Goal: Transaction & Acquisition: Purchase product/service

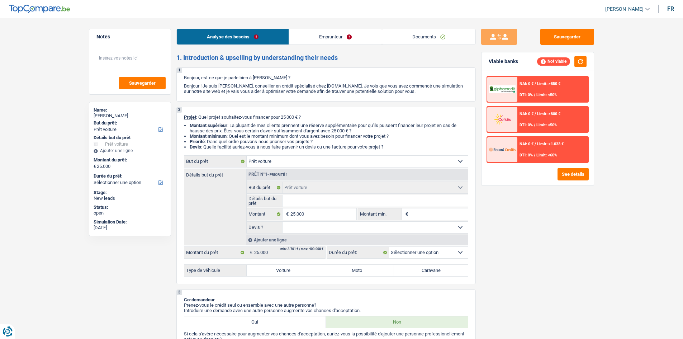
select select "car"
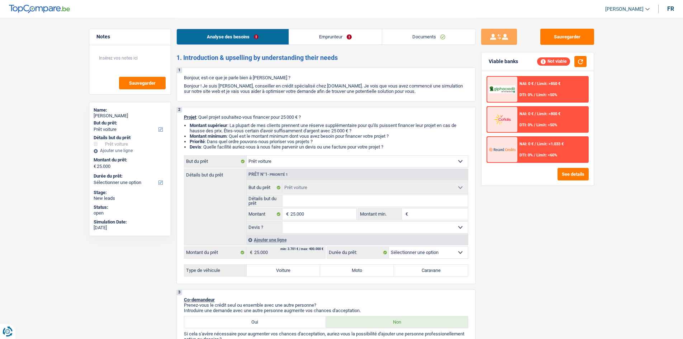
select select "car"
click at [340, 159] on select "Confort maison: meubles, textile, peinture, électroménager, outillage non-profe…" at bounding box center [357, 161] width 221 height 11
click at [163, 267] on div "Notes Sauvegarder Name: [PERSON_NAME] But du prêt: Confort maison: meubles, tex…" at bounding box center [129, 178] width 93 height 299
click at [288, 271] on label "Voiture" at bounding box center [284, 269] width 74 height 11
click at [288, 271] on input "Voiture" at bounding box center [284, 269] width 74 height 11
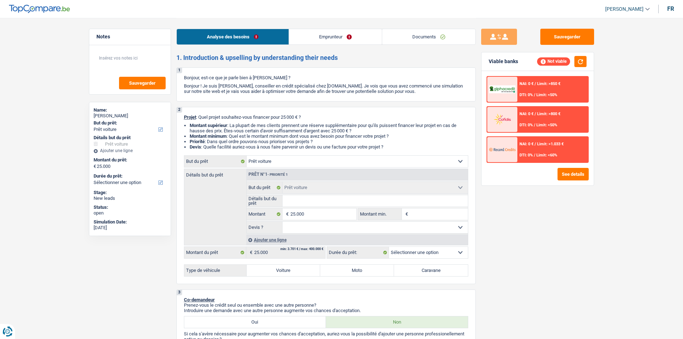
radio input "true"
select select "60"
radio input "true"
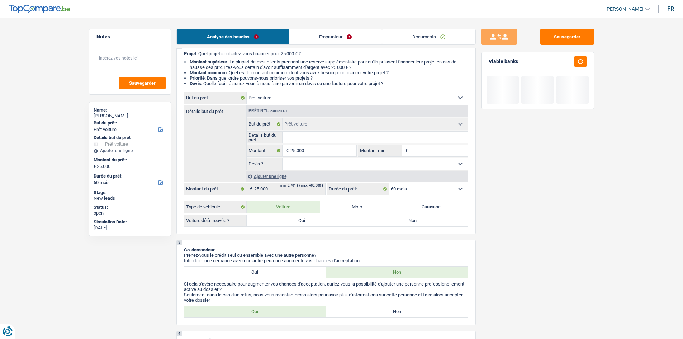
scroll to position [72, 0]
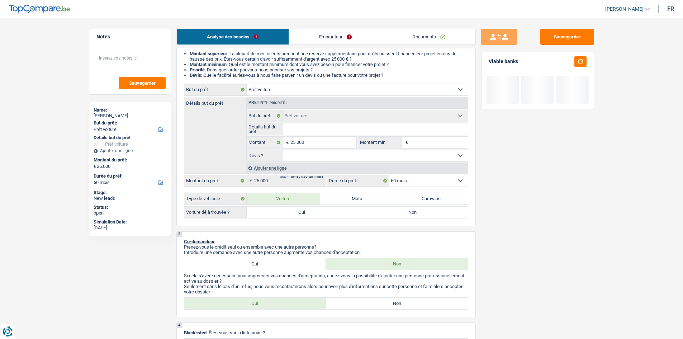
click at [321, 215] on label "Oui" at bounding box center [302, 211] width 111 height 11
click at [321, 215] on input "Oui" at bounding box center [302, 211] width 111 height 11
radio input "true"
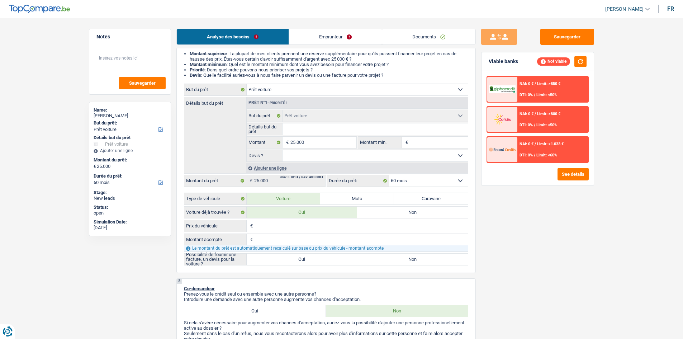
click at [295, 126] on input "Détails but du prêt" at bounding box center [374, 128] width 185 height 11
type input "P"
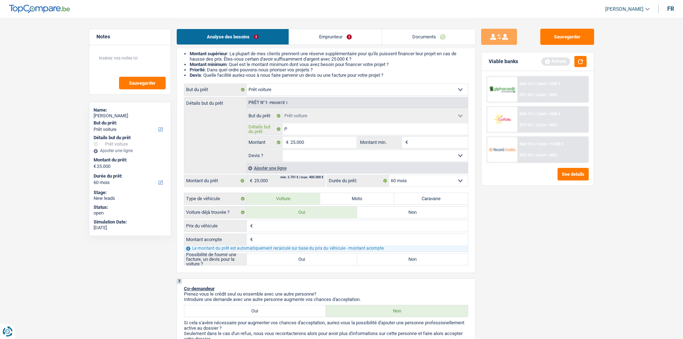
type input "Pe"
type input "Peu"
type input "Peuh"
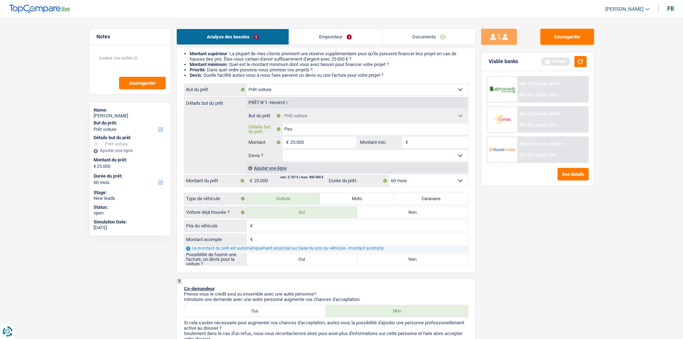
type input "Peuh"
type input "Peu"
type input "Peug"
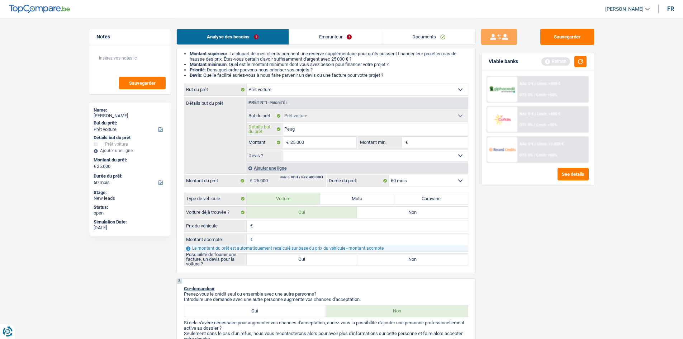
type input "Peuge"
type input "Peugeo"
type input "Peugeot"
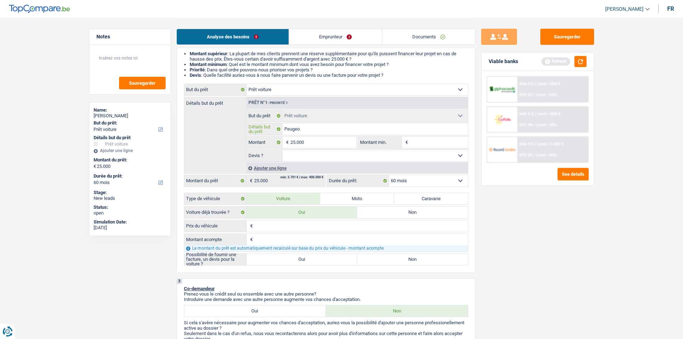
type input "Peugeot"
type input "Peugeot 3"
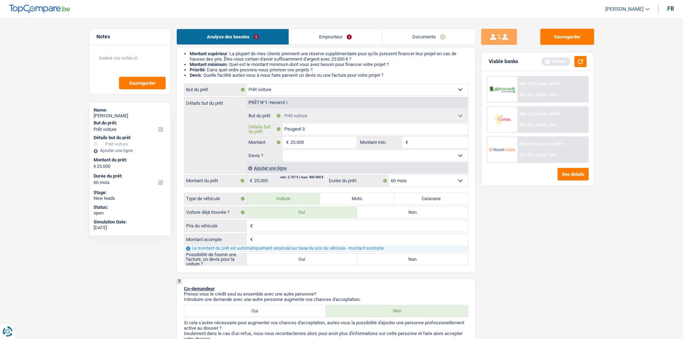
type input "Peugeot 30"
type input "Peugeot 308"
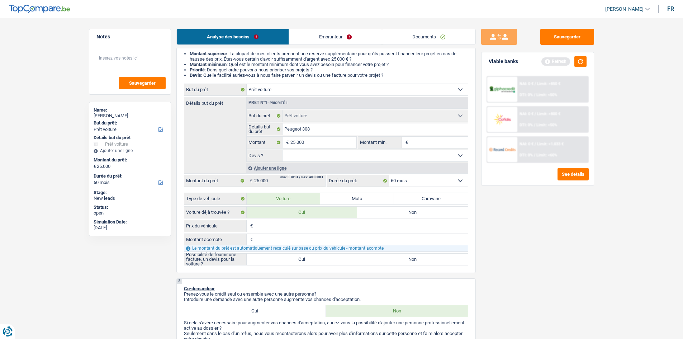
click at [423, 154] on select "Oui Non Non répondu Sélectionner une option" at bounding box center [374, 155] width 185 height 11
select select "false"
click at [282, 150] on select "Oui Non Non répondu Sélectionner une option" at bounding box center [374, 155] width 185 height 11
select select "false"
click at [324, 229] on input "Prix du véhicule" at bounding box center [360, 225] width 213 height 11
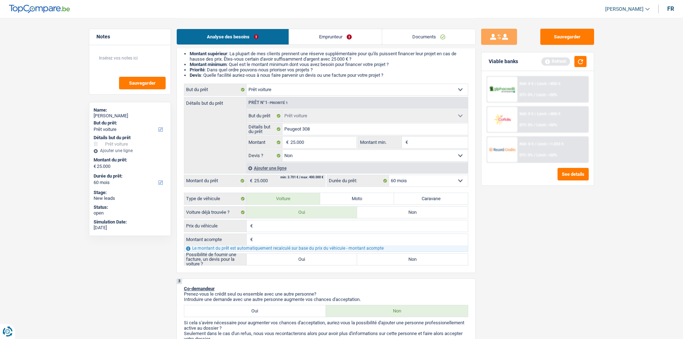
type input "2"
type input "25"
type input "250"
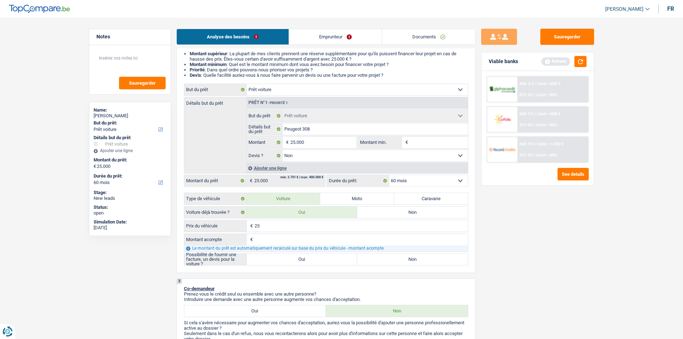
type input "250"
type input "2.500"
type input "25.000"
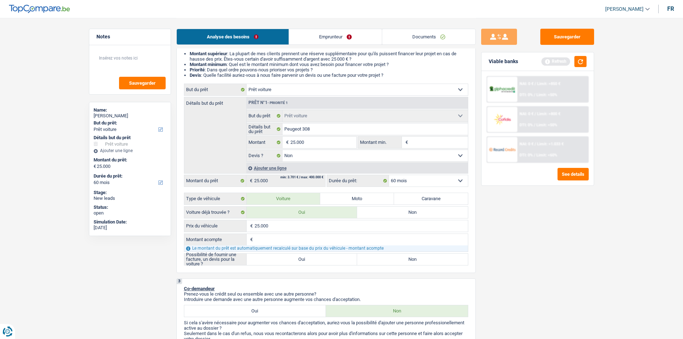
type input "25.000"
click at [296, 243] on input "Montant acompte" at bounding box center [360, 239] width 213 height 11
type input "-"
type input "0"
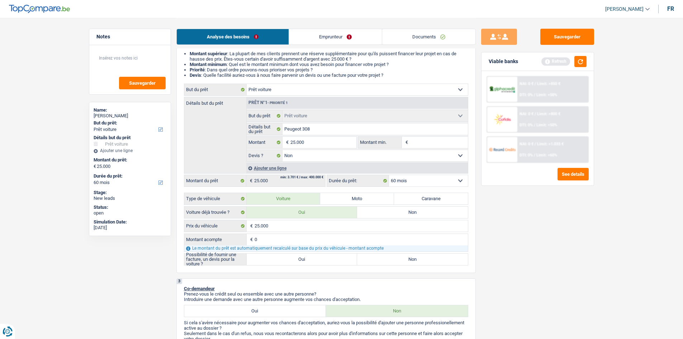
type input "0"
click at [379, 261] on label "Non" at bounding box center [412, 258] width 111 height 11
click at [379, 261] on input "Non" at bounding box center [412, 258] width 111 height 11
radio input "true"
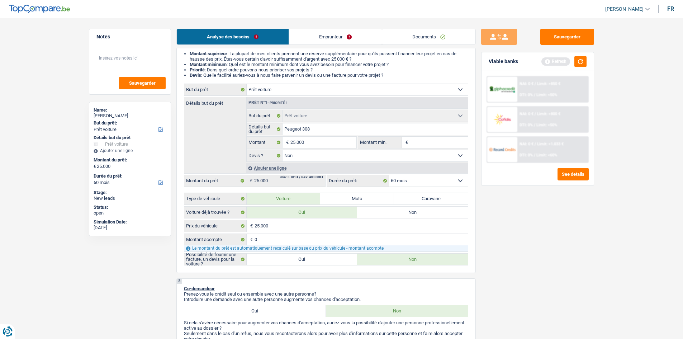
click at [429, 145] on input "Montant min." at bounding box center [439, 142] width 58 height 11
type input "2"
type input "25"
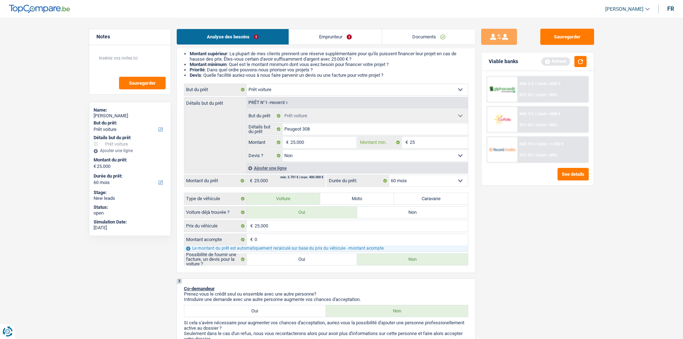
type input "250"
type input "2.500"
type input "25.000"
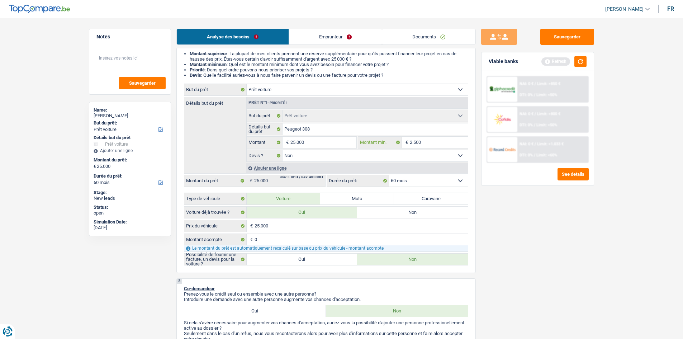
type input "25.000"
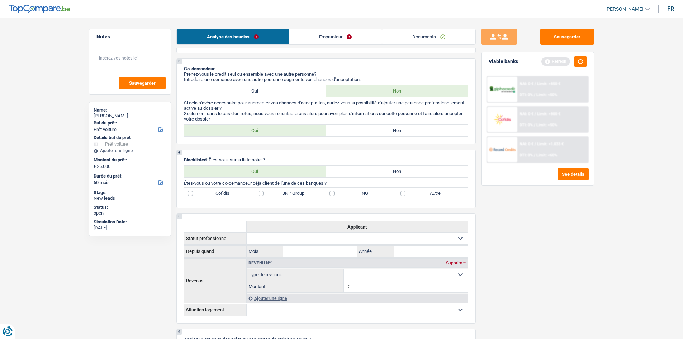
scroll to position [251, 0]
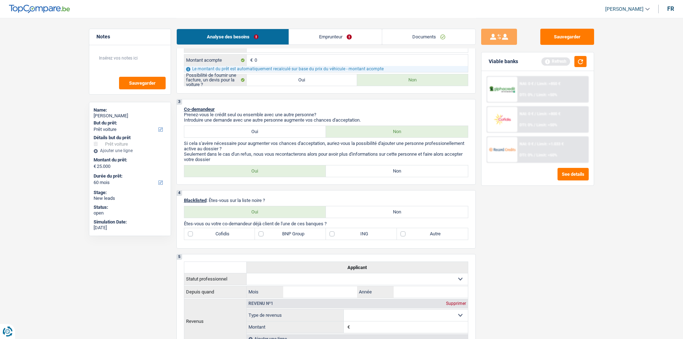
type input "25.000"
click at [366, 169] on label "Non" at bounding box center [397, 170] width 142 height 11
click at [366, 169] on input "Non" at bounding box center [397, 170] width 142 height 11
radio input "true"
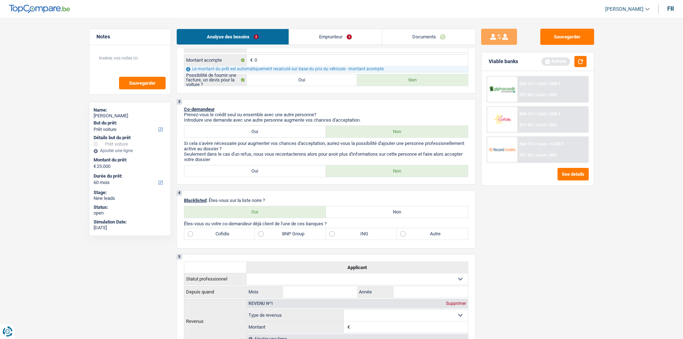
click at [362, 212] on label "Non" at bounding box center [397, 211] width 142 height 11
click at [362, 212] on input "Non" at bounding box center [397, 211] width 142 height 11
radio input "true"
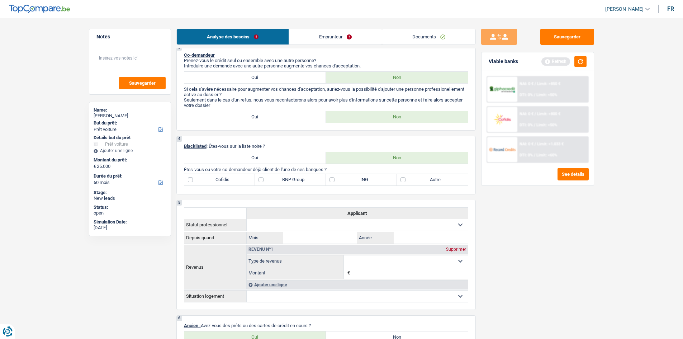
scroll to position [323, 0]
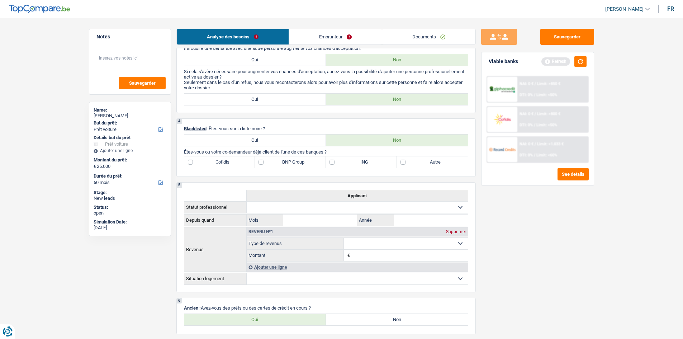
click at [402, 162] on label "Autre" at bounding box center [432, 161] width 71 height 11
click at [402, 162] on input "Autre" at bounding box center [432, 161] width 71 height 11
checkbox input "true"
click at [261, 162] on label "BNP Group" at bounding box center [290, 161] width 71 height 11
click at [261, 162] on input "BNP Group" at bounding box center [290, 161] width 71 height 11
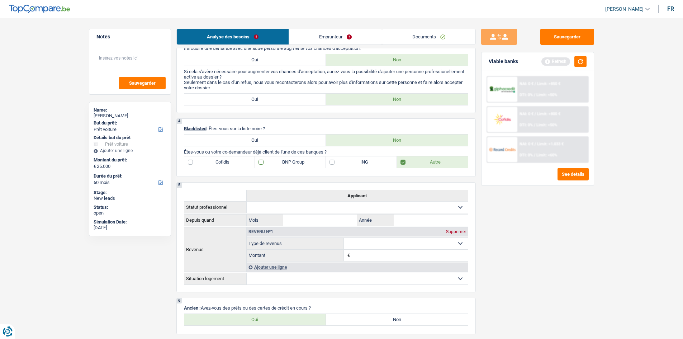
checkbox input "true"
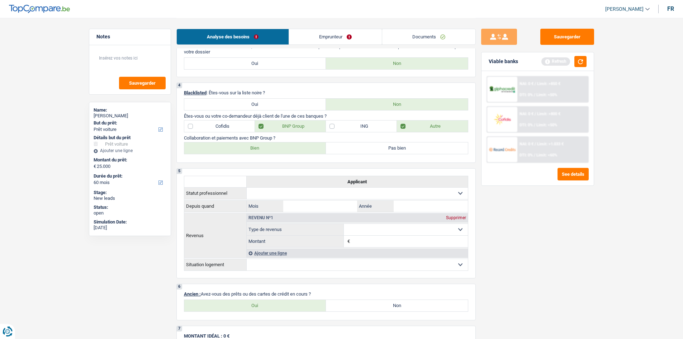
click at [281, 145] on label "Bien" at bounding box center [255, 147] width 142 height 11
click at [281, 145] on input "Bien" at bounding box center [255, 147] width 142 height 11
radio input "true"
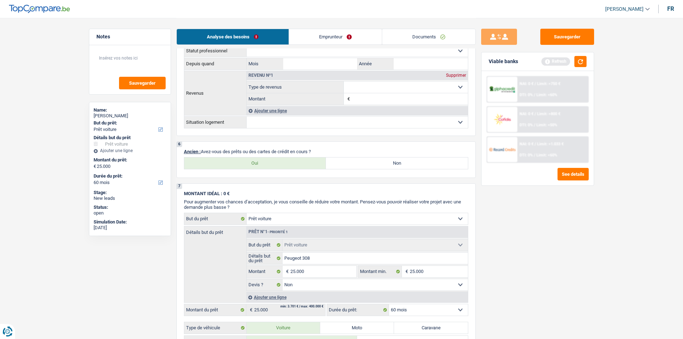
scroll to position [502, 0]
click at [293, 165] on label "Oui" at bounding box center [255, 161] width 142 height 11
click at [293, 165] on input "Oui" at bounding box center [255, 161] width 142 height 11
radio input "true"
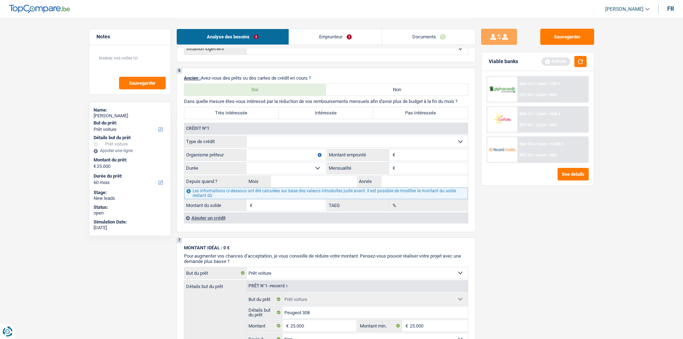
scroll to position [573, 0]
click at [325, 143] on select "Carte ou ouverture de crédit Prêt hypothécaire Vente à tempérament Prêt à tempé…" at bounding box center [357, 142] width 221 height 11
select select "mortgage"
click at [247, 137] on select "Carte ou ouverture de crédit Prêt hypothécaire Vente à tempérament Prêt à tempé…" at bounding box center [357, 142] width 221 height 11
type input "0"
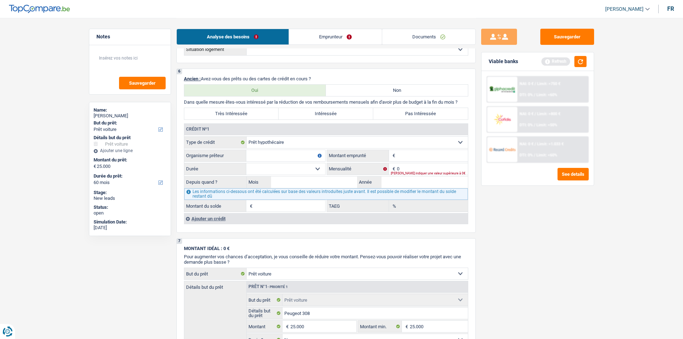
click at [417, 172] on div "[PERSON_NAME] indiquer une valeur supérieure à 0€" at bounding box center [429, 173] width 77 height 3
click at [406, 164] on input "0" at bounding box center [432, 168] width 71 height 11
type input "1.000"
click at [406, 158] on input "Montant" at bounding box center [432, 155] width 71 height 11
type input "215.000"
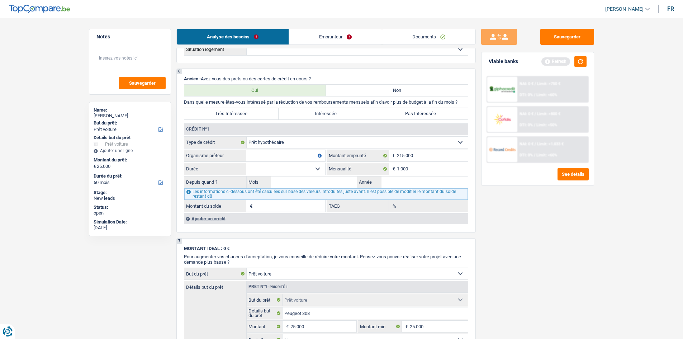
click at [281, 157] on input "Organisme prêteur" at bounding box center [285, 155] width 79 height 11
type input "AXA"
click at [312, 171] on select "120 mois 132 mois 144 mois 180 mois 240 mois 300 mois 360 mois 420 mois Sélecti…" at bounding box center [285, 168] width 79 height 11
select select "240"
click at [246, 163] on select "120 mois 132 mois 144 mois 180 mois 240 mois 300 mois 360 mois 420 mois Sélecti…" at bounding box center [285, 168] width 79 height 11
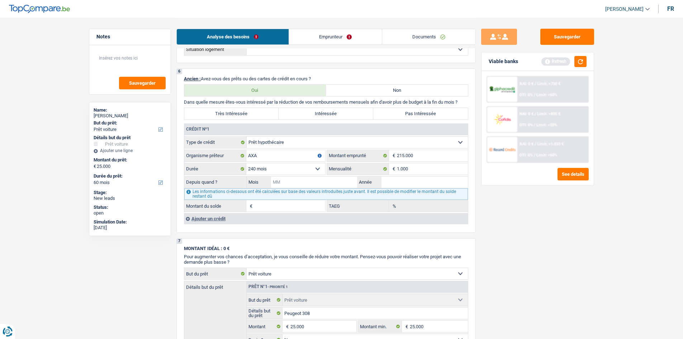
click at [306, 181] on input "Mois" at bounding box center [314, 181] width 86 height 11
click at [391, 179] on input "Année" at bounding box center [424, 181] width 86 height 11
type input "2005"
click at [299, 184] on input "Mois" at bounding box center [314, 181] width 86 height 11
type input "09"
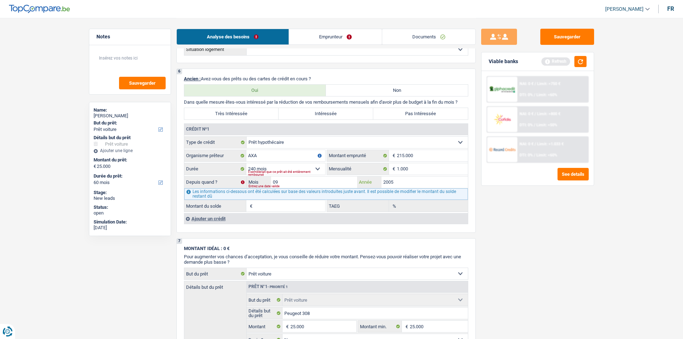
type input "1"
type input "1,12"
click at [304, 180] on input "09" at bounding box center [314, 181] width 86 height 11
type input "0"
click at [398, 181] on input "2005" at bounding box center [424, 181] width 86 height 11
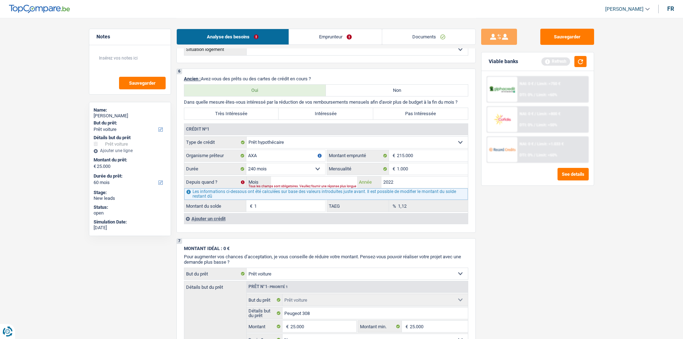
type input "2022"
click at [335, 180] on input "Mois" at bounding box center [314, 181] width 86 height 11
type input "09"
type input "185.729"
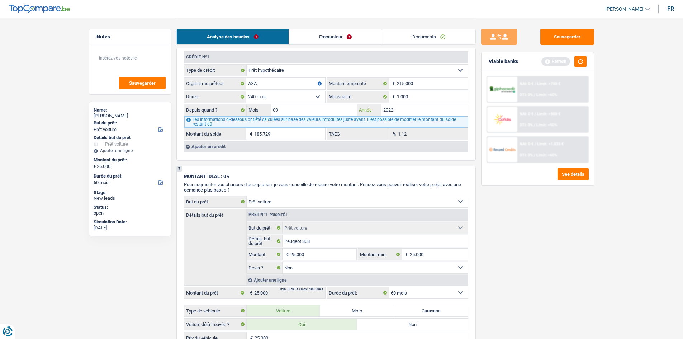
scroll to position [645, 0]
click at [221, 146] on div "Ajouter un crédit" at bounding box center [326, 146] width 284 height 11
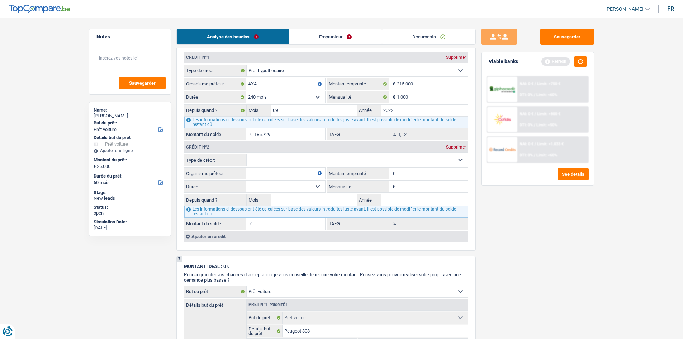
click at [401, 158] on select "Carte ou ouverture de crédit Prêt hypothécaire Vente à tempérament Prêt à tempé…" at bounding box center [357, 159] width 221 height 11
select select "carLoan"
type input "0"
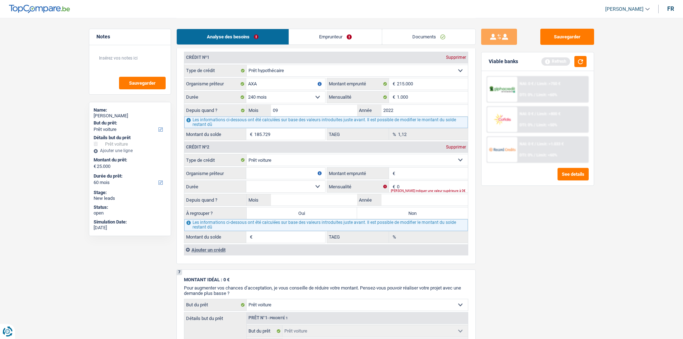
click at [283, 172] on input "Organisme prêteur" at bounding box center [285, 172] width 79 height 11
type input "cofidis"
click at [420, 174] on input "Montant emprunté" at bounding box center [432, 172] width 71 height 11
click at [416, 189] on div "[PERSON_NAME] indiquer une valeur supérieure à 0€" at bounding box center [429, 190] width 77 height 3
click at [413, 188] on div "0 € Mensualité [PERSON_NAME] indiquer une valeur supérieure à 0€" at bounding box center [397, 186] width 141 height 11
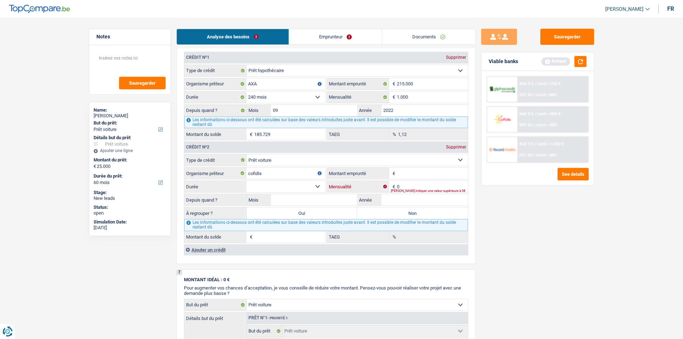
click at [412, 182] on input "0" at bounding box center [432, 186] width 71 height 11
type input "200"
click at [423, 173] on input "Montant emprunté" at bounding box center [432, 172] width 71 height 11
type input "15.000"
click at [295, 185] on select "12 mois 18 mois 24 mois 30 mois 36 mois 42 mois 48 mois 60 mois Sélectionner un…" at bounding box center [285, 186] width 79 height 11
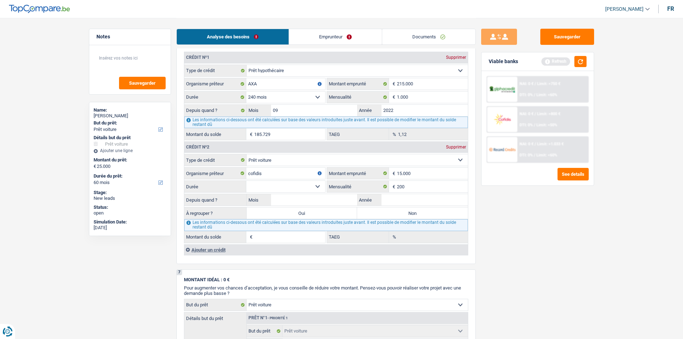
select select "60"
click at [246, 181] on select "12 mois 18 mois 24 mois 30 mois 36 mois 42 mois 48 mois 60 mois Sélectionner un…" at bounding box center [285, 186] width 79 height 11
click at [283, 194] on input "Mois" at bounding box center [314, 199] width 86 height 11
type input "04"
type input "2021"
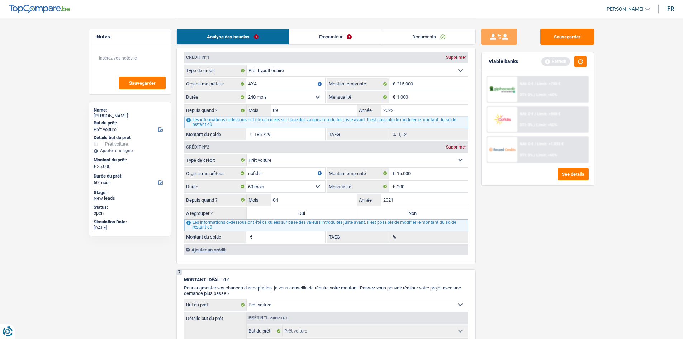
click at [386, 215] on label "Non" at bounding box center [412, 212] width 111 height 11
click at [386, 215] on input "Non" at bounding box center [412, 212] width 111 height 11
radio input "true"
type input "1.441"
type input "0,00"
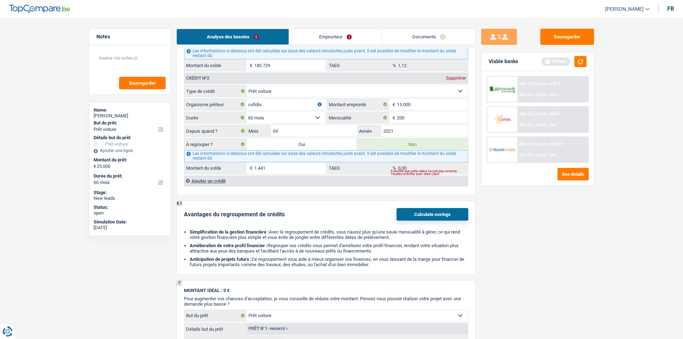
scroll to position [717, 0]
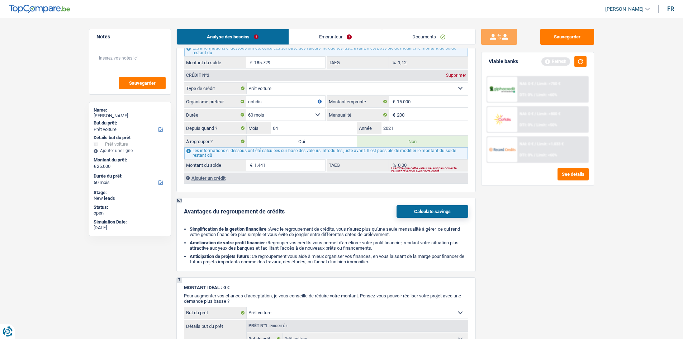
click at [209, 178] on div "Ajouter un crédit" at bounding box center [326, 177] width 284 height 11
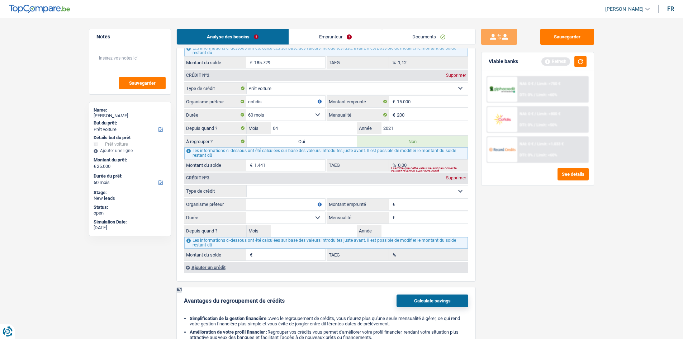
click at [423, 192] on select "Carte ou ouverture de crédit Prêt hypothécaire Vente à tempérament Prêt à tempé…" at bounding box center [357, 190] width 221 height 11
select select "personalLoan"
type input "0"
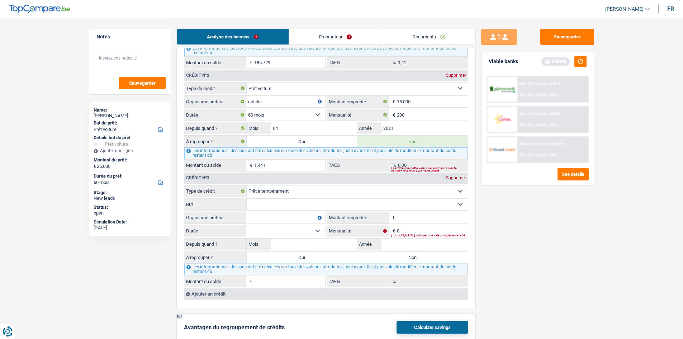
drag, startPoint x: 286, startPoint y: 217, endPoint x: 287, endPoint y: 214, distance: 3.7
click at [286, 217] on input "Organisme prêteur" at bounding box center [285, 217] width 79 height 11
type input "Fimaser"
click at [412, 217] on input "Montant emprunté" at bounding box center [432, 217] width 71 height 11
click at [405, 190] on select "Carte ou ouverture de crédit Prêt hypothécaire Vente à tempérament Prêt à tempé…" at bounding box center [357, 190] width 221 height 11
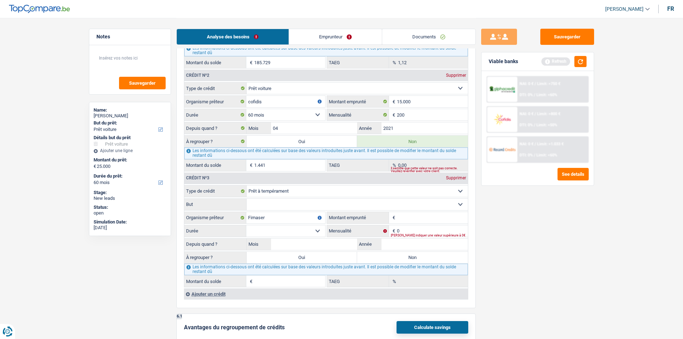
select select "cardOrCredit"
click at [247, 185] on select "Carte ou ouverture de crédit Prêt hypothécaire Vente à tempérament Prêt à tempé…" at bounding box center [357, 190] width 221 height 11
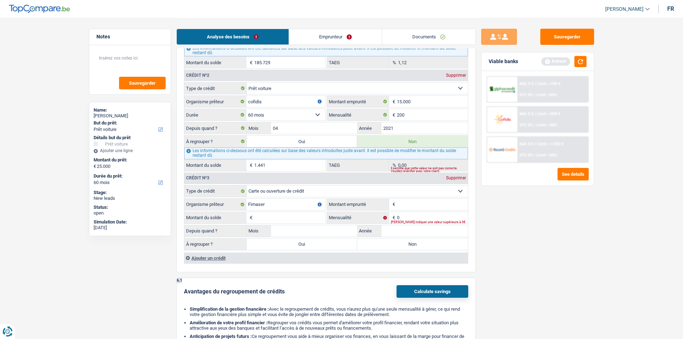
click at [414, 207] on input "Montant emprunté" at bounding box center [432, 204] width 71 height 11
type input "8.000"
click at [307, 218] on input "Montant du solde" at bounding box center [289, 217] width 71 height 11
type input "8.000"
type input "230"
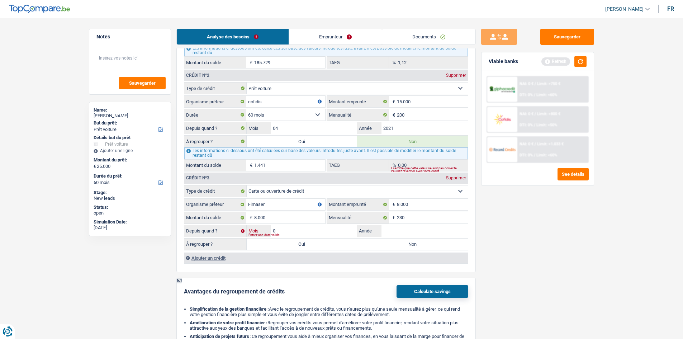
type input "01"
type input "2015"
click at [221, 259] on div "Ajouter un crédit" at bounding box center [326, 257] width 284 height 11
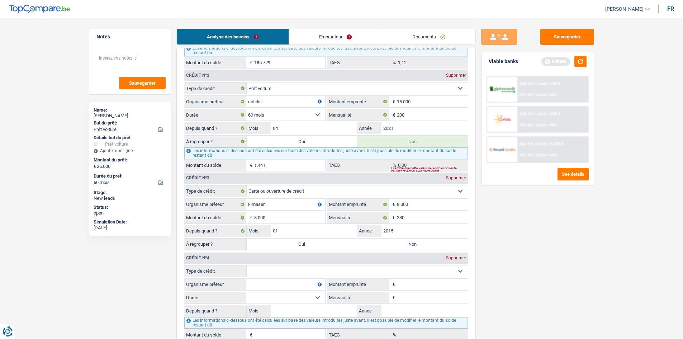
scroll to position [753, 0]
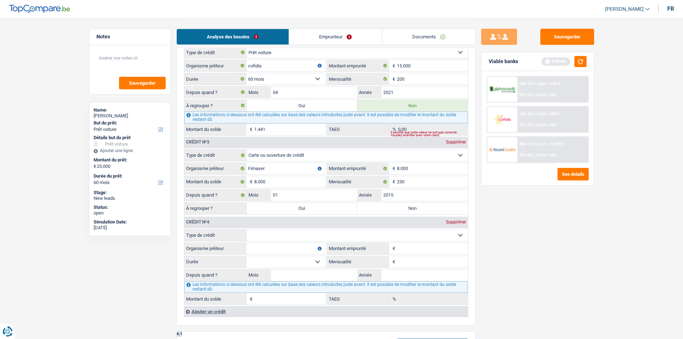
click at [431, 233] on select "Carte ou ouverture de crédit Prêt hypothécaire Vente à tempérament Prêt à tempé…" at bounding box center [357, 234] width 221 height 11
select select "creditConsolidation"
type input "0"
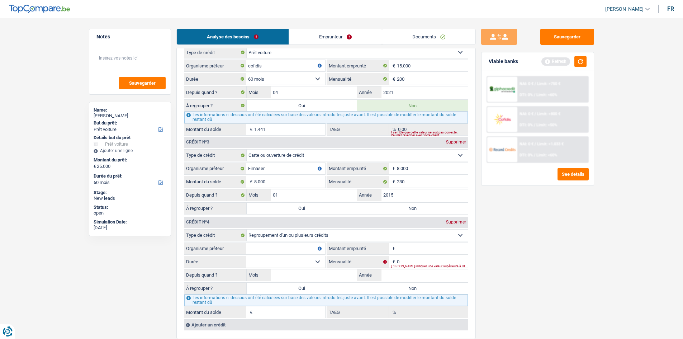
click at [303, 249] on input "Organisme prêteur" at bounding box center [285, 248] width 79 height 11
type input "Cofidis"
click at [417, 249] on input "Montant emprunté" at bounding box center [432, 248] width 71 height 11
type input "15.000"
click at [319, 259] on select "12 mois 18 mois 24 mois 30 mois 36 mois 42 mois 48 mois 60 mois Sélectionner un…" at bounding box center [285, 261] width 79 height 11
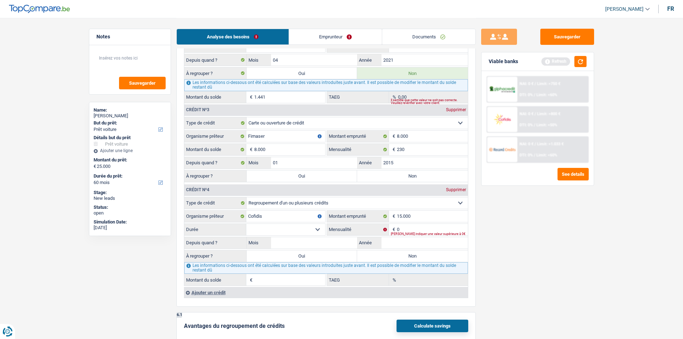
scroll to position [824, 0]
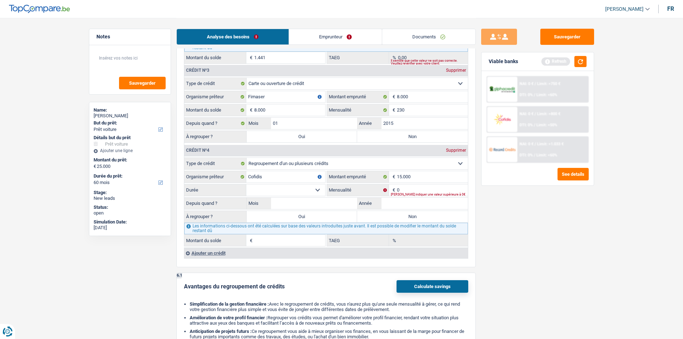
click at [311, 190] on select "12 mois 18 mois 24 mois 30 mois 36 mois 42 mois 48 mois 60 mois Sélectionner un…" at bounding box center [285, 189] width 79 height 11
select select "60"
click at [246, 184] on select "12 mois 18 mois 24 mois 30 mois 36 mois 42 mois 48 mois 60 mois Sélectionner un…" at bounding box center [285, 189] width 79 height 11
click at [318, 188] on select "12 mois 18 mois 24 mois 30 mois 36 mois 42 mois 48 mois 60 mois Sélectionner un…" at bounding box center [285, 189] width 79 height 11
click at [246, 184] on select "12 mois 18 mois 24 mois 30 mois 36 mois 42 mois 48 mois 60 mois Sélectionner un…" at bounding box center [285, 189] width 79 height 11
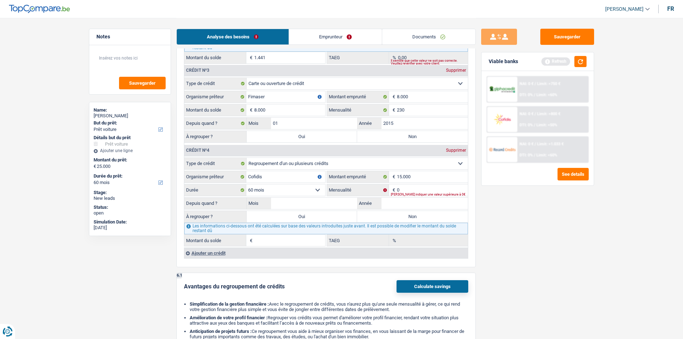
click at [310, 189] on select "12 mois 18 mois 24 mois 30 mois 36 mois 42 mois 48 mois 60 mois Sélectionner un…" at bounding box center [285, 189] width 79 height 11
click at [417, 173] on input "15.000" at bounding box center [432, 176] width 71 height 11
type input "1.500"
select select
type input "1"
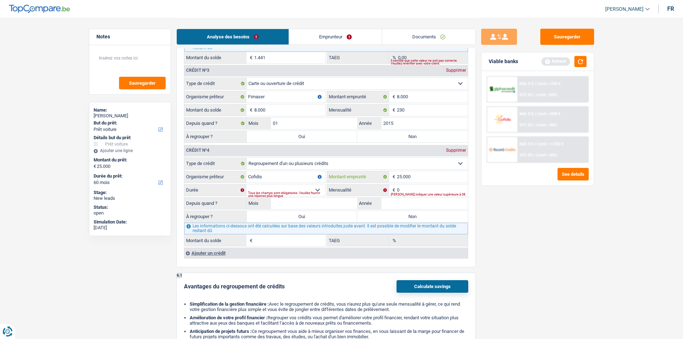
type input "25.000"
click at [316, 190] on select "12 mois 18 mois 24 mois 30 mois 36 mois 42 mois 48 mois 60 mois 72 mois 84 mois…" at bounding box center [285, 189] width 79 height 11
select select "84"
click at [246, 184] on select "12 mois 18 mois 24 mois 30 mois 36 mois 42 mois 48 mois 60 mois 72 mois 84 mois…" at bounding box center [285, 189] width 79 height 11
click at [417, 190] on input "0" at bounding box center [432, 189] width 71 height 11
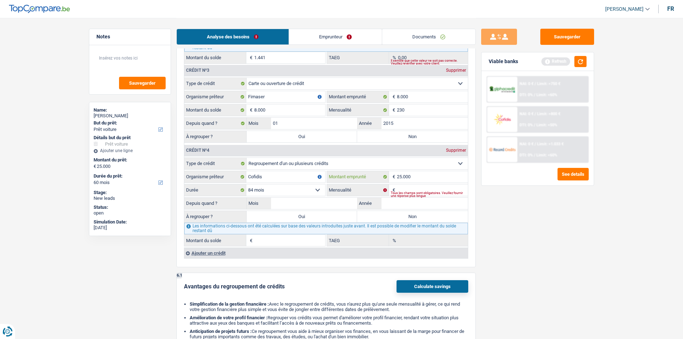
click at [418, 176] on input "25.000" at bounding box center [432, 176] width 71 height 11
type input "2.500"
select select
type input "2"
type input "15.001"
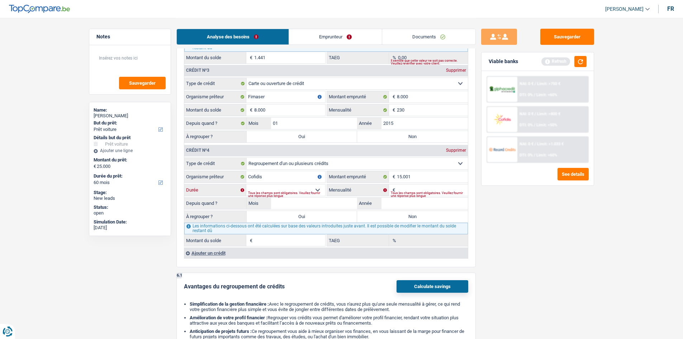
click at [318, 189] on select "12 mois 18 mois 24 mois 30 mois 36 mois 42 mois 48 mois 60 mois 72 mois 84 mois…" at bounding box center [285, 189] width 79 height 11
select select "84"
click at [246, 184] on select "12 mois 18 mois 24 mois 30 mois 36 mois 42 mois 48 mois 60 mois 72 mois 84 mois…" at bounding box center [285, 189] width 79 height 11
click at [408, 193] on div "Tous les champs sont obligatoires. Veuillez fournir une réponse plus longue" at bounding box center [429, 194] width 77 height 3
click at [408, 188] on input "Mensualité" at bounding box center [432, 189] width 71 height 11
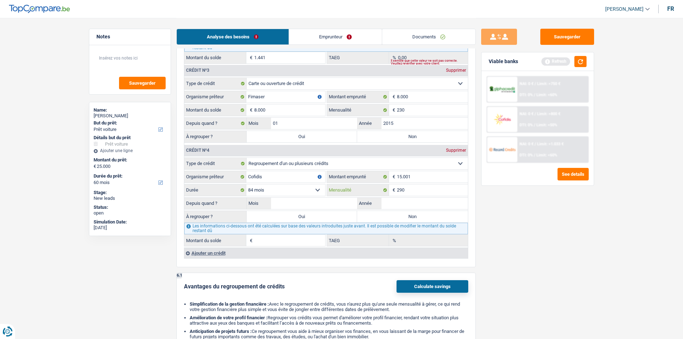
type input "290"
click at [327, 202] on input "Mois" at bounding box center [314, 202] width 86 height 11
type input "08"
type input "2024"
click at [547, 235] on div "Sauvegarder Viable banks Refresh NAI: 0 € / Limit: >750 € DTI: 0% / Limit: <60%…" at bounding box center [538, 178] width 124 height 299
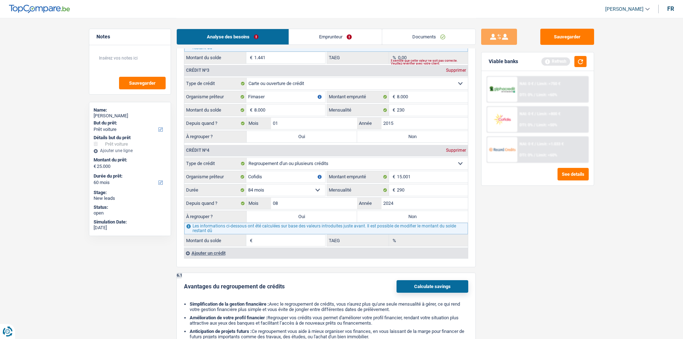
type input "13.575"
type input "16,15"
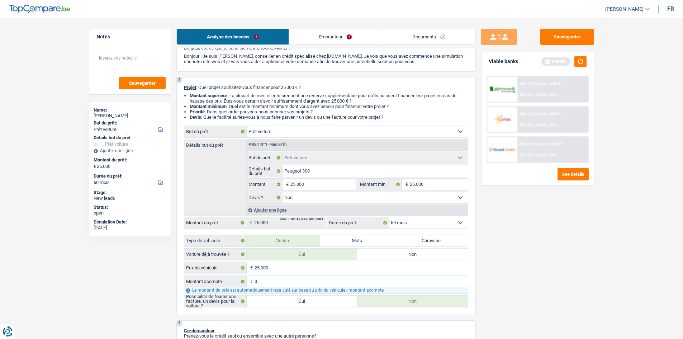
scroll to position [0, 0]
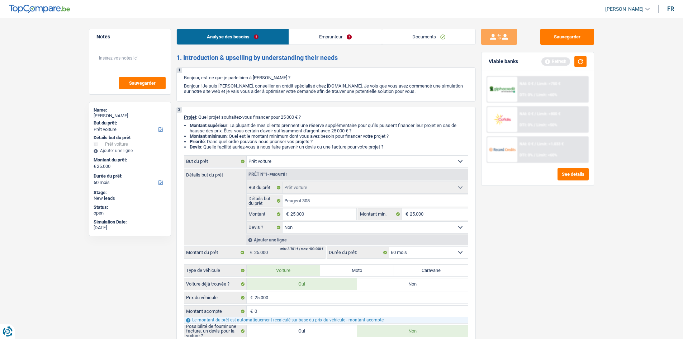
click at [329, 37] on link "Emprunteur" at bounding box center [335, 36] width 93 height 15
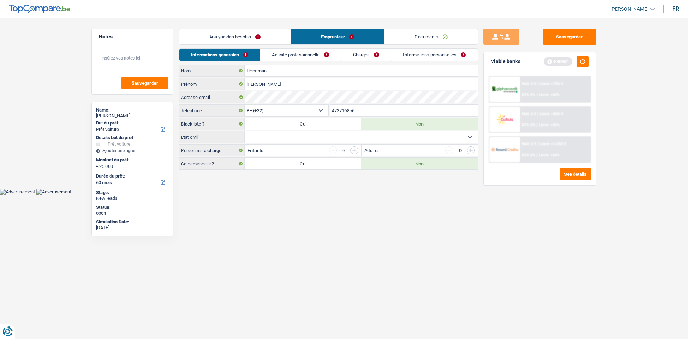
click at [418, 136] on select "Célibataire Marié(e) Cohabitant(e) légal(e) Divorcé(e) Veuf(ve) Séparé (de fait…" at bounding box center [361, 136] width 233 height 11
select select "cohabitation"
click at [245, 131] on select "Célibataire Marié(e) Cohabitant(e) légal(e) Divorcé(e) Veuf(ve) Séparé (de fait…" at bounding box center [361, 136] width 233 height 11
click at [301, 56] on link "Activité professionnelle" at bounding box center [301, 55] width 81 height 12
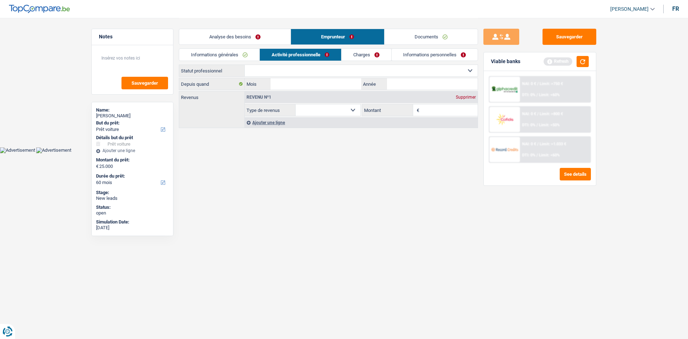
click at [298, 68] on select "Ouvrier Employé privé Employé public Invalide Indépendant Pensionné Chômeur Mut…" at bounding box center [361, 70] width 233 height 11
select select "privateEmployee"
click at [245, 65] on select "Ouvrier Employé privé Employé public Invalide Indépendant Pensionné Chômeur Mut…" at bounding box center [361, 70] width 233 height 11
select select "netSalary"
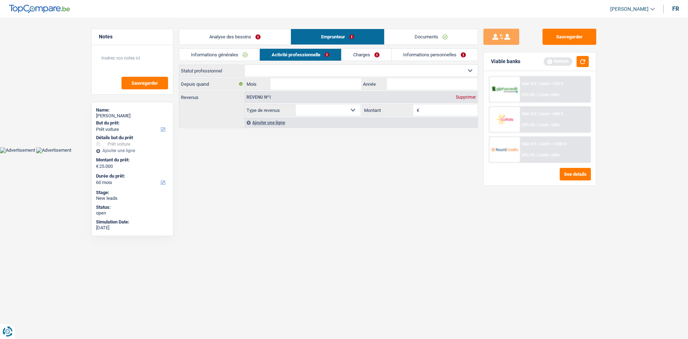
select select "mealVouchers"
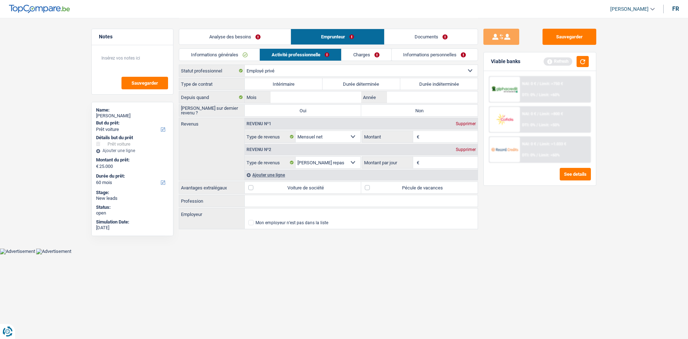
click at [426, 79] on label "Durée indéterminée" at bounding box center [439, 83] width 78 height 11
click at [426, 79] on input "Durée indéterminée" at bounding box center [439, 83] width 78 height 11
radio input "true"
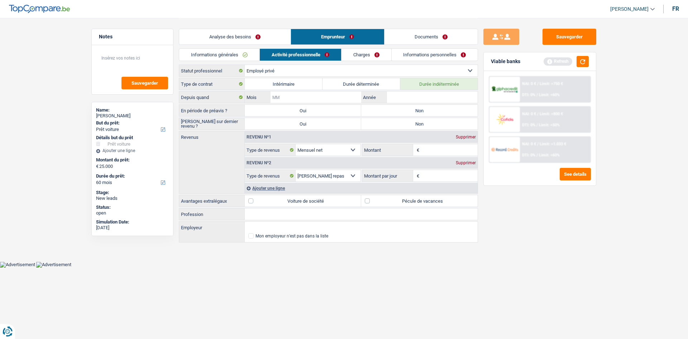
click at [324, 98] on input "Mois" at bounding box center [316, 96] width 91 height 11
type input "09"
type input "2000"
click at [400, 112] on label "Non" at bounding box center [419, 110] width 116 height 11
click at [400, 112] on input "Non" at bounding box center [419, 110] width 116 height 11
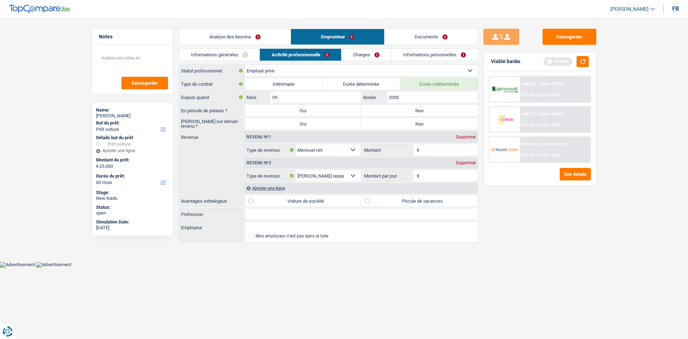
radio input "true"
click at [397, 121] on label "Non" at bounding box center [419, 123] width 116 height 11
click at [397, 121] on input "Non" at bounding box center [419, 123] width 116 height 11
radio input "true"
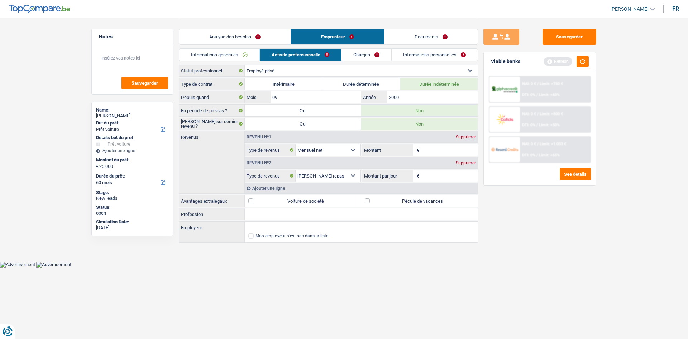
click at [426, 151] on input "Montant" at bounding box center [449, 149] width 57 height 11
type input "3.600"
click at [357, 175] on select "Allocation d'handicap Allocations chômage Allocations familiales Chèques repas …" at bounding box center [328, 175] width 65 height 11
click at [296, 170] on select "Allocation d'handicap Allocations chômage Allocations familiales Chèques repas …" at bounding box center [328, 175] width 65 height 11
click at [430, 173] on input "Montant par jour" at bounding box center [449, 175] width 57 height 11
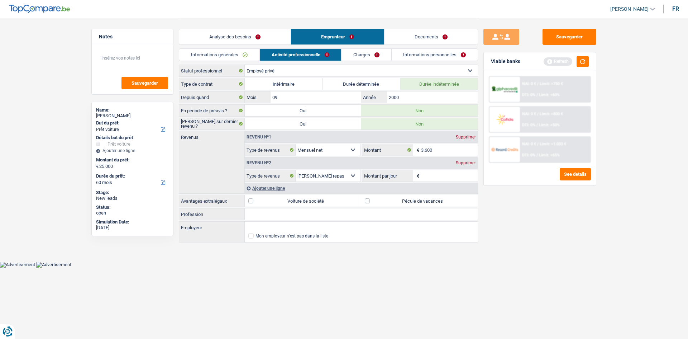
click at [467, 162] on div "Supprimer" at bounding box center [466, 163] width 24 height 4
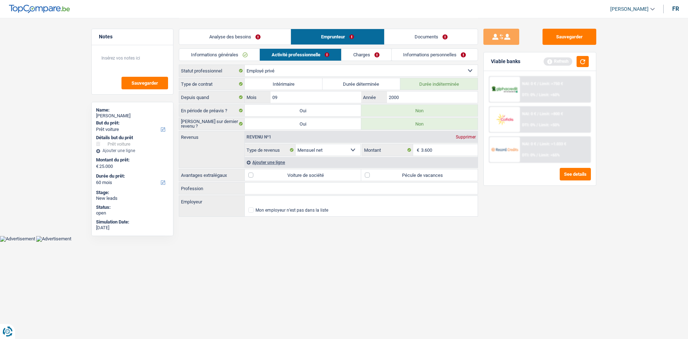
click at [367, 171] on label "Pécule de vacances" at bounding box center [419, 174] width 116 height 11
click at [367, 171] on input "Pécule de vacances" at bounding box center [419, 174] width 116 height 11
checkbox input "true"
click at [313, 187] on input "Profession" at bounding box center [361, 187] width 233 height 11
type input "Enseignant"
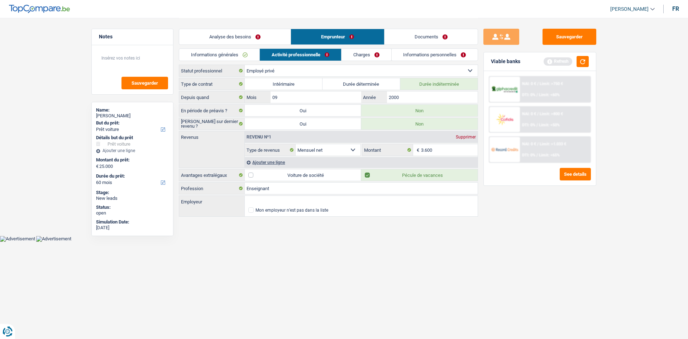
click at [364, 55] on link "Charges" at bounding box center [367, 55] width 50 height 12
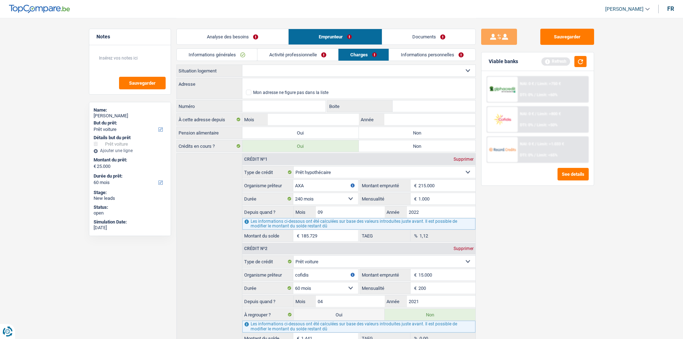
click at [320, 54] on link "Activité professionnelle" at bounding box center [297, 55] width 81 height 12
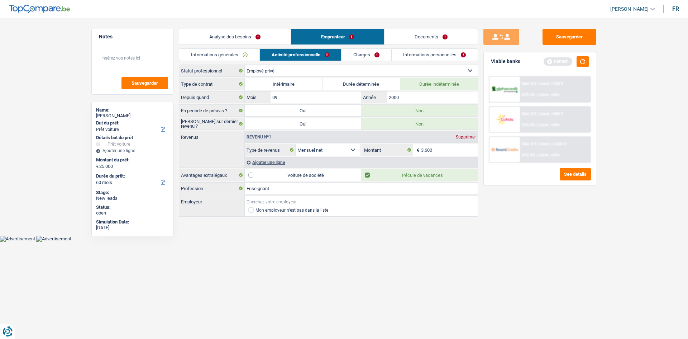
click at [268, 200] on input "Employeur" at bounding box center [361, 201] width 233 height 11
click at [370, 51] on link "Charges" at bounding box center [367, 55] width 50 height 12
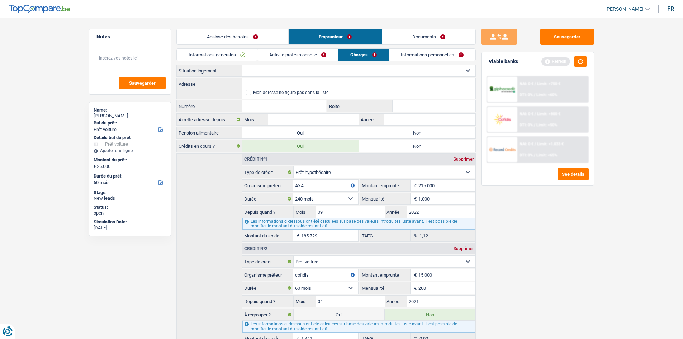
click at [293, 66] on select "Locataire Propriétaire avec prêt hypothécaire Propriétaire sans prêt hypothécai…" at bounding box center [358, 70] width 233 height 11
select select "ownerWithMortgage"
click at [242, 65] on select "Locataire Propriétaire avec prêt hypothécaire Propriétaire sans prêt hypothécai…" at bounding box center [358, 70] width 233 height 11
click at [300, 81] on input "Adresse" at bounding box center [358, 83] width 233 height 11
type input "Rue [PERSON_NAME], 7500, [GEOGRAPHIC_DATA], [GEOGRAPHIC_DATA]"
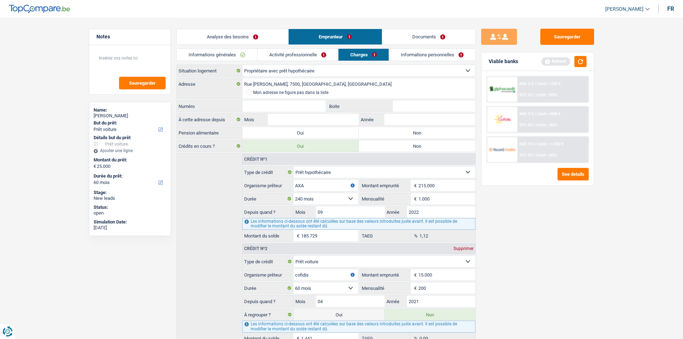
click at [296, 102] on input "Numéro" at bounding box center [283, 105] width 83 height 11
type input "5"
click at [419, 106] on input "Boite" at bounding box center [433, 105] width 83 height 11
click at [310, 120] on input "Mois" at bounding box center [313, 119] width 91 height 11
click at [398, 133] on label "Non" at bounding box center [417, 132] width 116 height 11
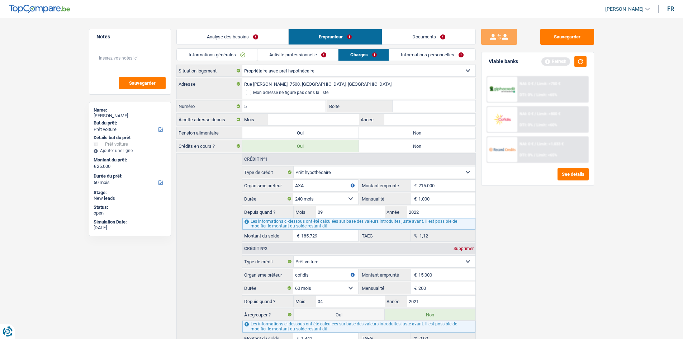
click at [398, 133] on input "Non" at bounding box center [417, 132] width 116 height 11
radio input "true"
click at [338, 117] on input "Mois" at bounding box center [313, 119] width 91 height 11
type input "01"
type input "2005"
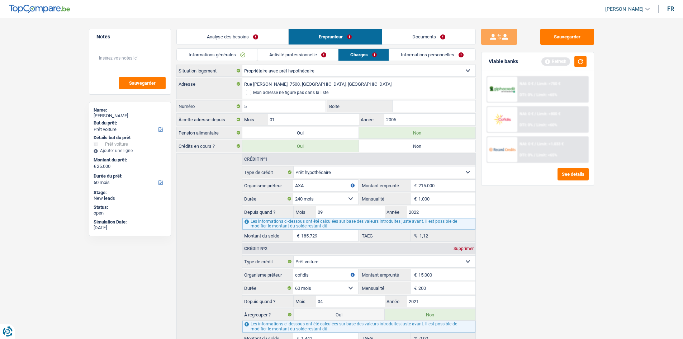
click at [417, 52] on link "Informations personnelles" at bounding box center [432, 55] width 86 height 12
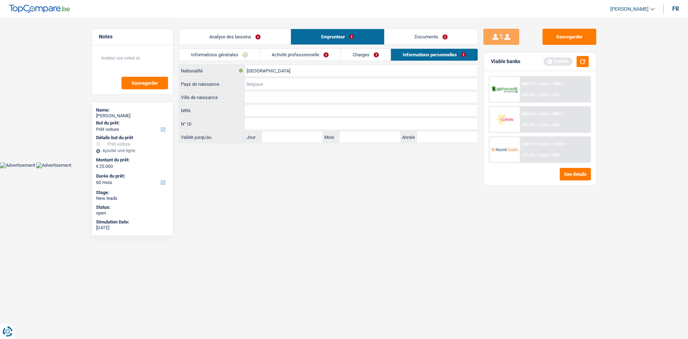
click at [267, 81] on input "Pays de naissance" at bounding box center [361, 83] width 233 height 11
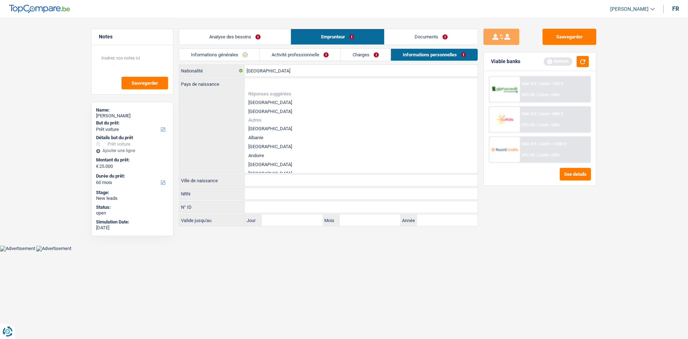
click at [257, 101] on li "[GEOGRAPHIC_DATA]" at bounding box center [361, 102] width 233 height 9
type input "[GEOGRAPHIC_DATA]"
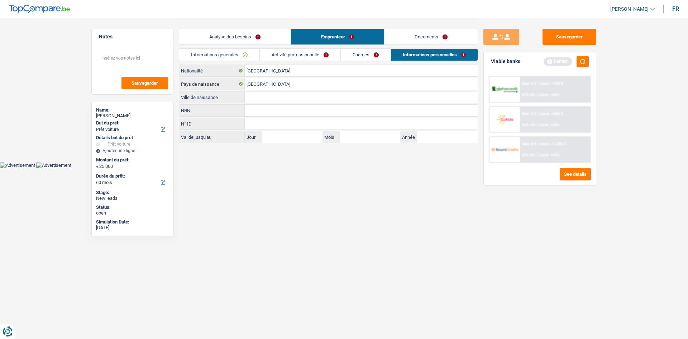
click at [274, 97] on input "Ville de naissance" at bounding box center [361, 96] width 233 height 11
type input "Ypres"
click at [278, 55] on link "Activité professionnelle" at bounding box center [300, 55] width 81 height 12
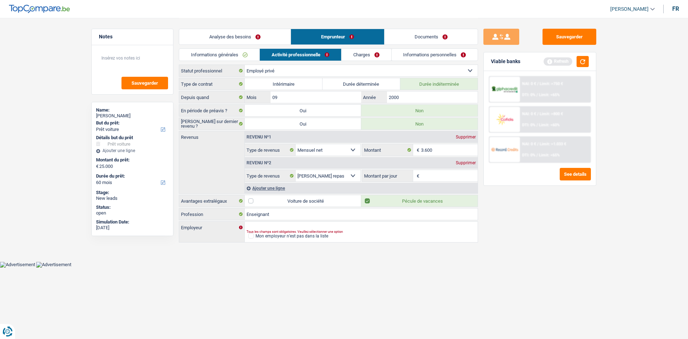
click at [354, 59] on link "Charges" at bounding box center [367, 55] width 50 height 12
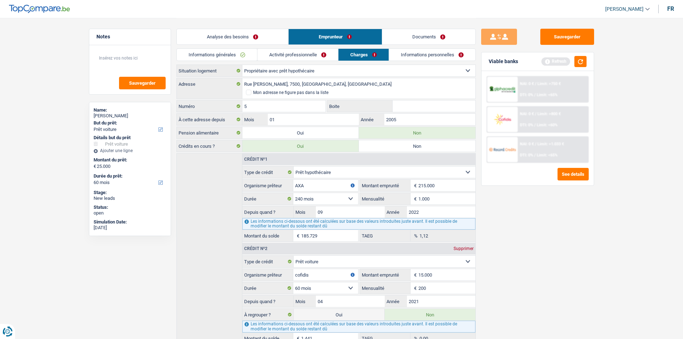
click at [307, 54] on link "Activité professionnelle" at bounding box center [297, 55] width 81 height 12
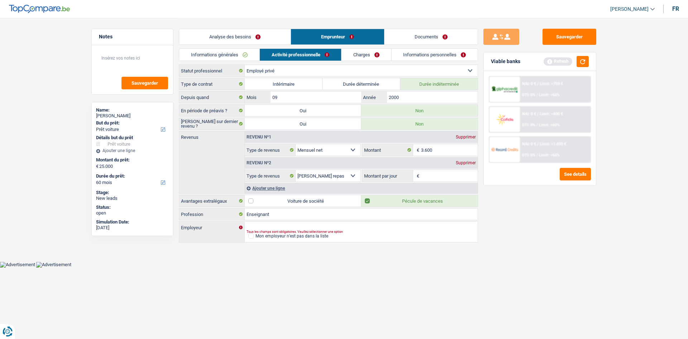
click at [370, 54] on link "Charges" at bounding box center [367, 55] width 50 height 12
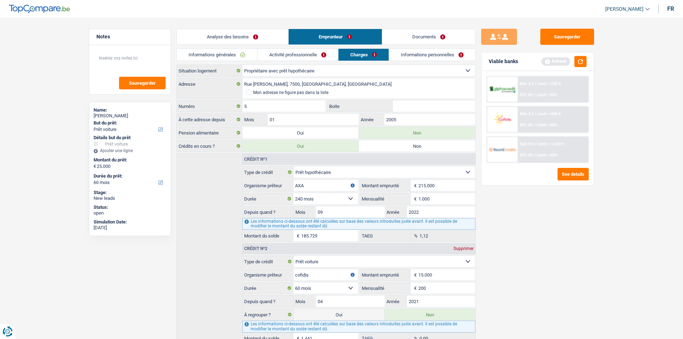
click at [406, 54] on link "Informations personnelles" at bounding box center [432, 55] width 86 height 12
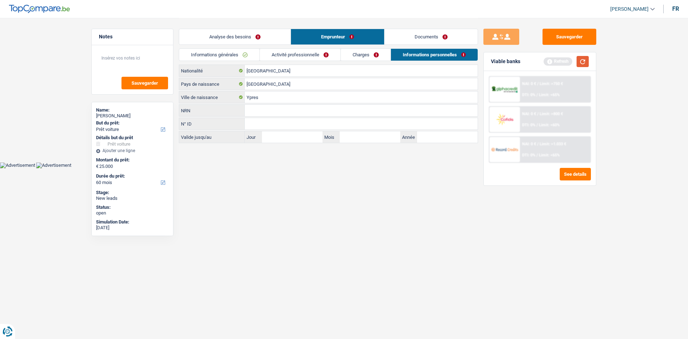
click at [583, 65] on button "button" at bounding box center [583, 61] width 12 height 11
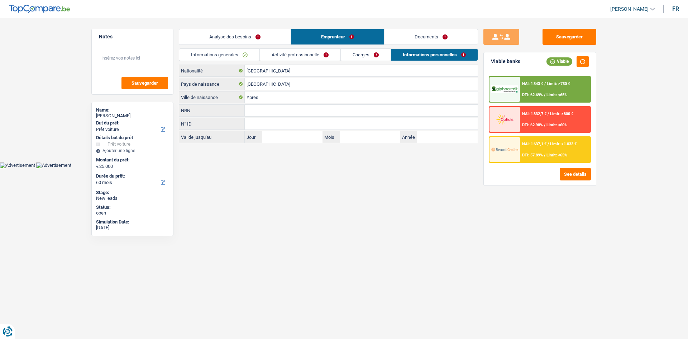
click at [253, 36] on link "Analyse des besoins" at bounding box center [234, 36] width 111 height 15
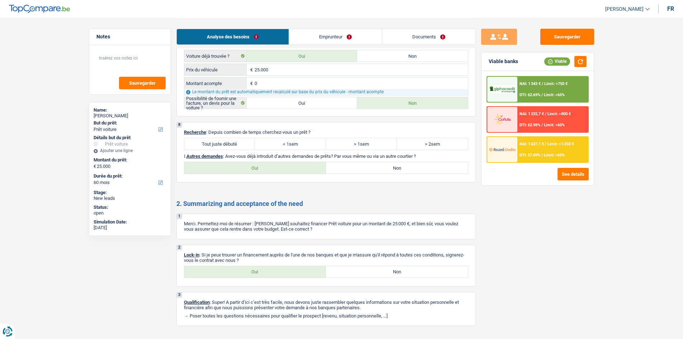
scroll to position [1342, 0]
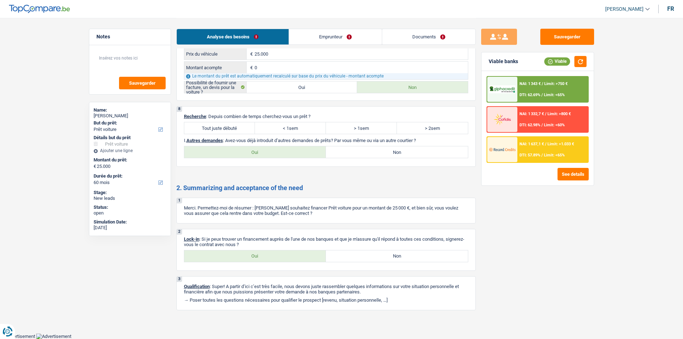
click at [238, 126] on label "Tout juste débuté" at bounding box center [219, 127] width 71 height 11
click at [238, 126] on input "Tout juste débuté" at bounding box center [219, 127] width 71 height 11
radio input "true"
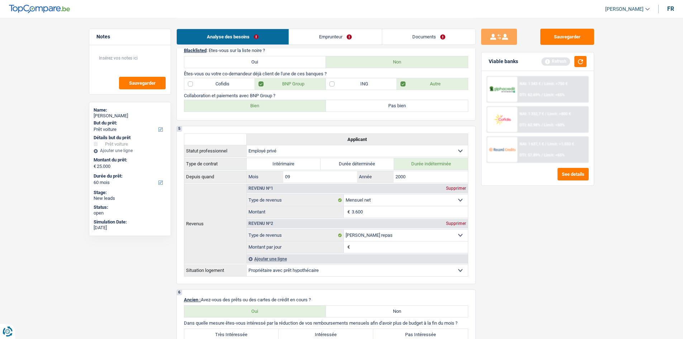
scroll to position [410, 0]
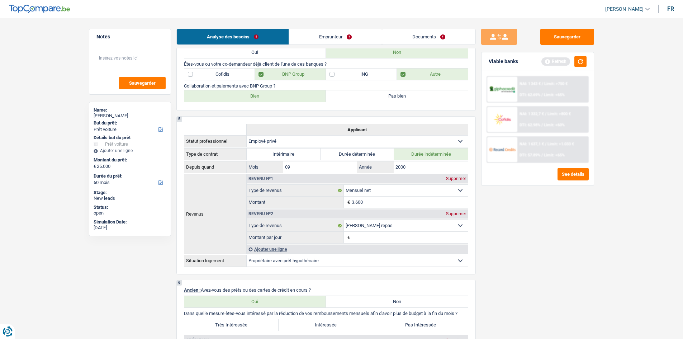
click at [460, 213] on div "Supprimer" at bounding box center [456, 213] width 24 height 4
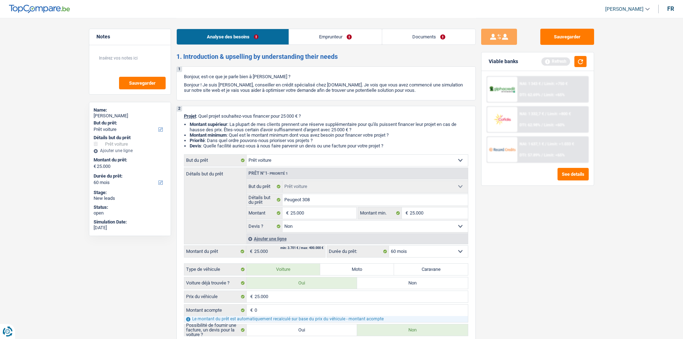
scroll to position [0, 0]
click at [577, 67] on div "Viable banks Refresh" at bounding box center [537, 61] width 112 height 19
click at [578, 65] on button "button" at bounding box center [580, 61] width 12 height 11
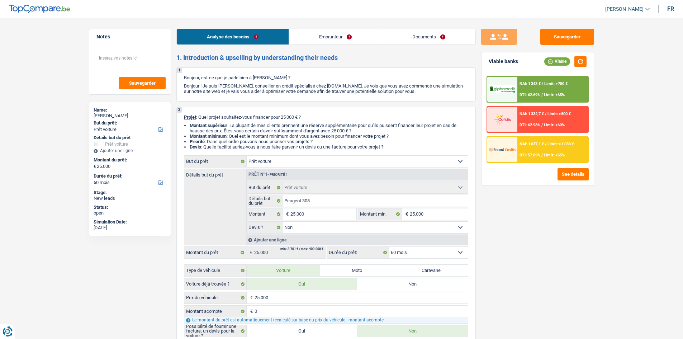
click at [451, 252] on select "12 mois 18 mois 24 mois 30 mois 36 mois 42 mois 48 mois 60 mois Sélectionner un…" at bounding box center [428, 252] width 79 height 11
click at [389, 247] on select "12 mois 18 mois 24 mois 30 mois 36 mois 42 mois 48 mois 60 mois Sélectionner un…" at bounding box center [428, 252] width 79 height 11
click at [125, 63] on textarea at bounding box center [129, 61] width 71 height 22
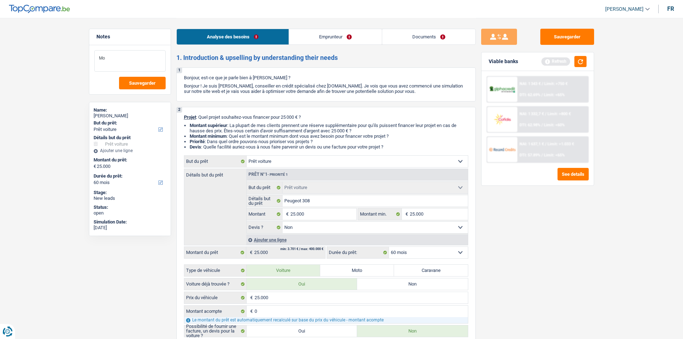
type textarea "M"
type textarea "I"
click at [584, 62] on button "button" at bounding box center [580, 61] width 12 height 11
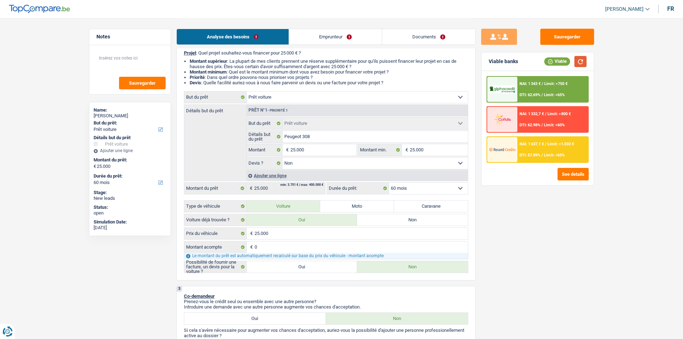
scroll to position [72, 0]
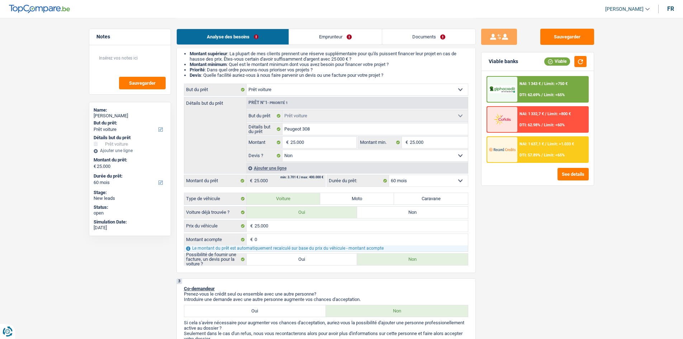
click at [455, 179] on select "12 mois 18 mois 24 mois 30 mois 36 mois 42 mois 48 mois 60 mois Sélectionner un…" at bounding box center [428, 180] width 79 height 11
click at [389, 175] on select "12 mois 18 mois 24 mois 30 mois 36 mois 42 mois 48 mois 60 mois Sélectionner un…" at bounding box center [428, 180] width 79 height 11
click at [555, 87] on div "NAI: 1 343 € / Limit: >750 € DTI: 62.69% / Limit: <65%" at bounding box center [552, 89] width 71 height 25
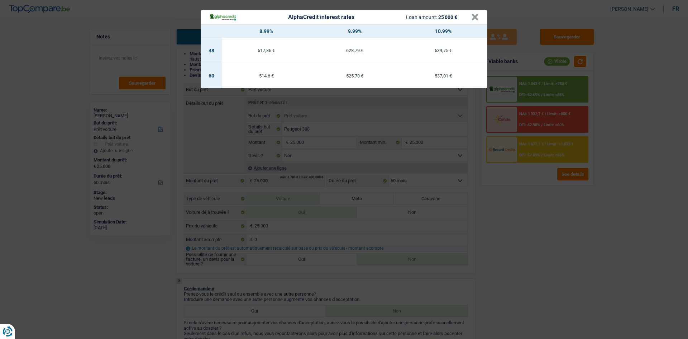
click at [512, 241] on div "AlphaCredit interest rates Loan amount: 25 000 € × 8.99% 9.99% 10.99% 48 617,86…" at bounding box center [344, 169] width 688 height 339
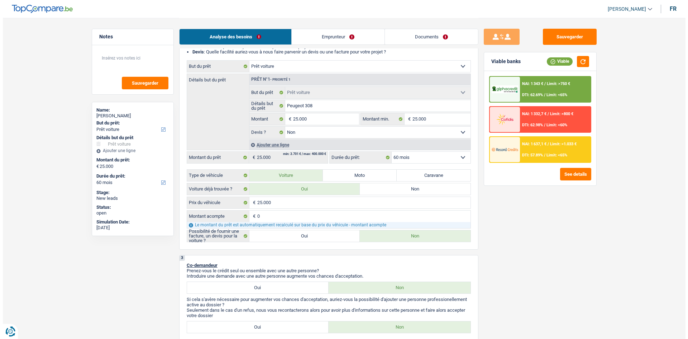
scroll to position [108, 0]
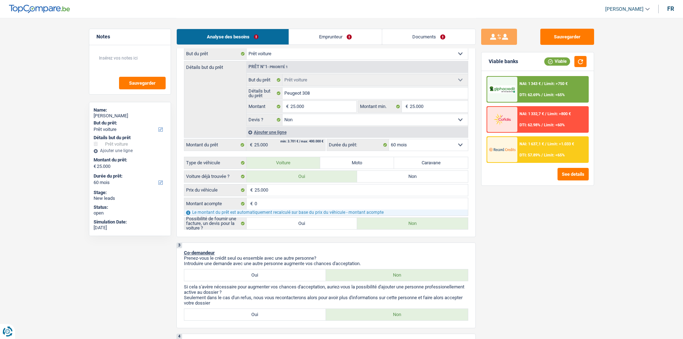
click at [531, 156] on span "DTI: 57.89%" at bounding box center [529, 155] width 21 height 5
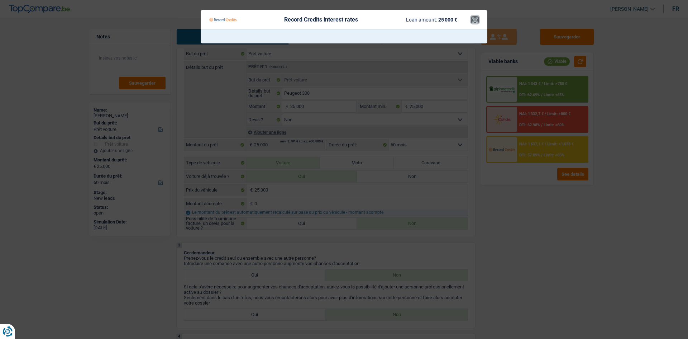
click at [477, 18] on button "×" at bounding box center [475, 19] width 8 height 7
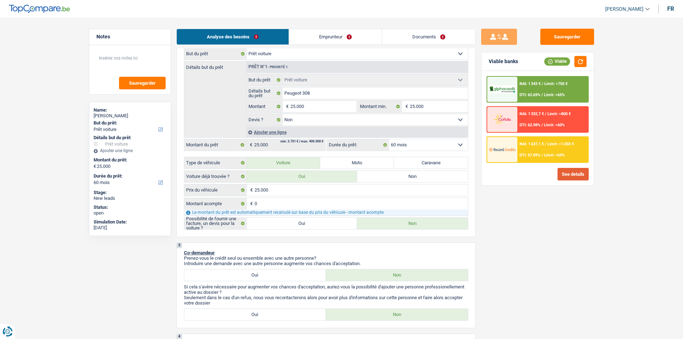
click at [582, 175] on button "See details" at bounding box center [572, 174] width 31 height 13
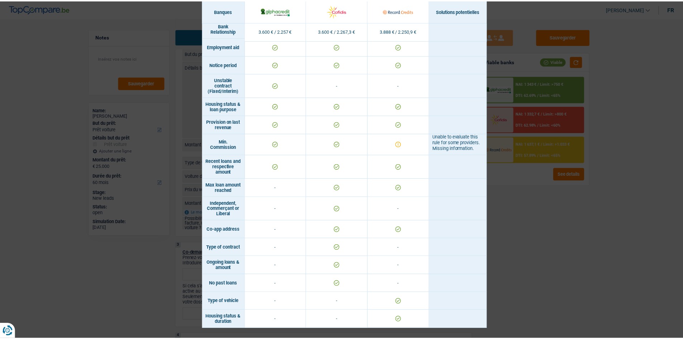
scroll to position [426, 0]
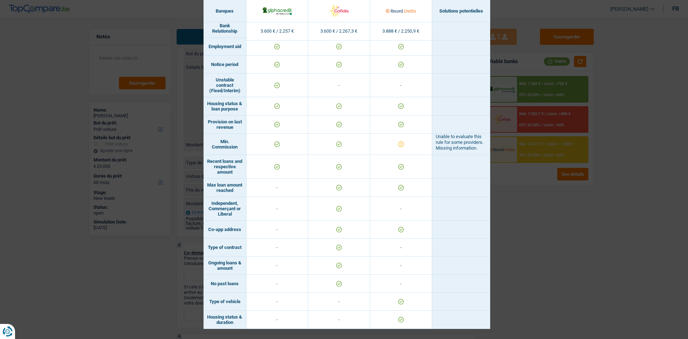
click at [523, 213] on div "Banks conditions × Banques Solutions potentielles Revenus / Charges 3.600 € / 2…" at bounding box center [344, 169] width 688 height 339
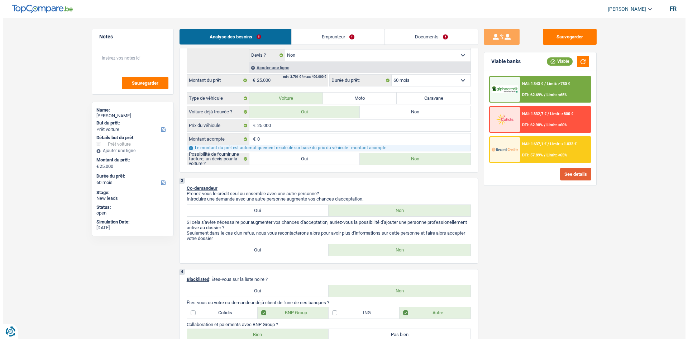
scroll to position [179, 0]
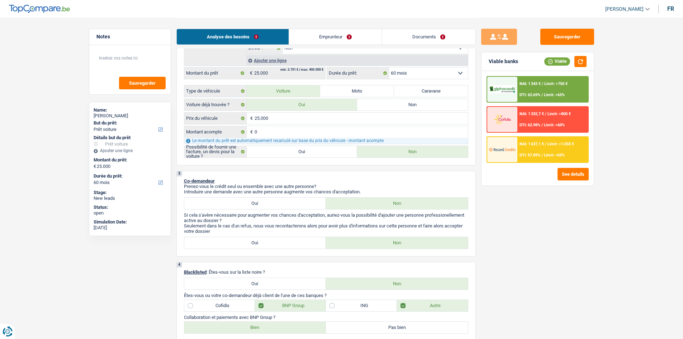
click at [295, 153] on label "Oui" at bounding box center [302, 151] width 111 height 11
click at [295, 153] on input "Oui" at bounding box center [302, 151] width 111 height 11
radio input "true"
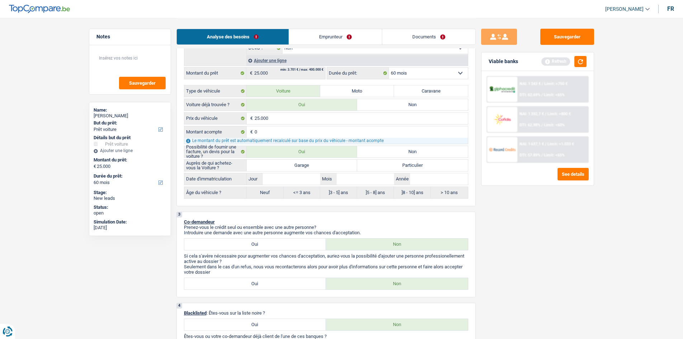
click at [381, 165] on label "Particulier" at bounding box center [412, 164] width 111 height 11
click at [381, 165] on input "Particulier" at bounding box center [412, 164] width 111 height 11
radio input "true"
click at [307, 178] on input "Jour" at bounding box center [291, 178] width 57 height 11
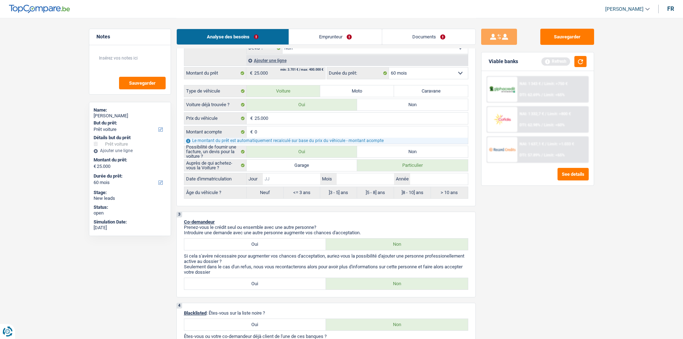
type input "0"
type input "01"
type input "0"
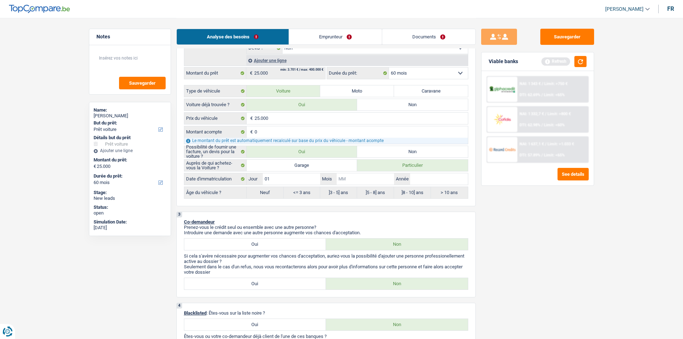
type input "0"
type input "04"
type input "2"
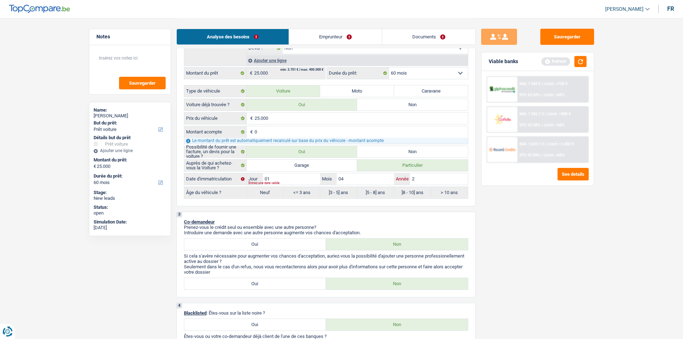
type input "20"
type input "202"
type input "2024"
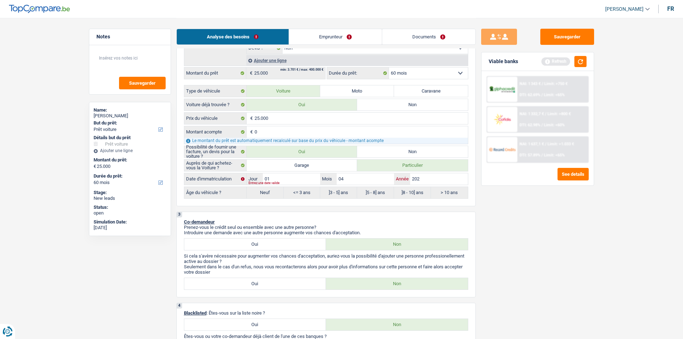
type input "2024"
radio input "false"
radio input "true"
select select "84"
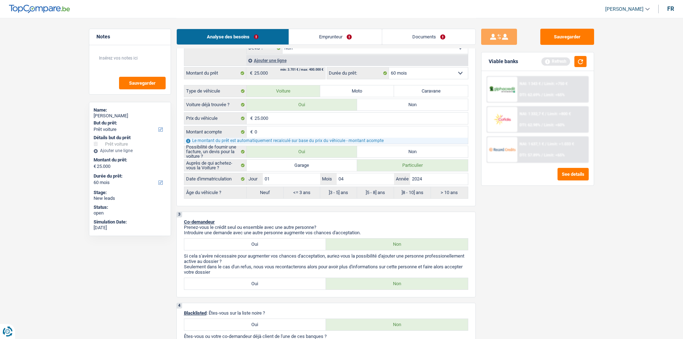
select select "84"
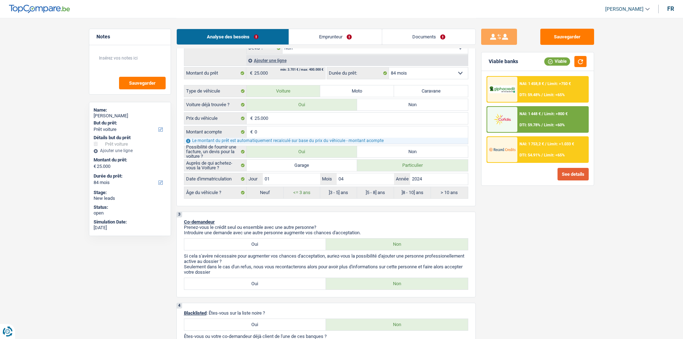
click at [570, 178] on button "See details" at bounding box center [572, 174] width 31 height 13
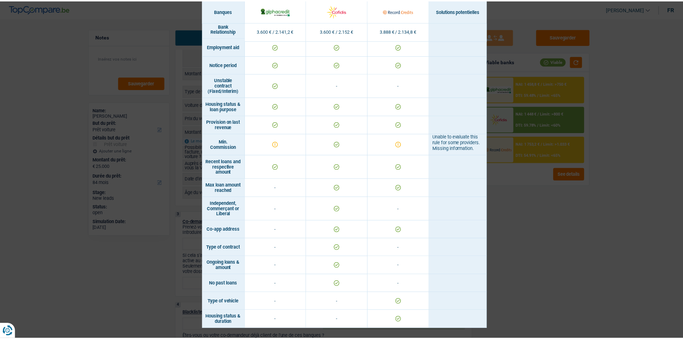
scroll to position [366, 0]
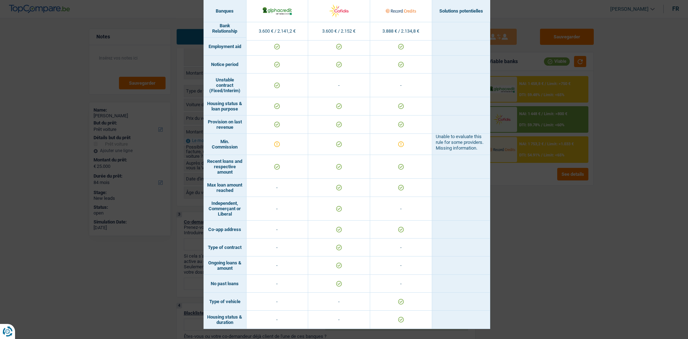
click at [547, 240] on div "Banks conditions × Banques Solutions potentielles Revenus / Charges 3.600 € / 2…" at bounding box center [344, 169] width 688 height 339
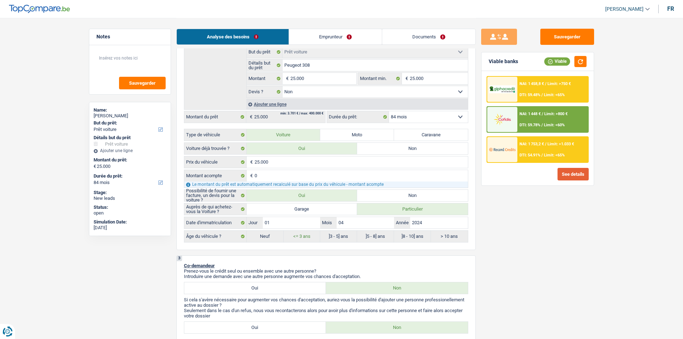
scroll to position [72, 0]
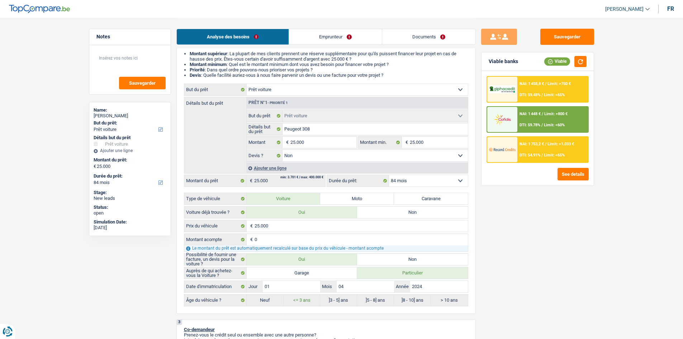
click at [444, 180] on select "12 mois 18 mois 24 mois 30 mois 36 mois 42 mois 48 mois 60 mois 72 mois 84 mois…" at bounding box center [428, 180] width 79 height 11
click at [389, 175] on select "12 mois 18 mois 24 mois 30 mois 36 mois 42 mois 48 mois 60 mois 72 mois 84 mois…" at bounding box center [428, 180] width 79 height 11
click at [548, 94] on span "Limit: <65%" at bounding box center [554, 94] width 21 height 5
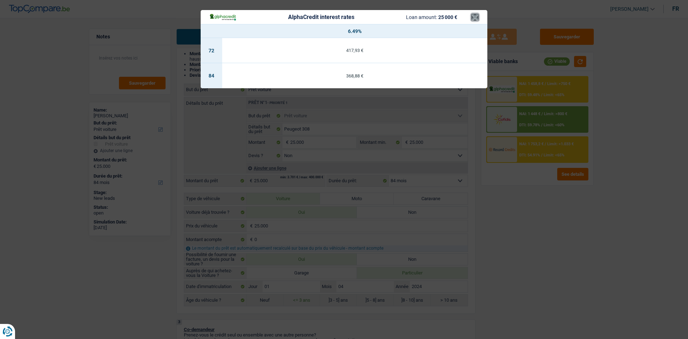
click at [471, 18] on button "×" at bounding box center [475, 17] width 8 height 7
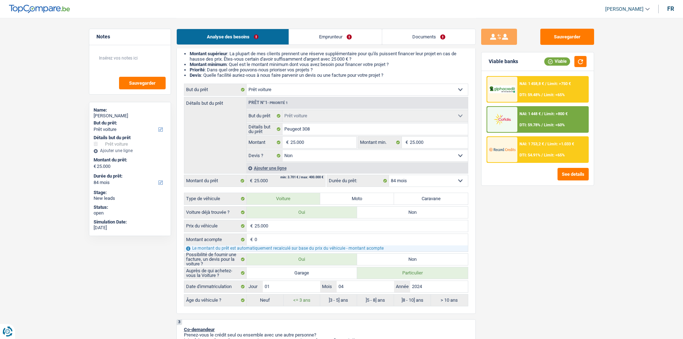
click at [542, 124] on span "/" at bounding box center [541, 125] width 1 height 5
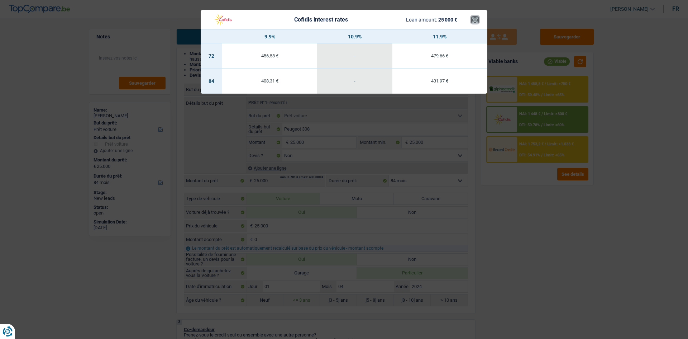
click at [474, 21] on button "×" at bounding box center [475, 19] width 8 height 7
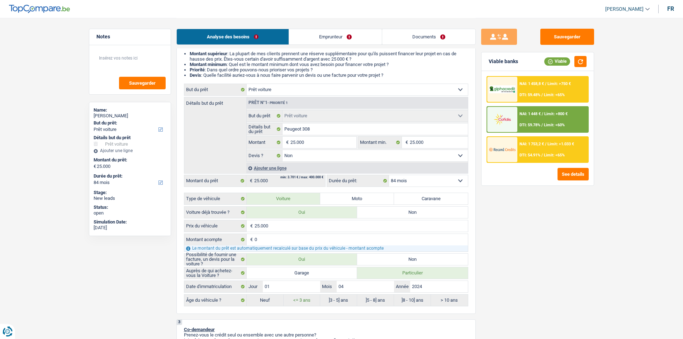
click at [533, 142] on span "NAI: 1 753,2 €" at bounding box center [531, 144] width 24 height 5
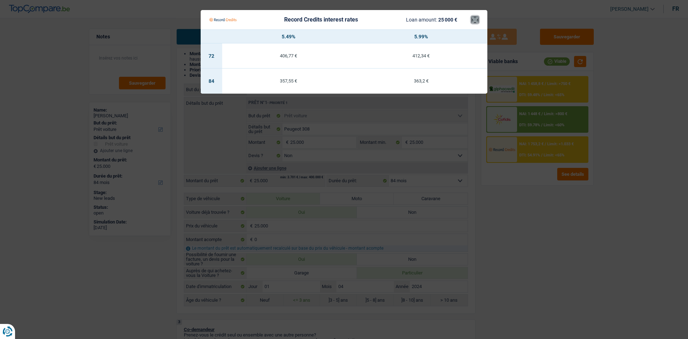
click at [472, 20] on button "×" at bounding box center [475, 19] width 8 height 7
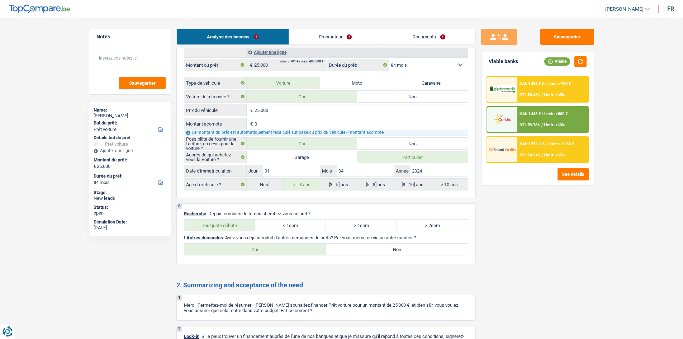
scroll to position [1389, 0]
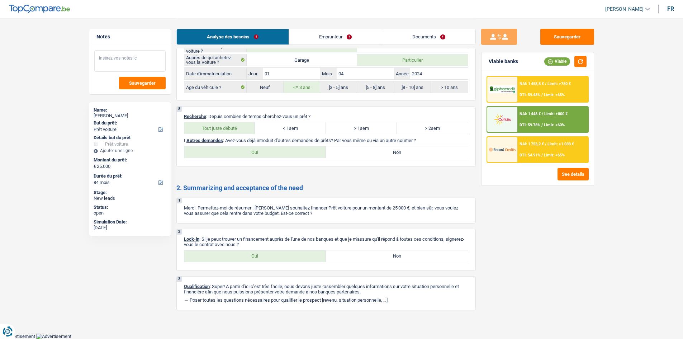
click at [130, 60] on textarea at bounding box center [129, 61] width 71 height 22
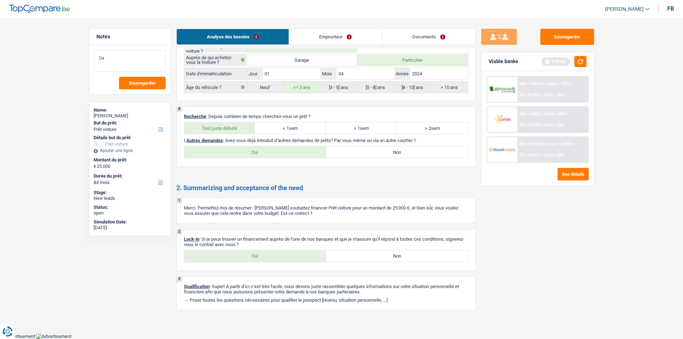
type textarea "D"
type textarea "P"
type textarea "Record et Alpha en priorité"
click at [577, 65] on button "button" at bounding box center [580, 61] width 12 height 11
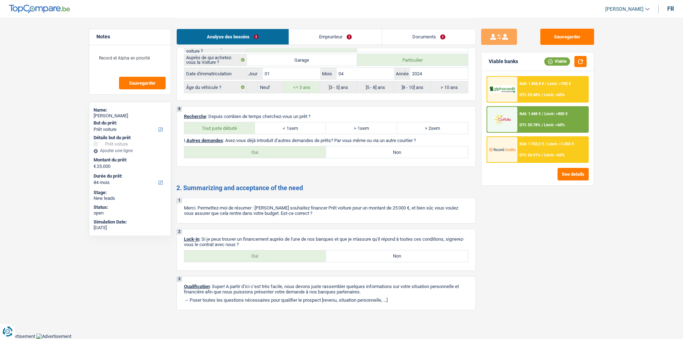
click at [259, 251] on label "Oui" at bounding box center [255, 255] width 142 height 11
click at [259, 251] on input "Oui" at bounding box center [255, 255] width 142 height 11
radio input "true"
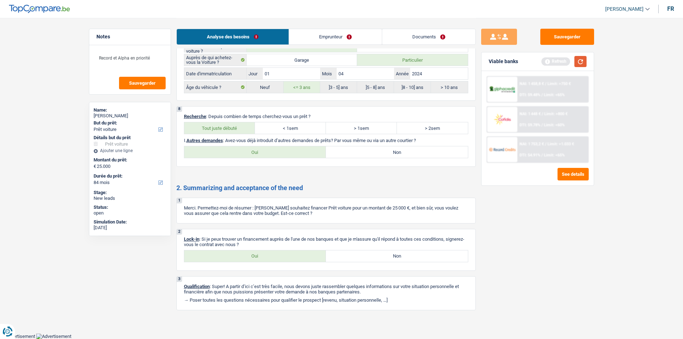
click at [579, 65] on button "button" at bounding box center [580, 61] width 12 height 11
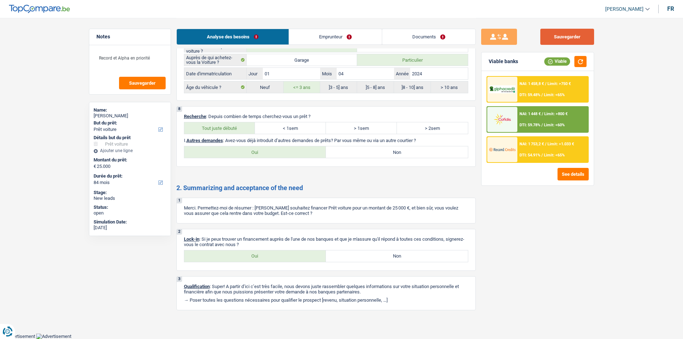
click at [551, 41] on button "Sauvegarder" at bounding box center [567, 37] width 54 height 16
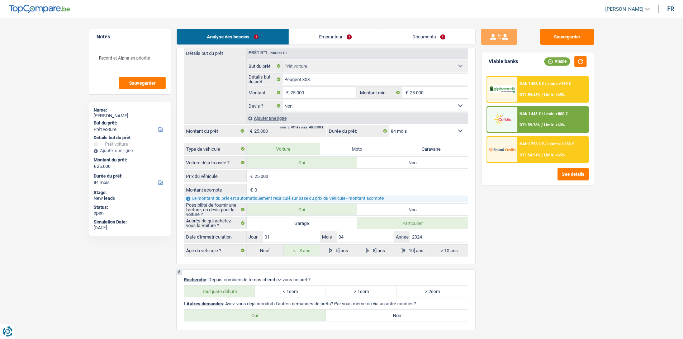
scroll to position [1174, 0]
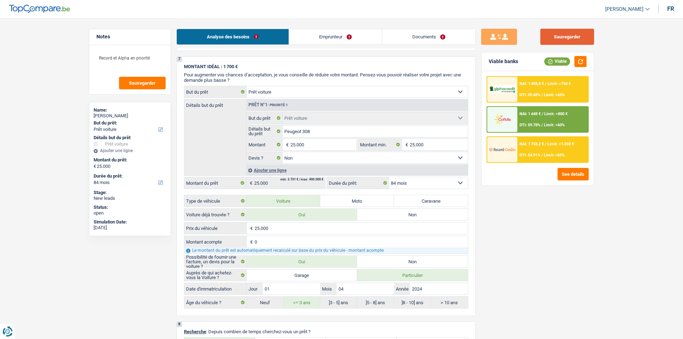
click at [560, 34] on button "Sauvegarder" at bounding box center [567, 37] width 54 height 16
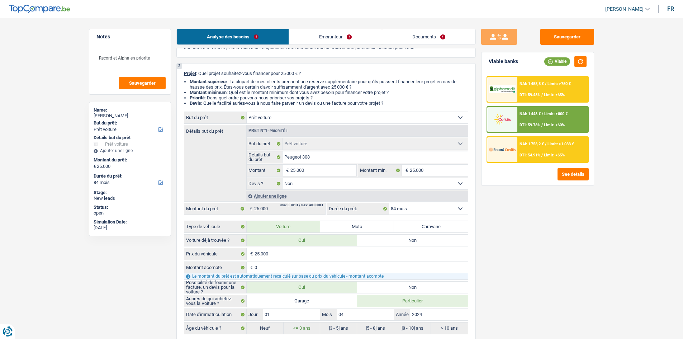
scroll to position [0, 0]
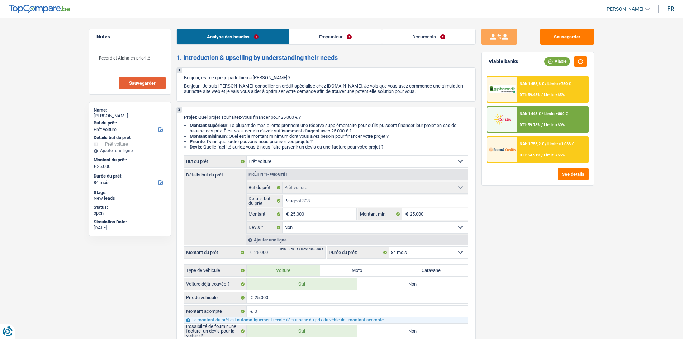
click at [148, 84] on span "Sauvegarder" at bounding box center [142, 83] width 27 height 5
click at [561, 41] on button "Sauvegarder" at bounding box center [567, 37] width 54 height 16
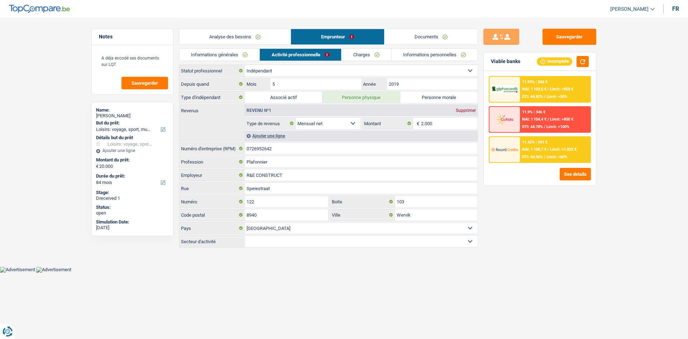
select select "hobbies"
select select "84"
select select "independent"
select select "netSalary"
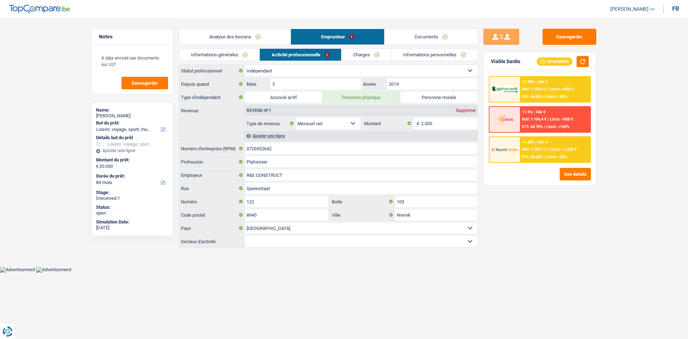
select select "BE"
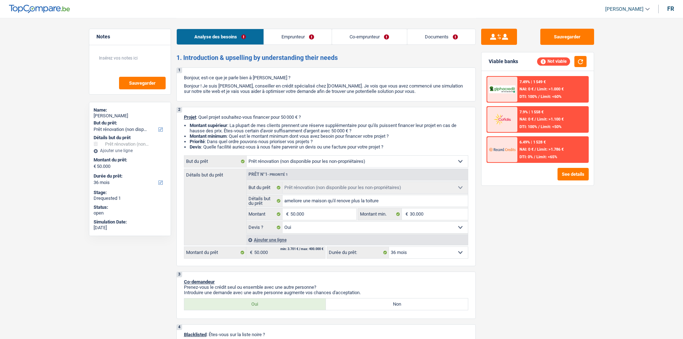
select select "renovation"
select select "36"
select select "renovation"
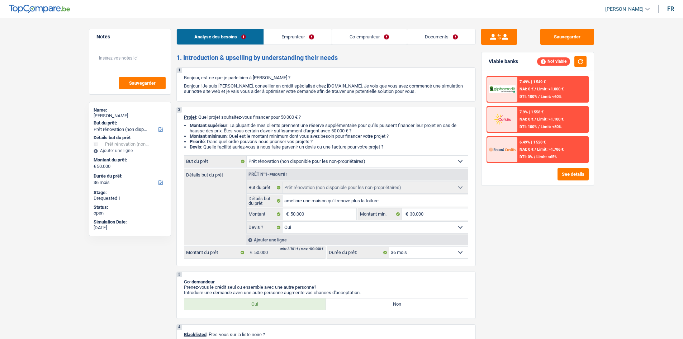
select select "yes"
select select "36"
select select "privateEmployee"
select select "familyAllowances"
select select "netSalary"
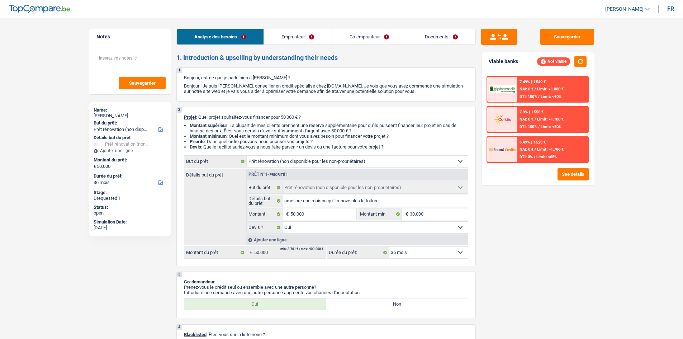
select select "mealVouchers"
select select "renovation"
select select "yes"
select select "36"
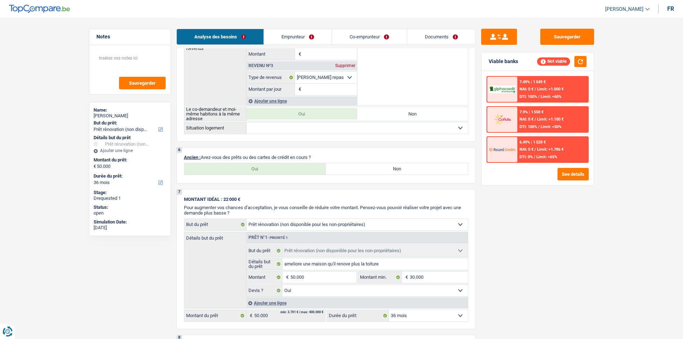
scroll to position [502, 0]
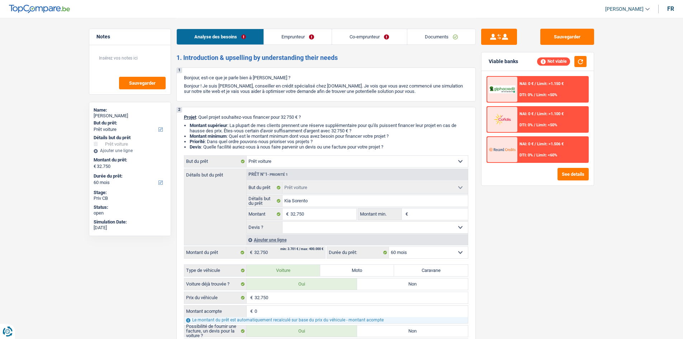
select select "car"
select select "60"
select select "car"
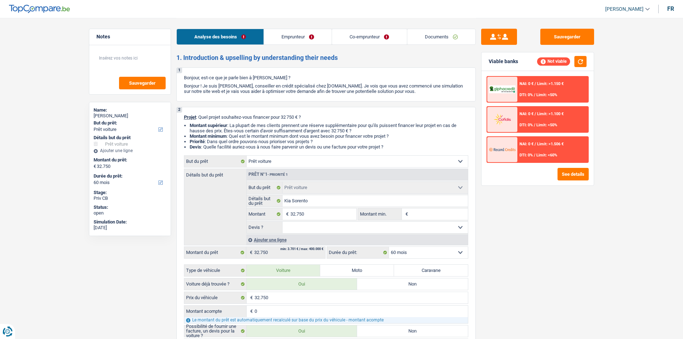
select select "60"
select select "mortgage"
select select "300"
select select "carLoan"
select select "120"
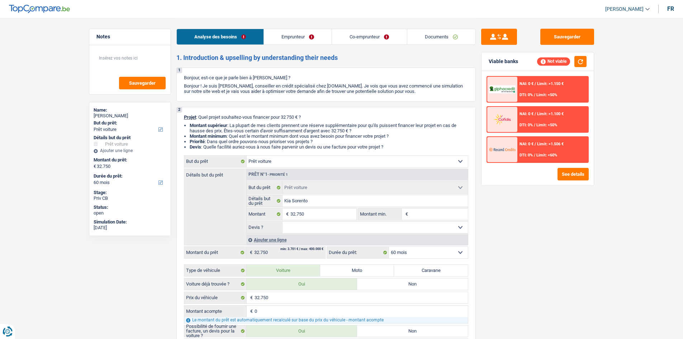
select select "cardOrCredit"
select select "car"
select select "60"
click at [301, 43] on link "Emprunteur" at bounding box center [298, 36] width 68 height 15
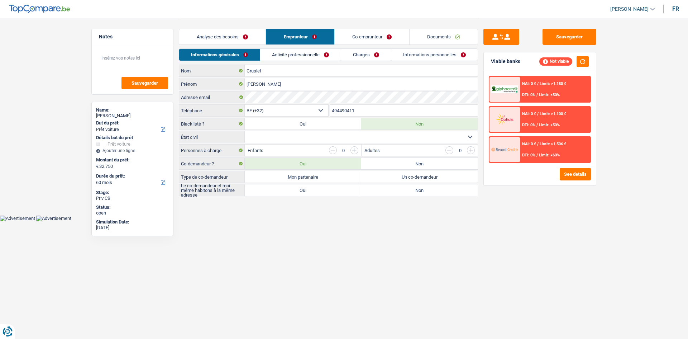
click at [240, 36] on link "Analyse des besoins" at bounding box center [222, 36] width 86 height 15
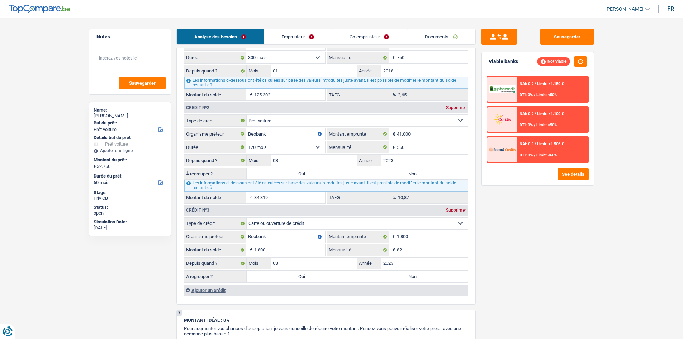
scroll to position [681, 0]
click at [417, 133] on input "41.000" at bounding box center [432, 133] width 71 height 11
type input "4.100"
select select
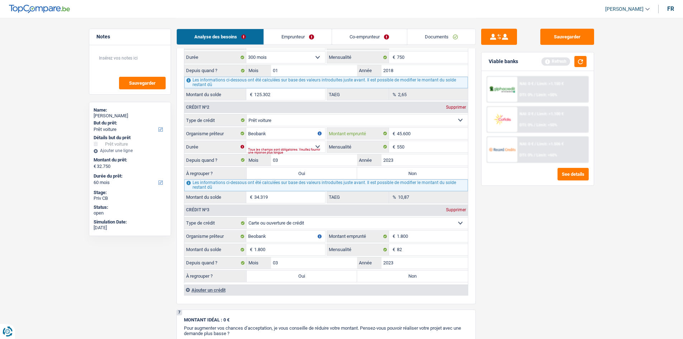
type input "45.600"
click at [317, 145] on select "12 mois 18 mois 24 mois 30 mois 36 mois 42 mois 48 mois 60 mois 72 mois 84 mois…" at bounding box center [285, 146] width 79 height 11
select select "120"
click at [246, 141] on select "12 mois 18 mois 24 mois 30 mois 36 mois 42 mois 48 mois 60 mois 72 mois 84 mois…" at bounding box center [285, 146] width 79 height 11
type input "37.305"
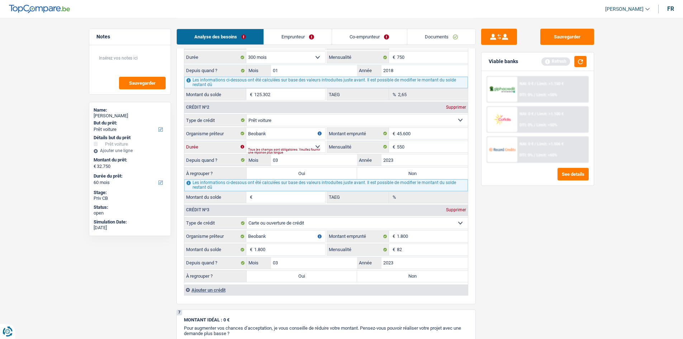
type input "8,15"
click at [409, 143] on input "550" at bounding box center [432, 146] width 71 height 11
click at [394, 157] on input "2023" at bounding box center [424, 159] width 86 height 11
type input "2018"
type input "14.935"
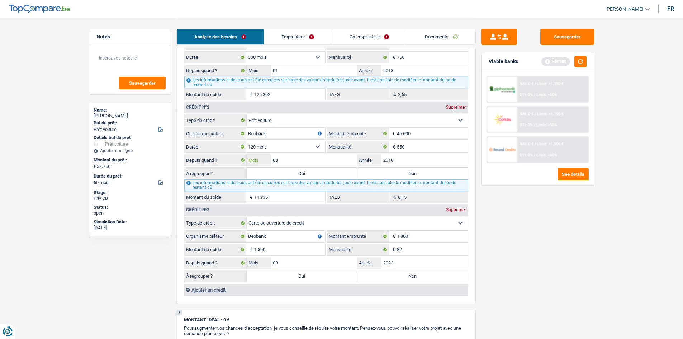
click at [293, 158] on input "03" at bounding box center [314, 159] width 86 height 11
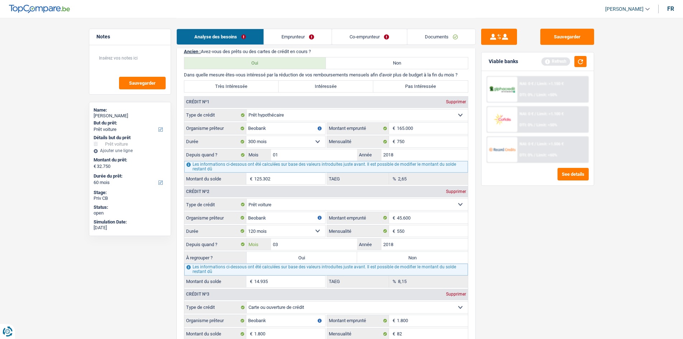
scroll to position [609, 0]
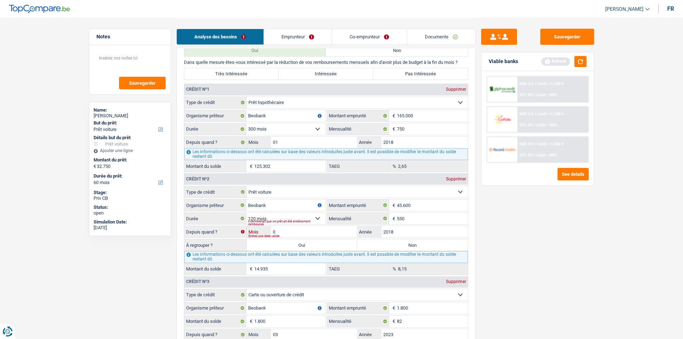
type input "01"
type input "14.028"
click at [577, 60] on button "button" at bounding box center [580, 61] width 12 height 11
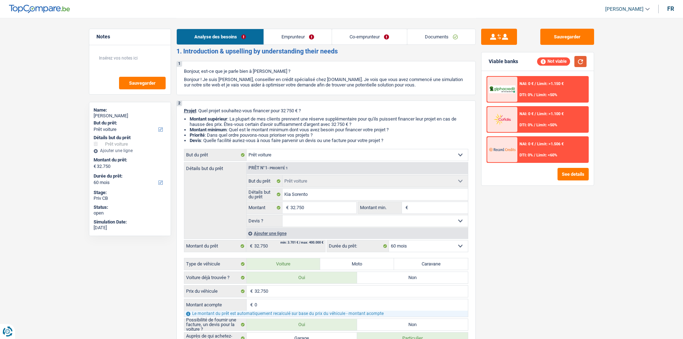
scroll to position [0, 0]
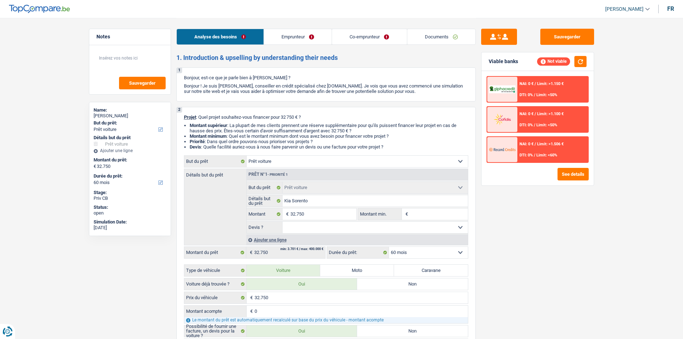
click at [293, 35] on link "Emprunteur" at bounding box center [298, 36] width 68 height 15
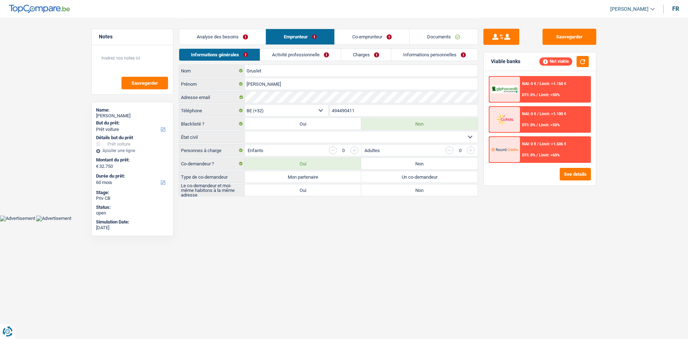
click at [302, 177] on label "Mon partenaire" at bounding box center [303, 176] width 116 height 11
click at [302, 177] on input "Mon partenaire" at bounding box center [303, 176] width 116 height 11
radio input "true"
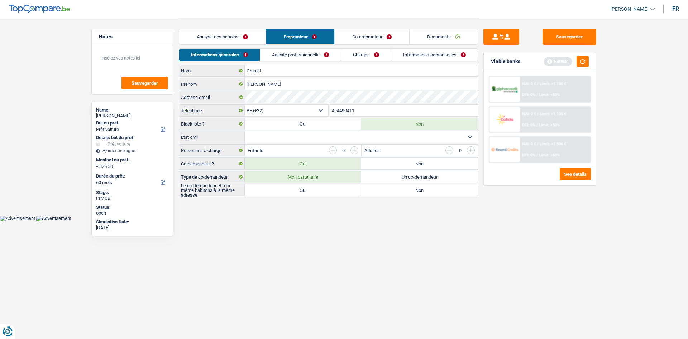
click at [306, 191] on label "Oui" at bounding box center [303, 189] width 116 height 11
click at [306, 191] on input "Oui" at bounding box center [303, 189] width 116 height 11
radio input "true"
click at [352, 151] on input "button" at bounding box center [354, 150] width 8 height 8
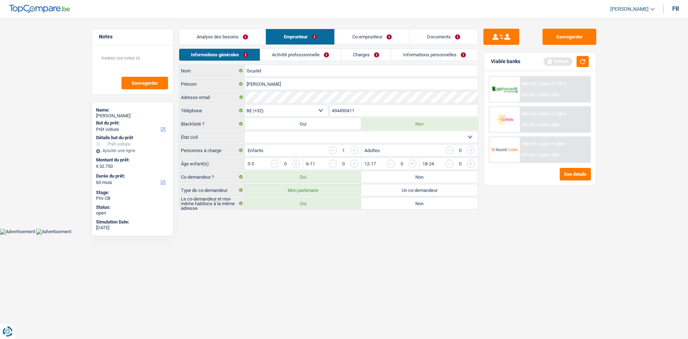
click at [353, 151] on input "button" at bounding box center [354, 150] width 8 height 8
click at [353, 164] on input "button" at bounding box center [499, 164] width 299 height 11
click at [292, 165] on div "0" at bounding box center [285, 163] width 29 height 8
click at [294, 163] on input "button" at bounding box center [441, 164] width 299 height 11
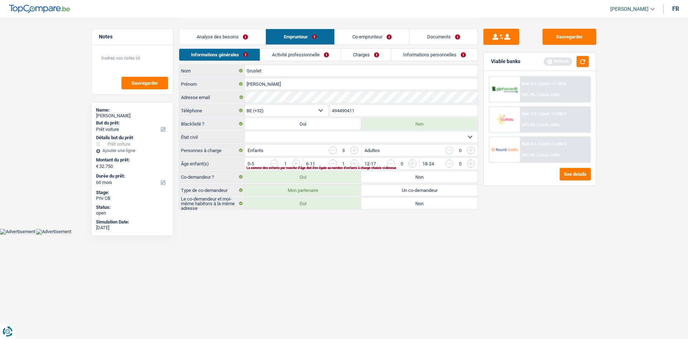
click at [294, 163] on input "button" at bounding box center [441, 164] width 299 height 11
click at [330, 138] on select "Célibataire Marié(e) Cohabitant(e) légal(e) Divorcé(e) Veuf(ve) Séparé (de fait…" at bounding box center [361, 136] width 233 height 11
select select "married"
click at [245, 131] on select "Célibataire Marié(e) Cohabitant(e) légal(e) Divorcé(e) Veuf(ve) Séparé (de fait…" at bounding box center [361, 136] width 233 height 11
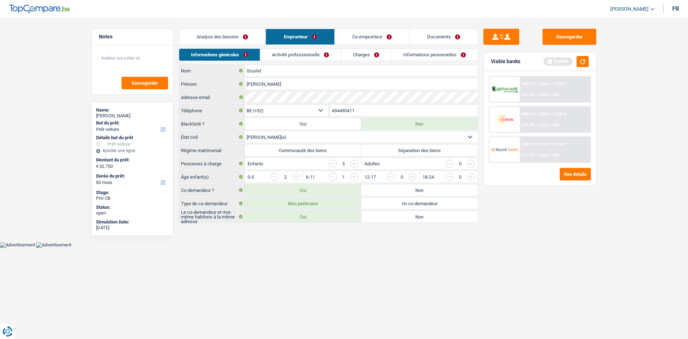
click at [316, 149] on label "Communauté des biens" at bounding box center [303, 149] width 116 height 11
click at [316, 149] on input "Communauté des biens" at bounding box center [303, 149] width 116 height 11
radio input "true"
click at [305, 54] on link "Activité professionnelle" at bounding box center [301, 55] width 81 height 12
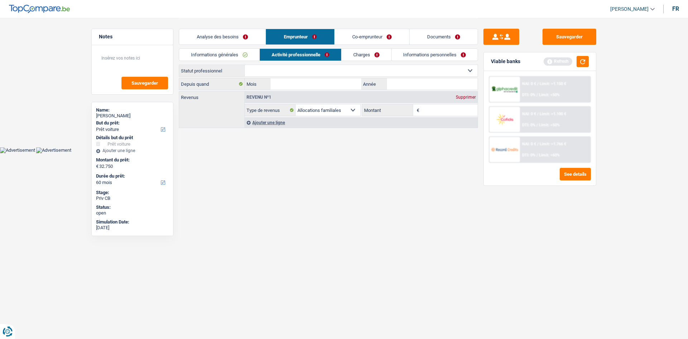
click at [306, 70] on select "Ouvrier Employé privé Employé public Invalide Indépendant Pensionné Chômeur Mut…" at bounding box center [361, 70] width 233 height 11
select select "worker"
click at [245, 65] on select "Ouvrier Employé privé Employé public Invalide Indépendant Pensionné Chômeur Mut…" at bounding box center [361, 70] width 233 height 11
select select "familyAllowances"
select select "netSalary"
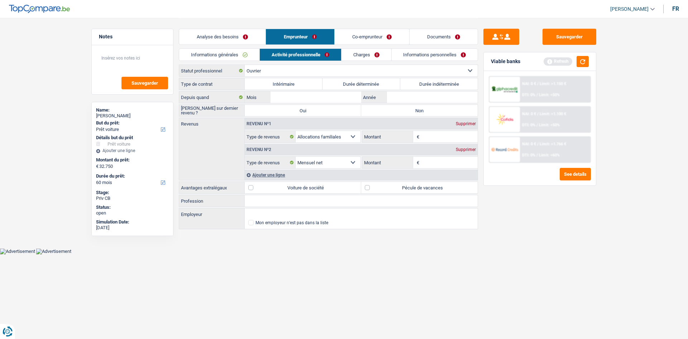
click at [407, 86] on label "Durée indéterminée" at bounding box center [439, 83] width 78 height 11
click at [407, 86] on input "Durée indéterminée" at bounding box center [439, 83] width 78 height 11
radio input "true"
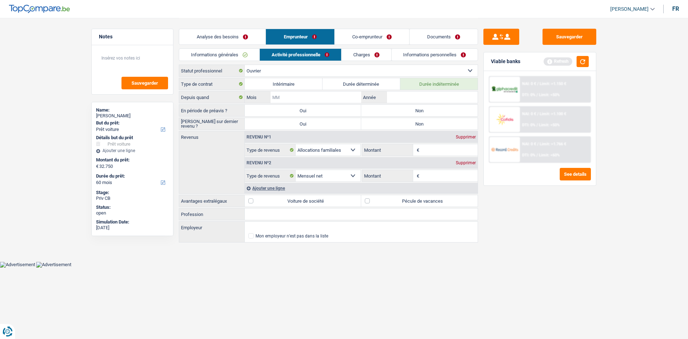
click at [316, 97] on input "Mois" at bounding box center [316, 96] width 91 height 11
type input "09"
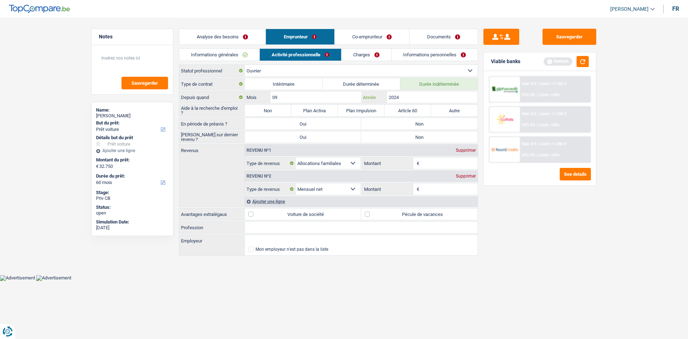
type input "2024"
click at [258, 109] on label "Non" at bounding box center [268, 110] width 47 height 11
click at [258, 109] on input "Non" at bounding box center [268, 110] width 47 height 11
radio input "true"
click at [411, 118] on label "Non" at bounding box center [419, 123] width 116 height 11
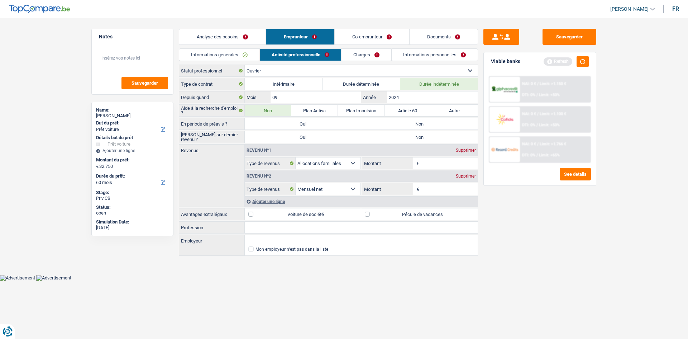
click at [411, 118] on input "Non" at bounding box center [419, 123] width 116 height 11
radio input "true"
click at [412, 137] on label "Non" at bounding box center [419, 136] width 116 height 11
click at [412, 137] on input "Non" at bounding box center [419, 136] width 116 height 11
radio input "true"
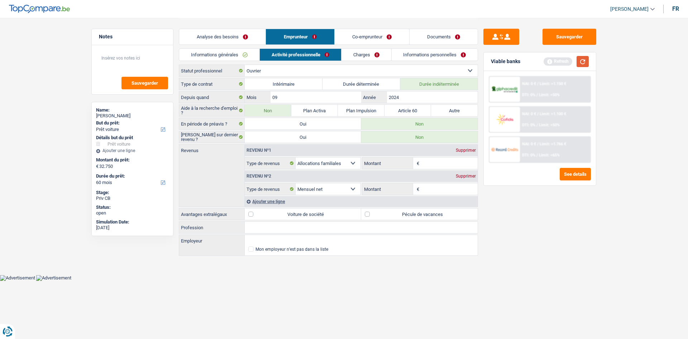
click at [580, 61] on button "button" at bounding box center [583, 61] width 12 height 11
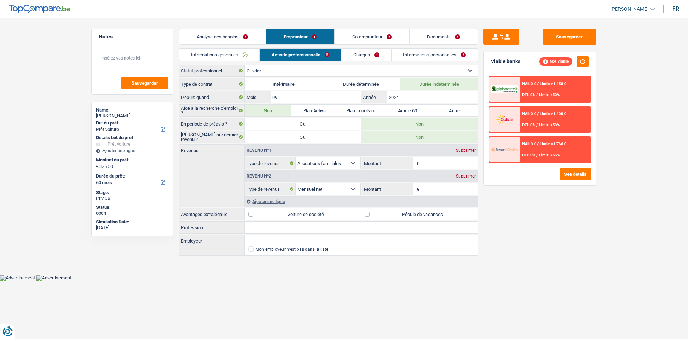
click at [428, 188] on input "Montant" at bounding box center [449, 188] width 57 height 11
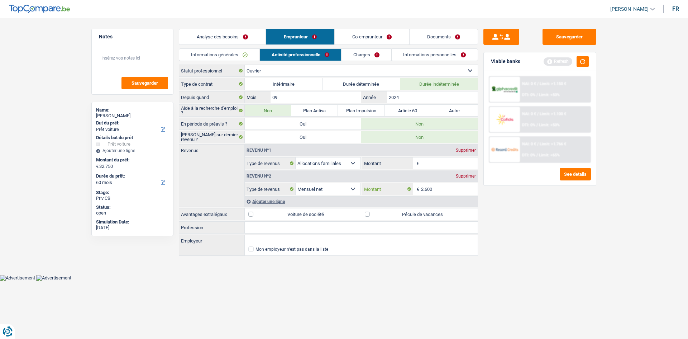
type input "2.600"
click at [434, 165] on input "Montant" at bounding box center [449, 162] width 57 height 11
type input "550"
click at [277, 223] on input "Profession" at bounding box center [361, 226] width 233 height 11
type input "Maçon"
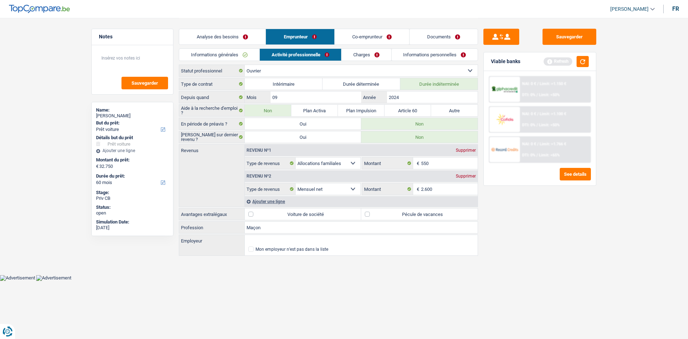
click at [367, 214] on label "Pécule de vacances" at bounding box center [419, 213] width 116 height 11
click at [367, 214] on input "Pécule de vacances" at bounding box center [419, 213] width 116 height 11
checkbox input "true"
click at [356, 56] on link "Charges" at bounding box center [367, 55] width 50 height 12
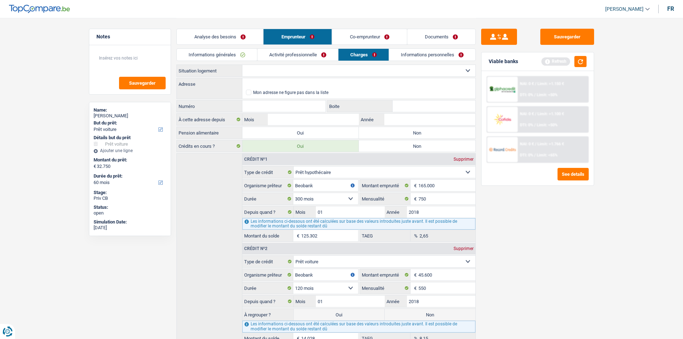
click at [318, 55] on link "Activité professionnelle" at bounding box center [297, 55] width 81 height 12
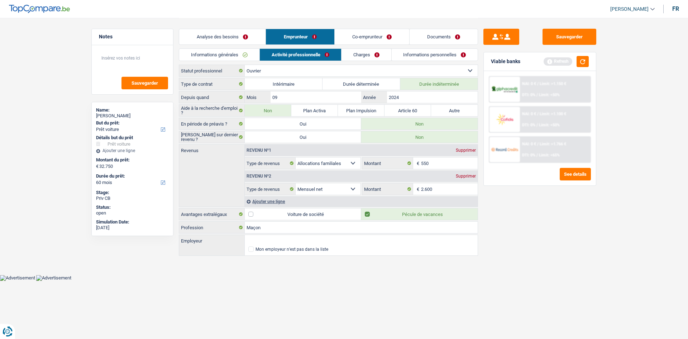
click at [361, 56] on link "Charges" at bounding box center [367, 55] width 50 height 12
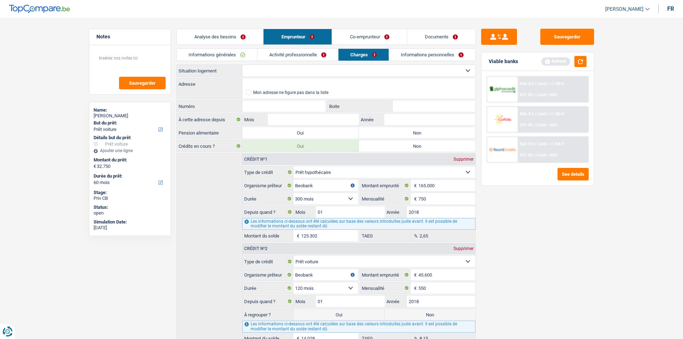
click at [343, 71] on select "Locataire Propriétaire avec prêt hypothécaire Propriétaire sans prêt hypothécai…" at bounding box center [358, 70] width 233 height 11
select select "ownerWithMortgage"
click at [242, 65] on select "Locataire Propriétaire avec prêt hypothécaire Propriétaire sans prêt hypothécai…" at bounding box center [358, 70] width 233 height 11
click at [271, 83] on input "Adresse" at bounding box center [358, 83] width 233 height 11
type input "Rue Emile Parfonry, 6990, Hotton, BE"
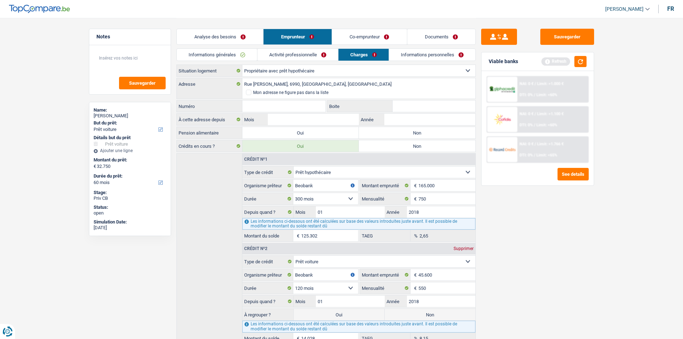
click at [296, 103] on input "Numéro" at bounding box center [283, 105] width 83 height 11
type input "11"
click at [318, 121] on input "Mois" at bounding box center [313, 119] width 91 height 11
type input "07"
type input "2018"
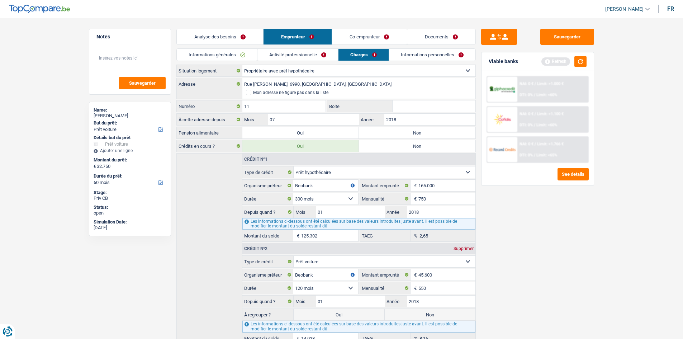
click at [288, 56] on link "Activité professionnelle" at bounding box center [297, 55] width 81 height 12
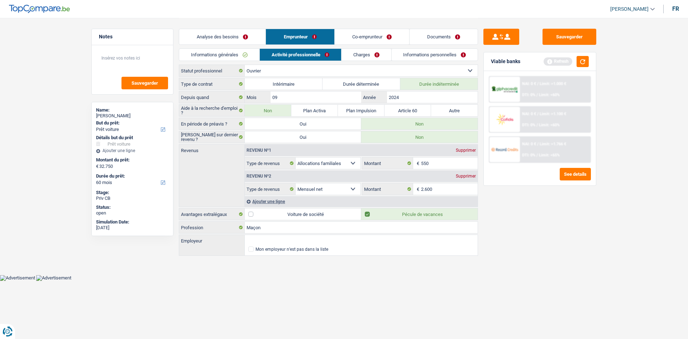
click at [402, 52] on link "Informations personnelles" at bounding box center [435, 55] width 86 height 12
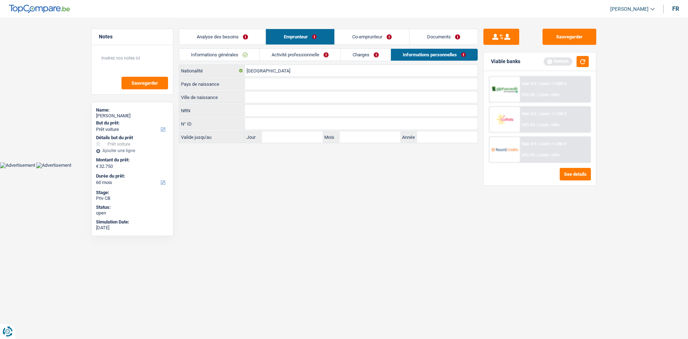
click at [296, 55] on link "Activité professionnelle" at bounding box center [300, 55] width 81 height 12
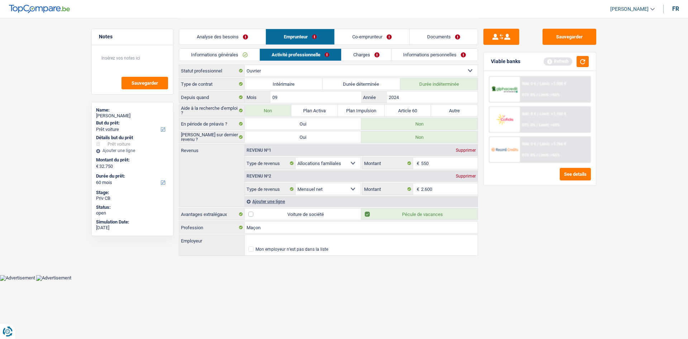
click at [357, 55] on link "Charges" at bounding box center [367, 55] width 50 height 12
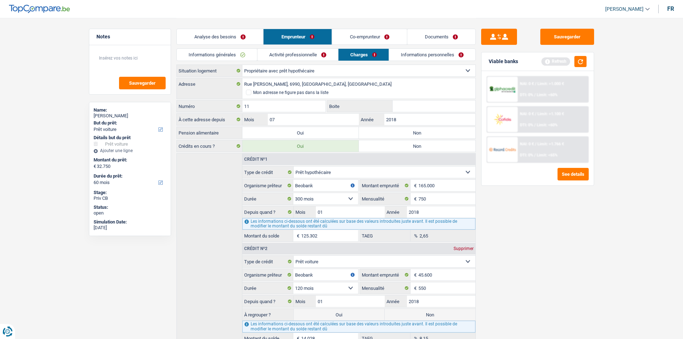
click at [316, 56] on link "Activité professionnelle" at bounding box center [297, 55] width 81 height 12
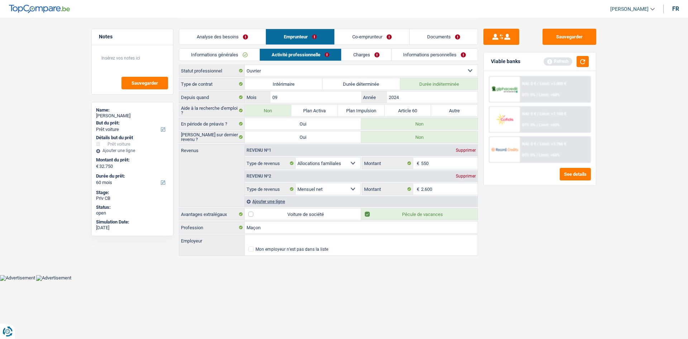
click at [356, 54] on link "Charges" at bounding box center [367, 55] width 50 height 12
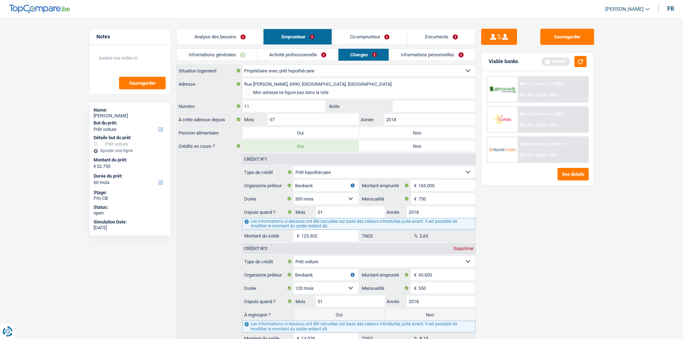
click at [335, 57] on link "Activité professionnelle" at bounding box center [297, 55] width 81 height 12
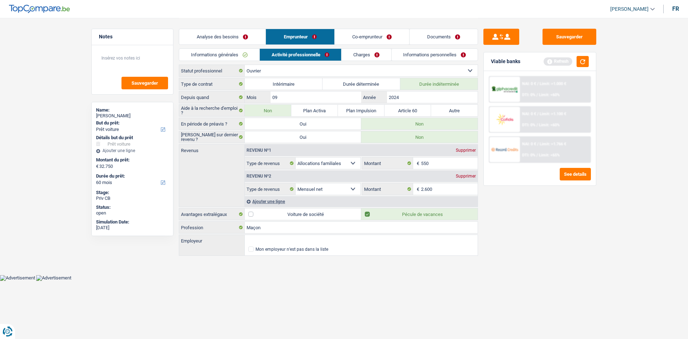
drag, startPoint x: 369, startPoint y: 55, endPoint x: 386, endPoint y: 56, distance: 16.8
click at [370, 55] on link "Charges" at bounding box center [367, 55] width 50 height 12
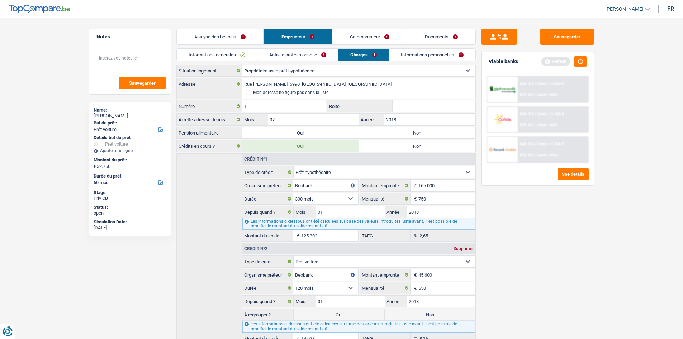
click at [411, 55] on link "Informations personnelles" at bounding box center [432, 55] width 86 height 12
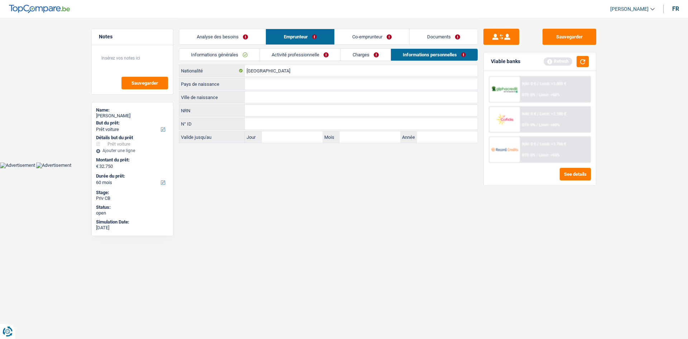
click at [352, 54] on link "Charges" at bounding box center [366, 55] width 50 height 12
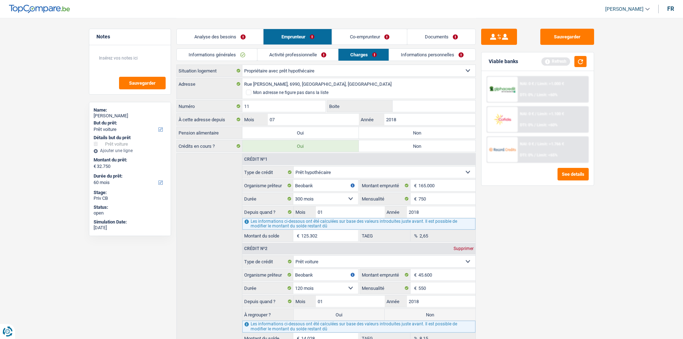
click at [324, 54] on link "Activité professionnelle" at bounding box center [297, 55] width 81 height 12
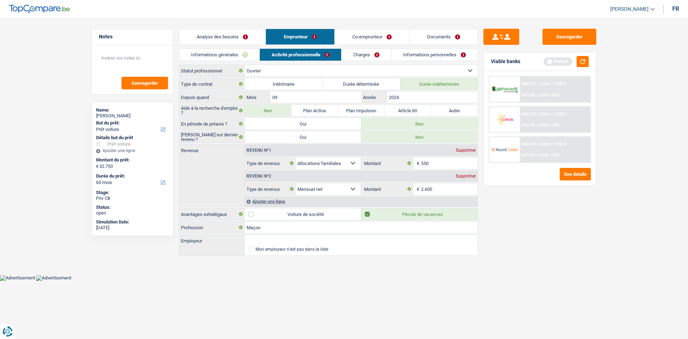
click at [348, 53] on link "Charges" at bounding box center [367, 55] width 50 height 12
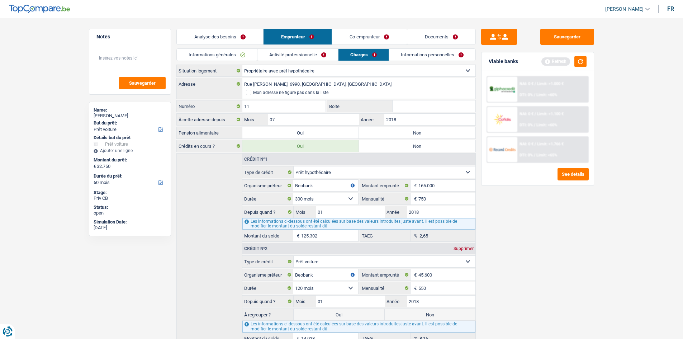
click at [402, 53] on link "Informations personnelles" at bounding box center [432, 55] width 86 height 12
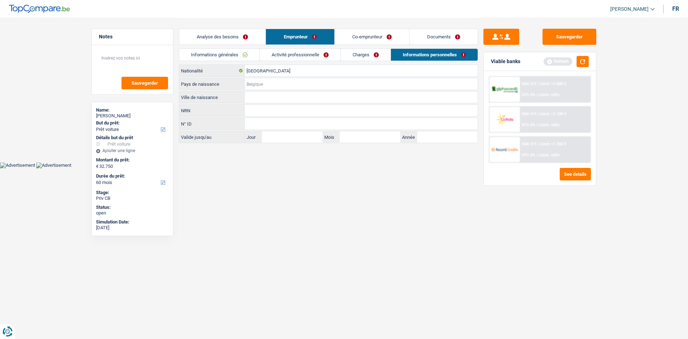
click at [275, 83] on input "Pays de naissance" at bounding box center [361, 83] width 233 height 11
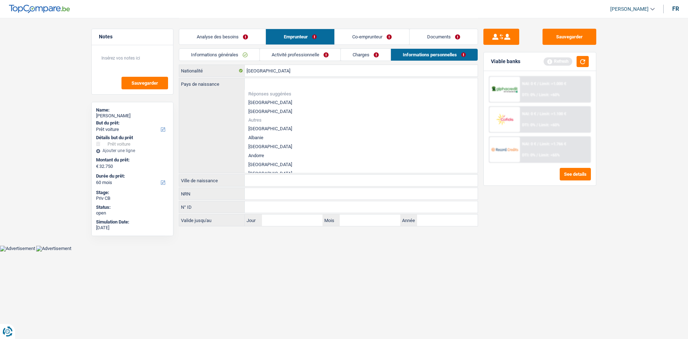
click at [268, 102] on li "[GEOGRAPHIC_DATA]" at bounding box center [361, 102] width 233 height 9
type input "[GEOGRAPHIC_DATA]"
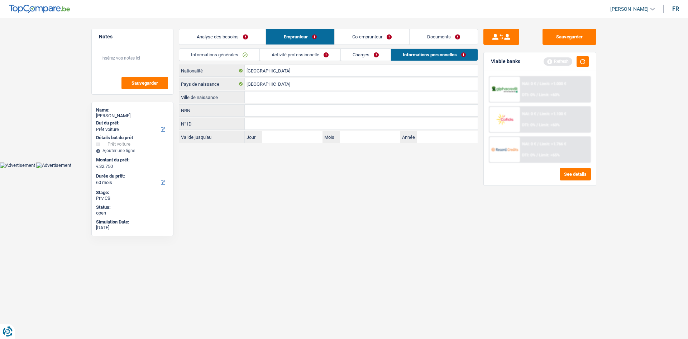
click at [265, 94] on input "Ville de naissance" at bounding box center [361, 96] width 233 height 11
type input "Namur"
click at [311, 108] on input "NRN" at bounding box center [361, 110] width 233 height 11
click at [368, 32] on link "Co-emprunteur" at bounding box center [372, 36] width 75 height 15
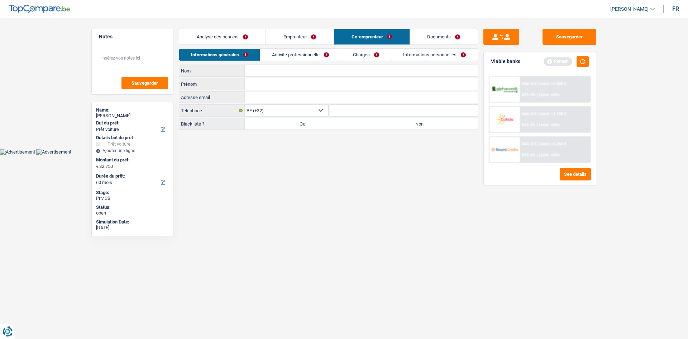
click at [274, 72] on input "Nom" at bounding box center [361, 70] width 233 height 11
type input "Bungenners"
type input "Aurélie"
click at [408, 122] on label "Non" at bounding box center [419, 123] width 116 height 11
click at [408, 122] on input "Non" at bounding box center [419, 123] width 116 height 11
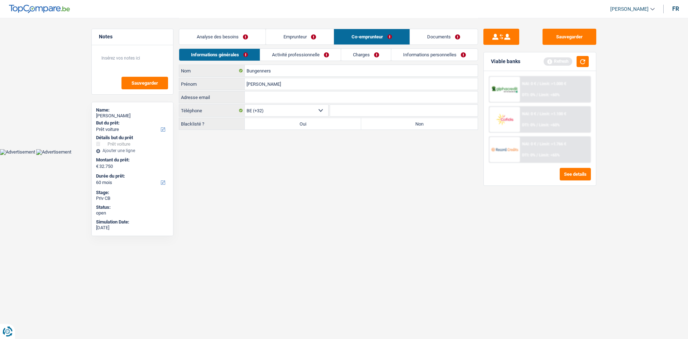
radio input "true"
click at [324, 54] on link "Activité professionnelle" at bounding box center [300, 55] width 81 height 12
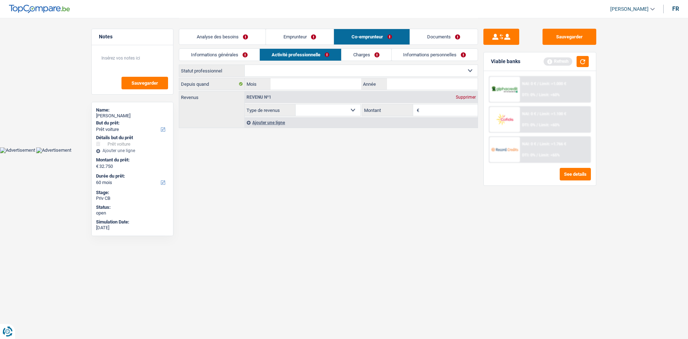
click at [352, 71] on select "Ouvrier Employé privé Employé public Invalide Indépendant Pensionné Chômeur Mut…" at bounding box center [361, 70] width 233 height 11
select select "worker"
click at [245, 65] on select "Ouvrier Employé privé Employé public Invalide Indépendant Pensionné Chômeur Mut…" at bounding box center [361, 70] width 233 height 11
select select "netSalary"
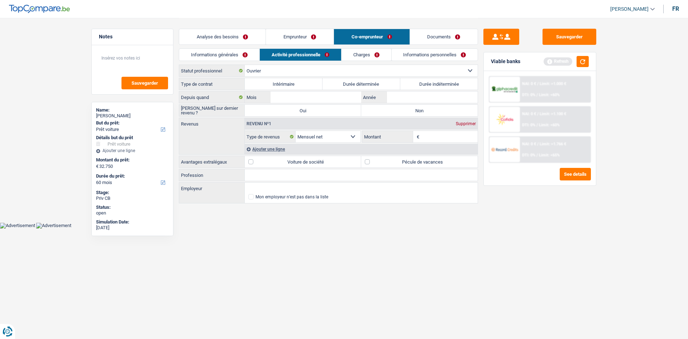
click at [427, 81] on label "Durée indéterminée" at bounding box center [439, 83] width 78 height 11
click at [427, 81] on input "Durée indéterminée" at bounding box center [439, 83] width 78 height 11
radio input "true"
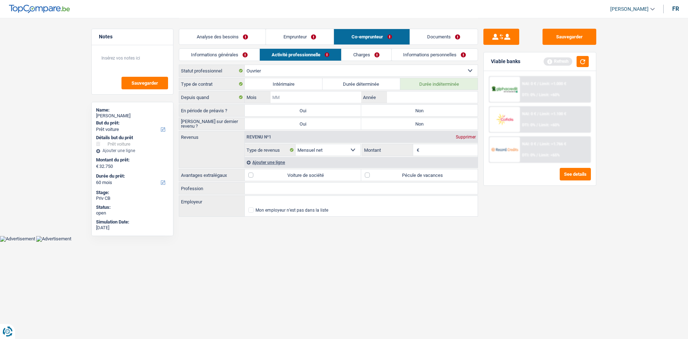
click at [307, 98] on input "Mois" at bounding box center [316, 96] width 91 height 11
type input "01"
type input "2012"
click at [391, 105] on label "Non" at bounding box center [419, 110] width 116 height 11
click at [391, 105] on input "Non" at bounding box center [419, 110] width 116 height 11
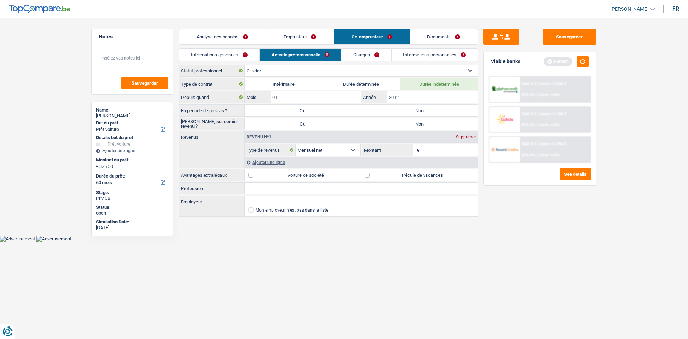
radio input "true"
click at [396, 123] on label "Non" at bounding box center [419, 123] width 116 height 11
click at [396, 123] on input "Non" at bounding box center [419, 123] width 116 height 11
radio input "true"
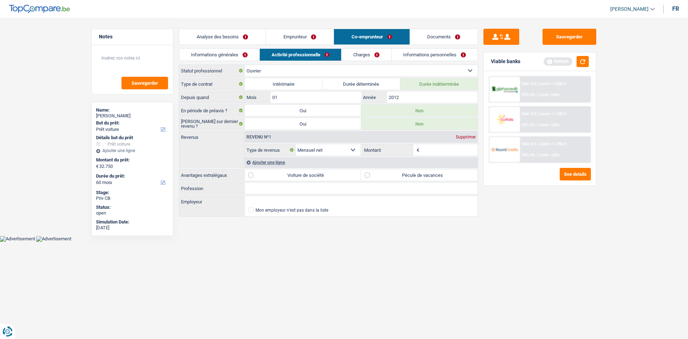
click at [444, 149] on input "Montant" at bounding box center [449, 149] width 57 height 11
click at [266, 186] on input "Profession" at bounding box center [361, 187] width 233 height 11
type input "Technicien de surface"
click at [421, 152] on input "Montant" at bounding box center [449, 149] width 57 height 11
type input "1.900"
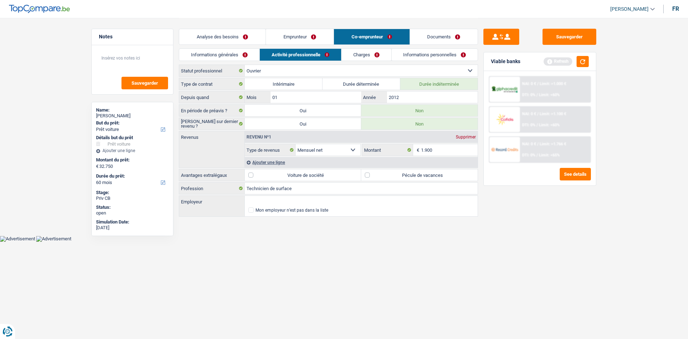
click at [369, 176] on label "Pécule de vacances" at bounding box center [419, 174] width 116 height 11
click at [369, 176] on input "Pécule de vacances" at bounding box center [419, 174] width 116 height 11
checkbox input "true"
click at [375, 58] on link "Charges" at bounding box center [367, 55] width 50 height 12
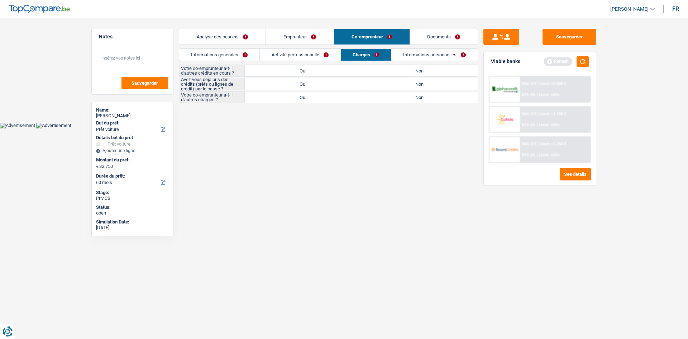
click at [400, 67] on label "Non" at bounding box center [419, 70] width 116 height 11
click at [400, 67] on input "Non" at bounding box center [419, 70] width 116 height 11
radio input "true"
click at [401, 88] on label "Non" at bounding box center [419, 83] width 116 height 11
click at [401, 88] on input "Non" at bounding box center [419, 83] width 116 height 11
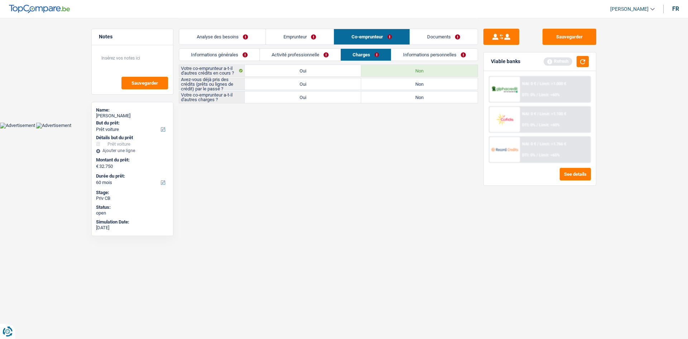
radio input "true"
click at [388, 99] on label "Non" at bounding box center [419, 96] width 116 height 11
click at [388, 99] on input "Non" at bounding box center [419, 96] width 116 height 11
radio input "true"
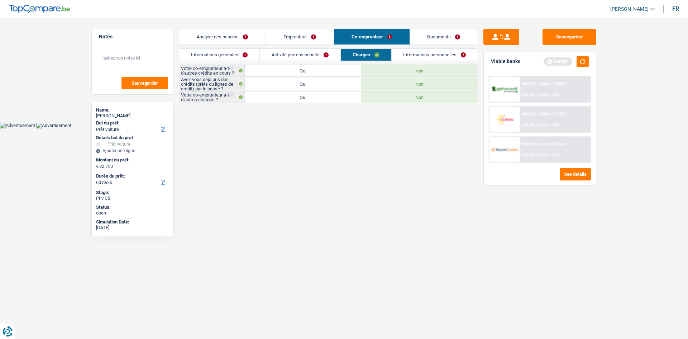
click at [345, 97] on label "Oui" at bounding box center [303, 96] width 116 height 11
click at [345, 97] on input "Oui" at bounding box center [303, 96] width 116 height 11
radio input "true"
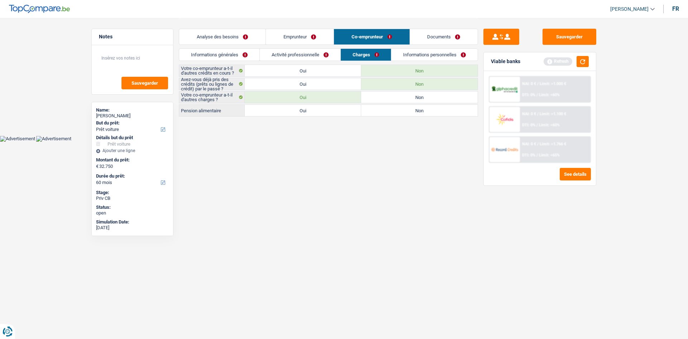
click at [386, 96] on label "Non" at bounding box center [419, 96] width 116 height 11
click at [386, 96] on input "Non" at bounding box center [419, 96] width 116 height 11
radio input "true"
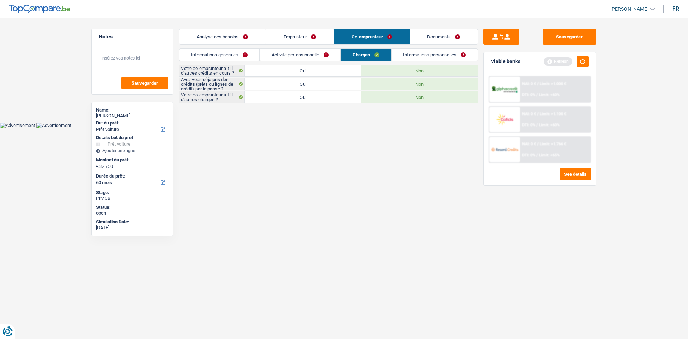
click at [417, 57] on link "Informations personnelles" at bounding box center [435, 55] width 86 height 12
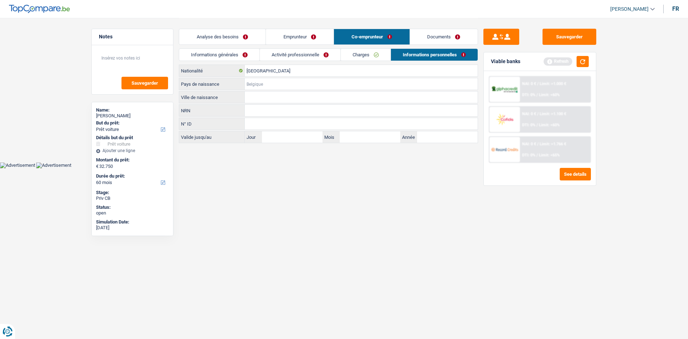
click at [274, 85] on input "Pays de naissance" at bounding box center [361, 83] width 233 height 11
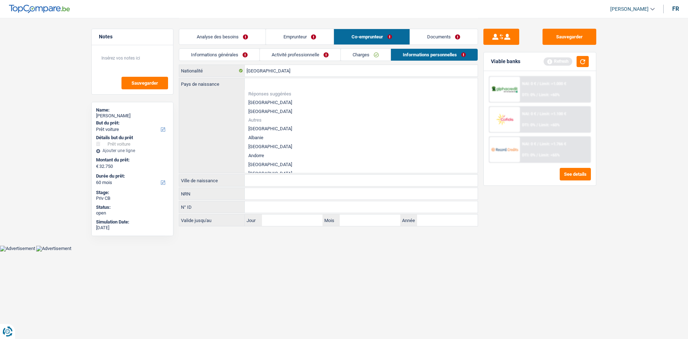
click at [267, 101] on li "[GEOGRAPHIC_DATA]" at bounding box center [361, 102] width 233 height 9
type input "[GEOGRAPHIC_DATA]"
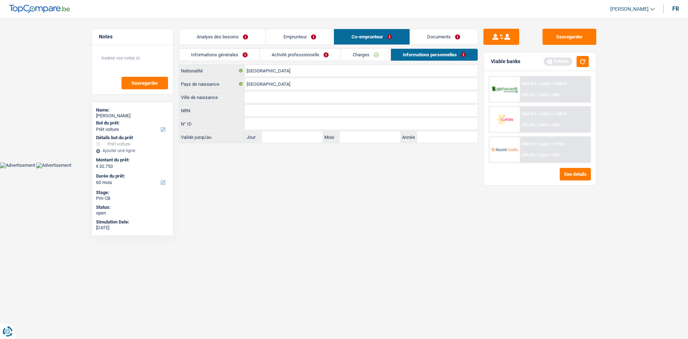
click at [280, 97] on input "Ville de naissance" at bounding box center [361, 96] width 233 height 11
type input "Dinant"
click at [291, 168] on html "Vous avez le contrôle de vos données Nous utilisons des cookies, tout comme nos…" at bounding box center [344, 84] width 688 height 168
drag, startPoint x: 310, startPoint y: 58, endPoint x: 286, endPoint y: 56, distance: 24.5
click at [310, 58] on link "Activité professionnelle" at bounding box center [300, 55] width 81 height 12
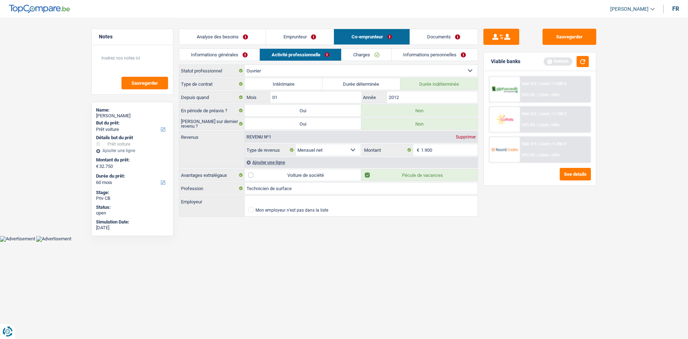
click at [216, 55] on link "Informations générales" at bounding box center [219, 55] width 80 height 12
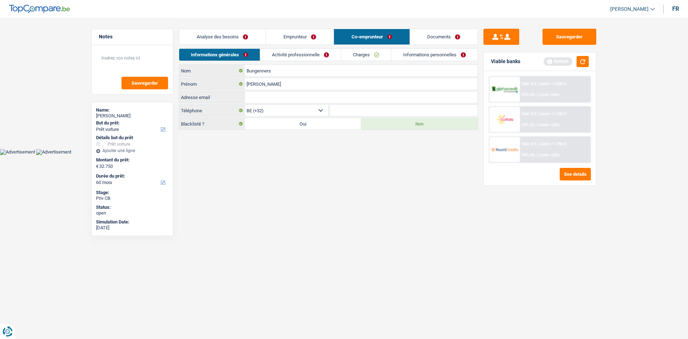
click at [292, 56] on link "Activité professionnelle" at bounding box center [300, 55] width 81 height 12
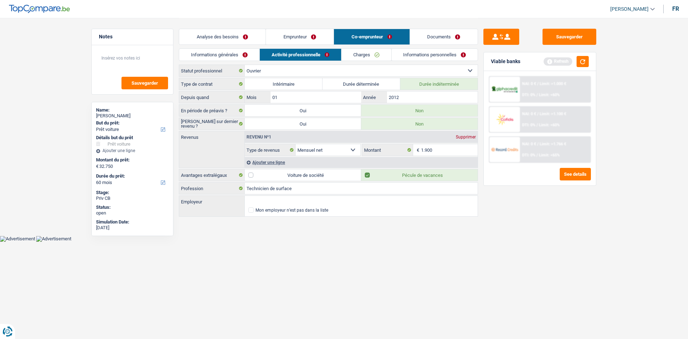
click at [350, 49] on link "Charges" at bounding box center [367, 55] width 50 height 12
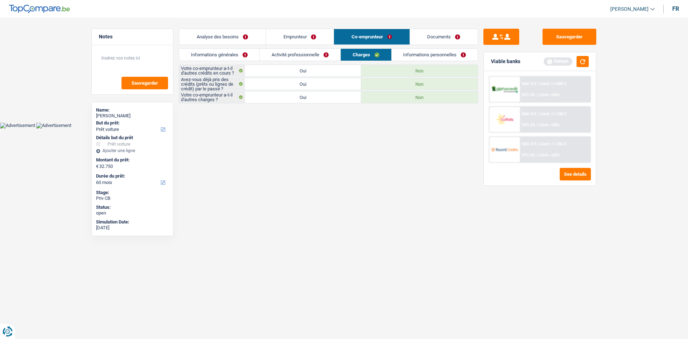
click at [414, 57] on link "Informations personnelles" at bounding box center [435, 55] width 86 height 12
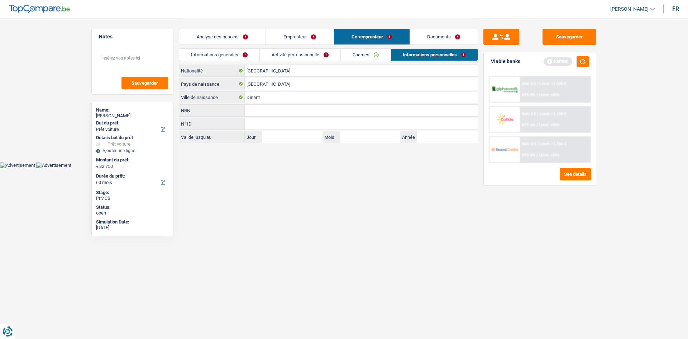
click at [311, 32] on link "Emprunteur" at bounding box center [300, 36] width 68 height 15
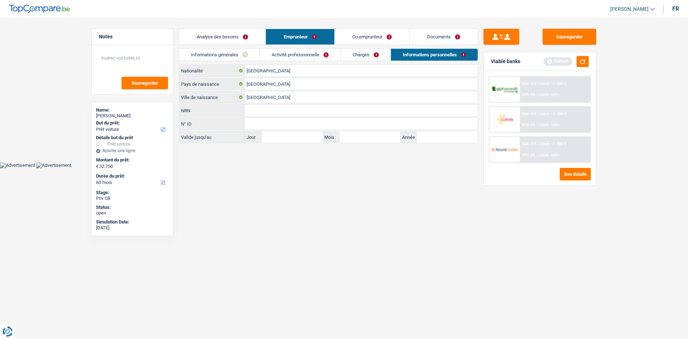
click at [293, 58] on link "Activité professionnelle" at bounding box center [300, 55] width 81 height 12
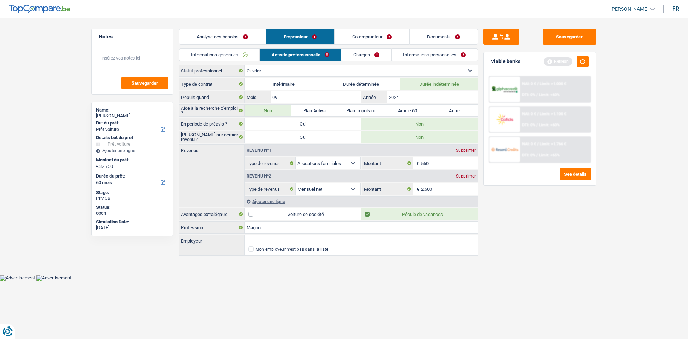
click at [356, 56] on link "Charges" at bounding box center [367, 55] width 50 height 12
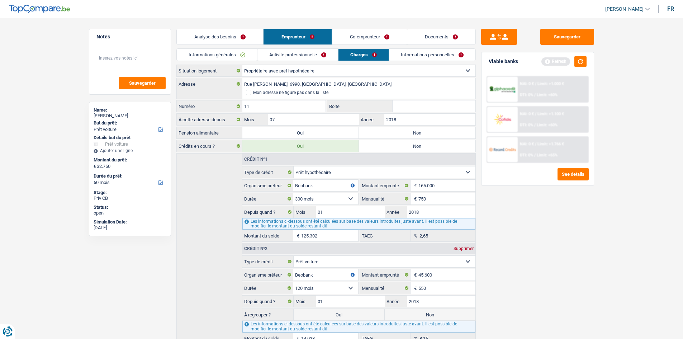
click at [296, 56] on link "Activité professionnelle" at bounding box center [297, 55] width 81 height 12
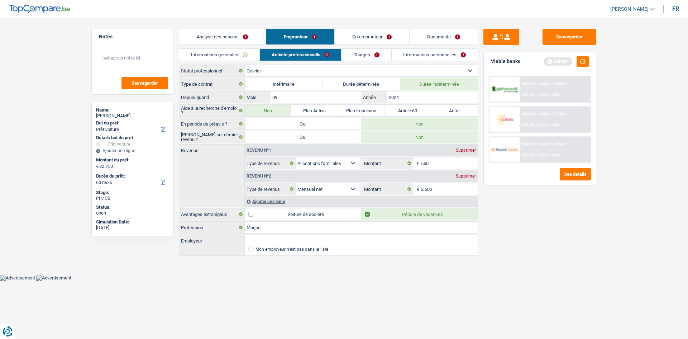
click at [250, 55] on link "Informations générales" at bounding box center [219, 55] width 80 height 12
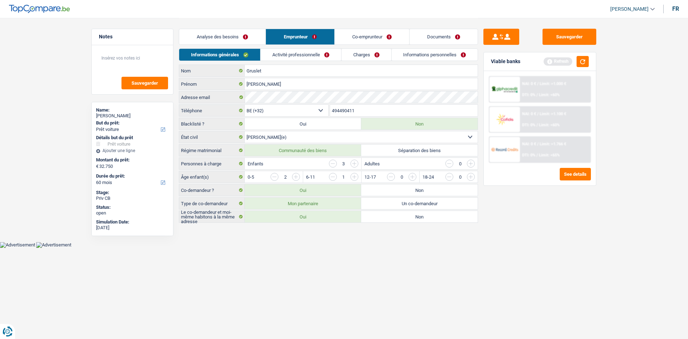
click at [292, 55] on link "Activité professionnelle" at bounding box center [301, 55] width 81 height 12
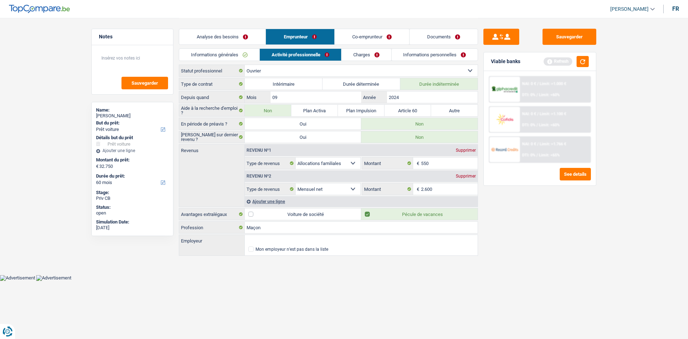
click at [354, 54] on link "Charges" at bounding box center [367, 55] width 50 height 12
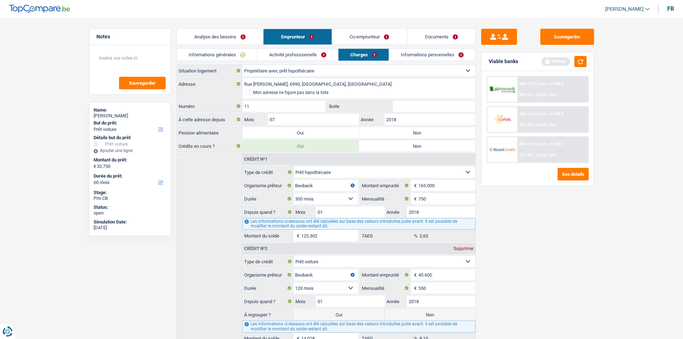
click at [409, 55] on link "Informations personnelles" at bounding box center [432, 55] width 86 height 12
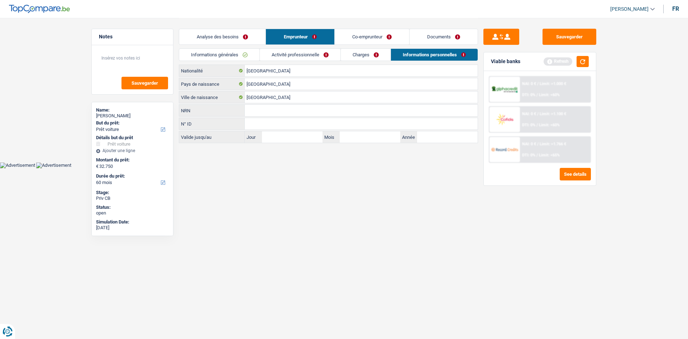
click at [365, 56] on link "Charges" at bounding box center [366, 55] width 50 height 12
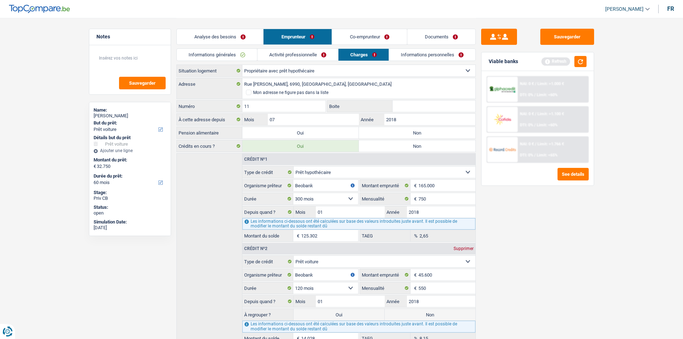
click at [316, 54] on link "Activité professionnelle" at bounding box center [297, 55] width 81 height 12
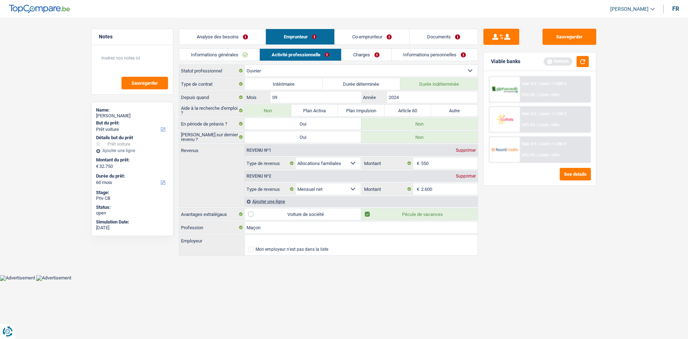
click at [237, 55] on link "Informations générales" at bounding box center [219, 55] width 80 height 12
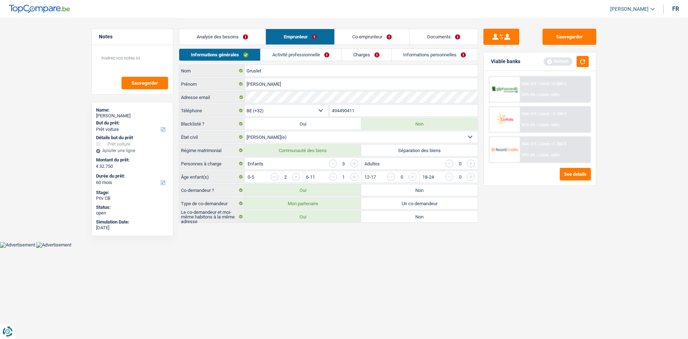
click at [359, 56] on link "Charges" at bounding box center [367, 55] width 50 height 12
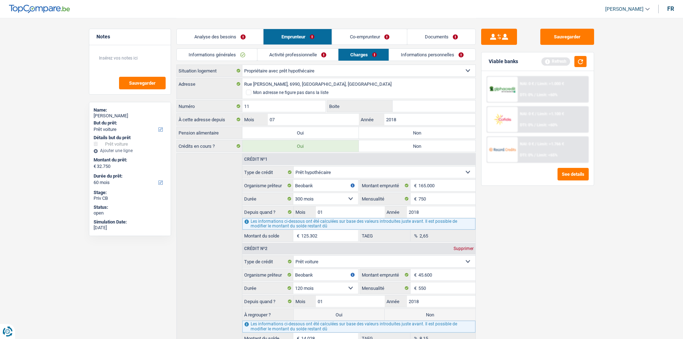
click at [397, 52] on link "Informations personnelles" at bounding box center [432, 55] width 86 height 12
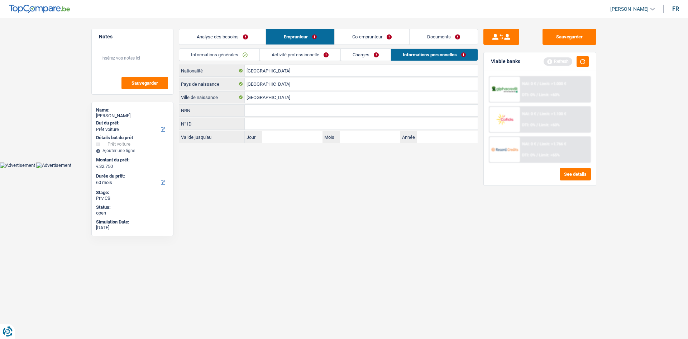
click at [318, 55] on link "Activité professionnelle" at bounding box center [300, 55] width 81 height 12
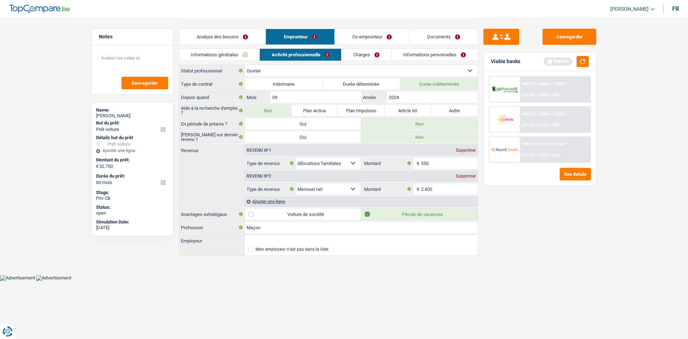
click at [415, 57] on link "Informations personnelles" at bounding box center [435, 55] width 86 height 12
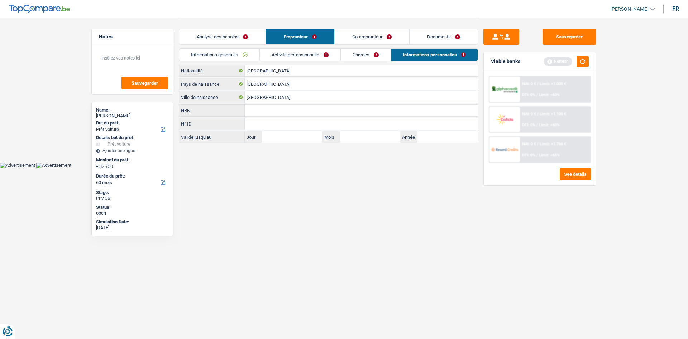
click at [392, 38] on link "Co-emprunteur" at bounding box center [372, 36] width 75 height 15
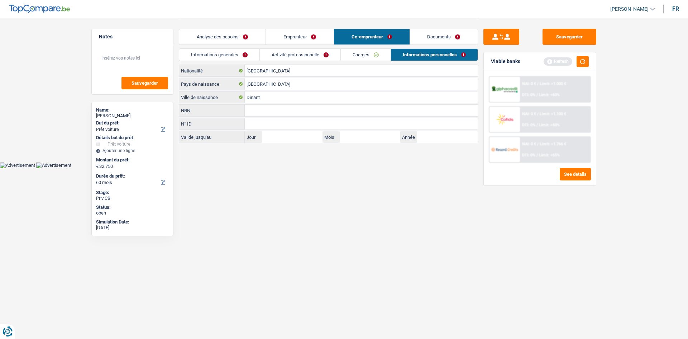
click at [309, 39] on link "Emprunteur" at bounding box center [300, 36] width 68 height 15
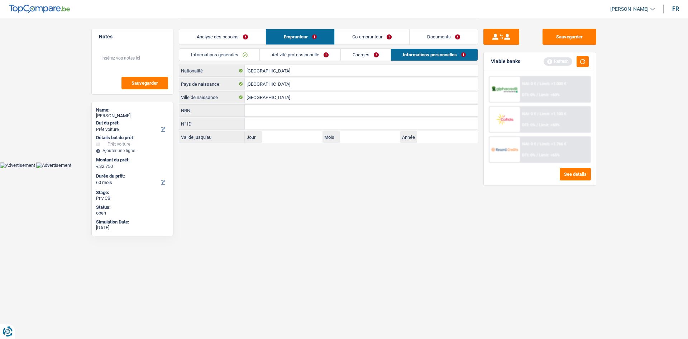
click at [248, 34] on link "Analyse des besoins" at bounding box center [222, 36] width 86 height 15
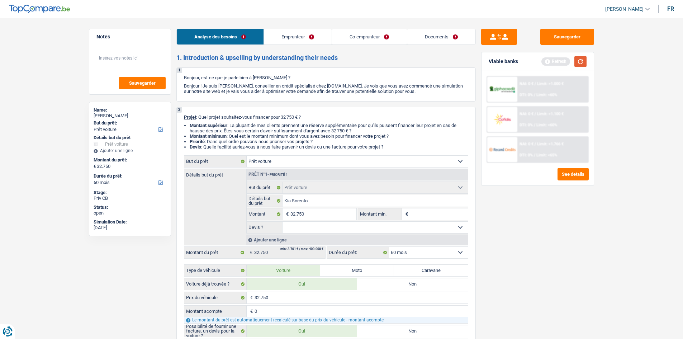
click at [577, 63] on button "button" at bounding box center [580, 61] width 12 height 11
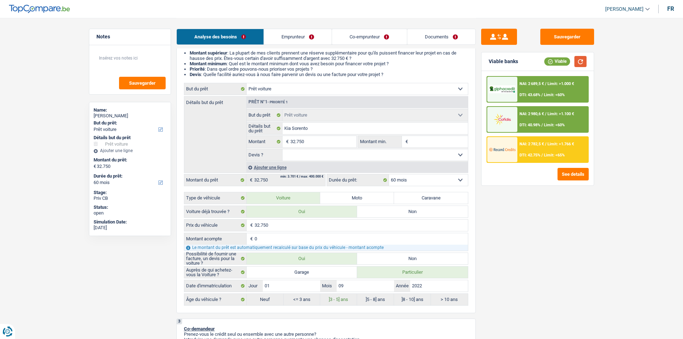
scroll to position [72, 0]
click at [457, 178] on select "12 mois 18 mois 24 mois 30 mois 36 mois 42 mois 48 mois 60 mois Sélectionner un…" at bounding box center [428, 180] width 79 height 11
click at [389, 175] on select "12 mois 18 mois 24 mois 30 mois 36 mois 42 mois 48 mois 60 mois Sélectionner un…" at bounding box center [428, 180] width 79 height 11
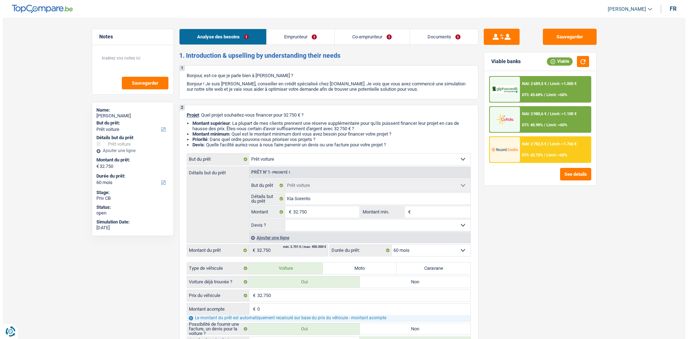
scroll to position [0, 0]
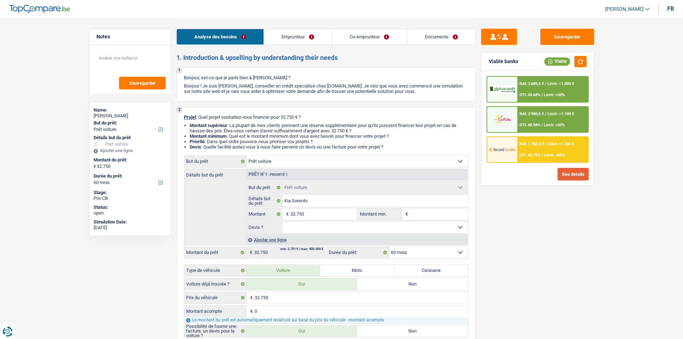
click at [563, 173] on button "See details" at bounding box center [572, 174] width 31 height 13
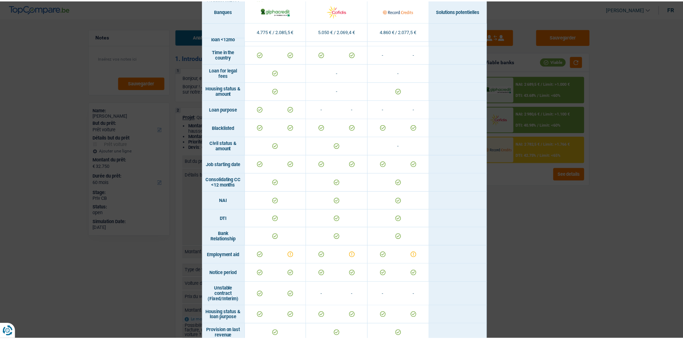
scroll to position [383, 0]
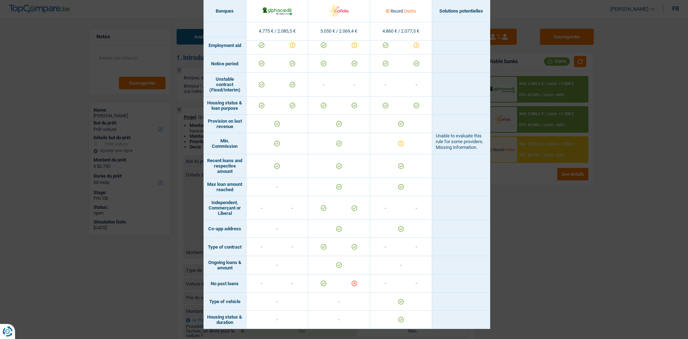
click at [507, 199] on div "Banks conditions × Banques Solutions potentielles Revenus / Charges 4.775 € / 2…" at bounding box center [344, 169] width 688 height 339
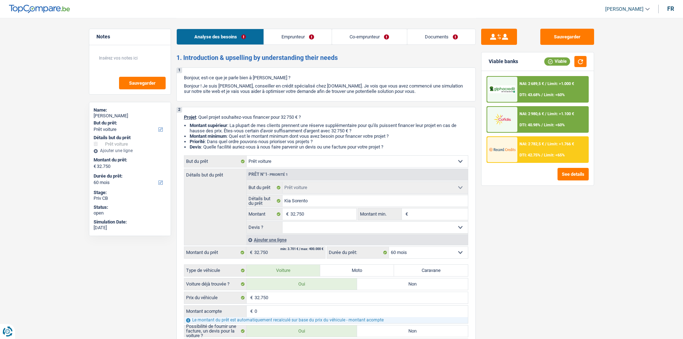
click at [552, 84] on span "Limit: >1.000 €" at bounding box center [560, 83] width 27 height 5
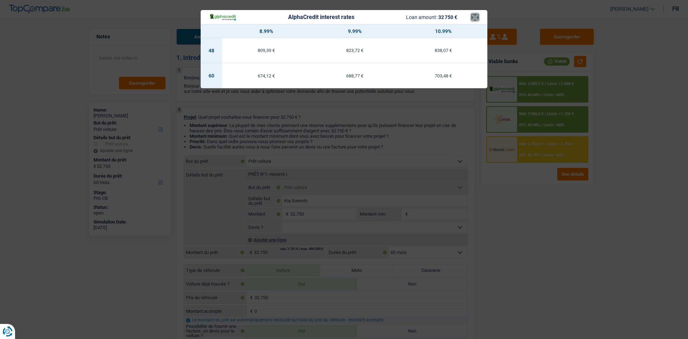
click at [473, 20] on button "×" at bounding box center [475, 17] width 8 height 7
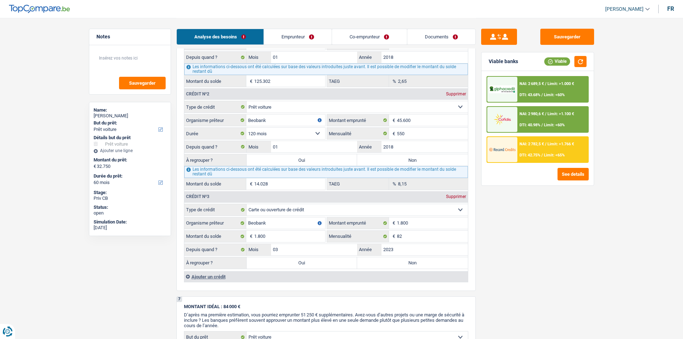
scroll to position [753, 0]
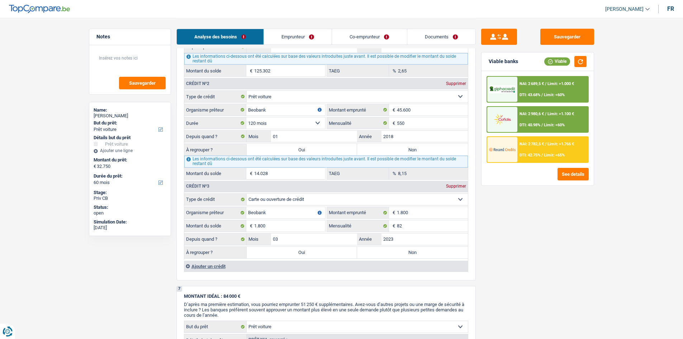
click at [318, 94] on select "Carte ou ouverture de crédit Prêt hypothécaire Vente à tempérament Prêt à tempé…" at bounding box center [357, 96] width 221 height 11
click at [529, 235] on div "Sauvegarder Viable banks Viable NAI: 2 689,5 € / Limit: >1.000 € DTI: 43.68% / …" at bounding box center [538, 178] width 124 height 299
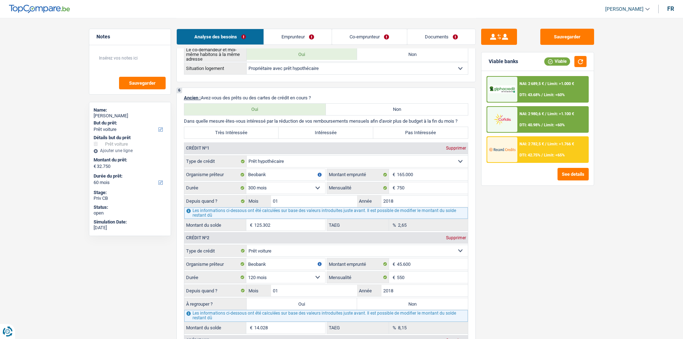
scroll to position [645, 0]
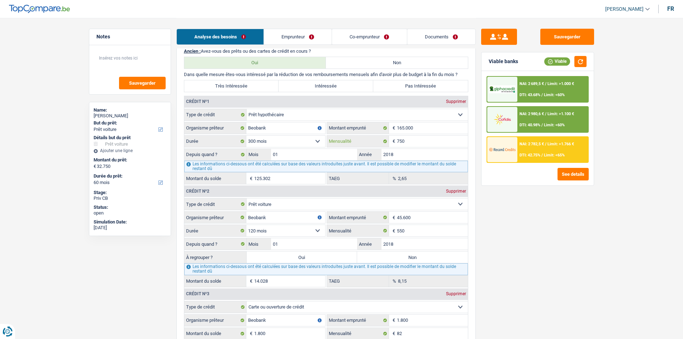
click at [411, 142] on input "750" at bounding box center [432, 140] width 71 height 11
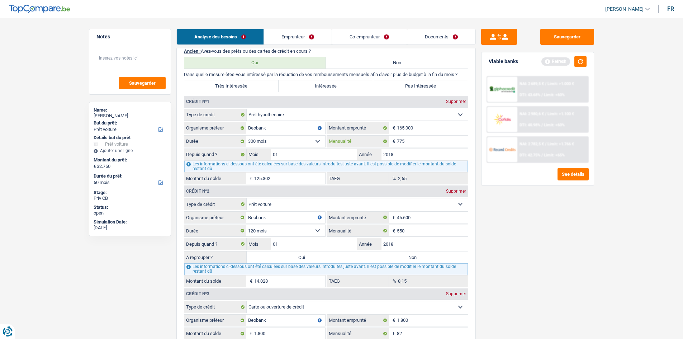
type input "775"
click at [284, 158] on input "01" at bounding box center [314, 154] width 86 height 11
type input "126.452"
type input "2,95"
type input "06"
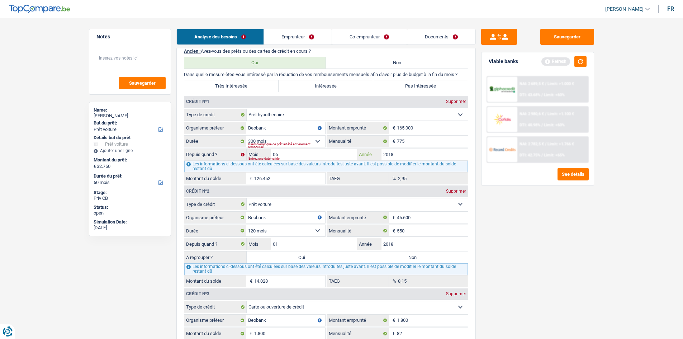
type input "128.775"
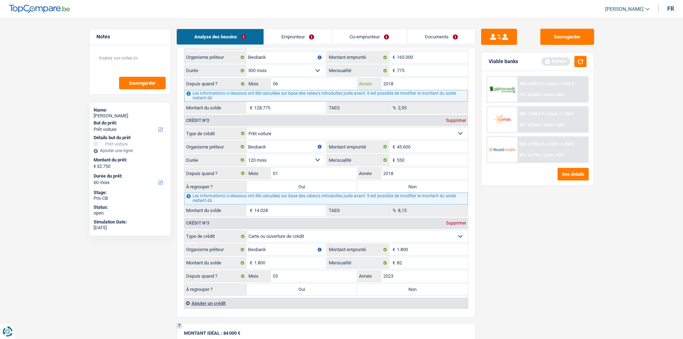
scroll to position [717, 0]
click at [384, 131] on select "Carte ou ouverture de crédit Prêt hypothécaire Vente à tempérament Prêt à tempé…" at bounding box center [357, 131] width 221 height 11
click at [507, 203] on div "Sauvegarder Viable banks Refresh NAI: 2 689,5 € / Limit: >1.000 € DTI: 43.68% /…" at bounding box center [538, 178] width 124 height 299
click at [427, 143] on input "45.600" at bounding box center [432, 145] width 71 height 11
type input "4.560"
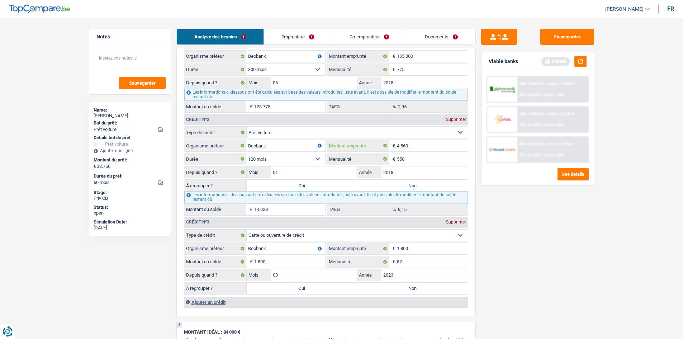
select select
type input "4"
type input "41.000"
click at [507, 224] on div "Sauvegarder Viable banks Refresh NAI: 2 689,5 € / Limit: >1.000 € DTI: 43.68% /…" at bounding box center [538, 178] width 124 height 299
click at [316, 159] on select "12 mois 18 mois 24 mois 30 mois 36 mois 42 mois 48 mois 60 mois 72 mois 84 mois…" at bounding box center [285, 158] width 79 height 11
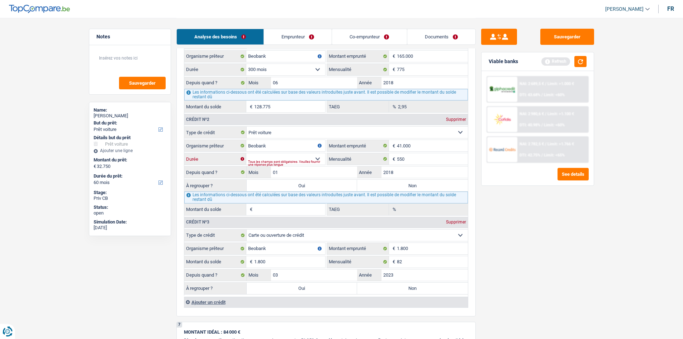
select select "84"
click at [246, 153] on select "12 mois 18 mois 24 mois 30 mois 36 mois 42 mois 48 mois 60 mois 72 mois 84 mois…" at bounding box center [285, 158] width 79 height 11
type input "1"
type input "3,50"
click at [515, 220] on div "Sauvegarder Viable banks Refresh NAI: 2 689,5 € / Limit: >1.000 € DTI: 43.68% /…" at bounding box center [538, 178] width 124 height 299
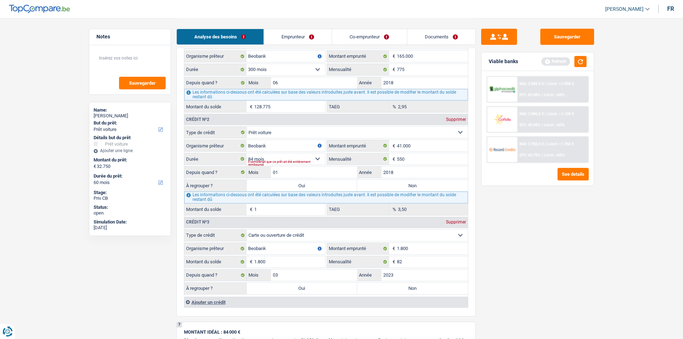
click at [460, 133] on select "Carte ou ouverture de crédit Prêt hypothécaire Vente à tempérament Prêt à tempé…" at bounding box center [357, 131] width 221 height 11
click at [510, 211] on div "Sauvegarder Viable banks Refresh NAI: 2 689,5 € / Limit: >1.000 € DTI: 43.68% /…" at bounding box center [538, 178] width 124 height 299
click at [415, 173] on input "2018" at bounding box center [424, 171] width 86 height 11
type input "2023"
type input "26.533"
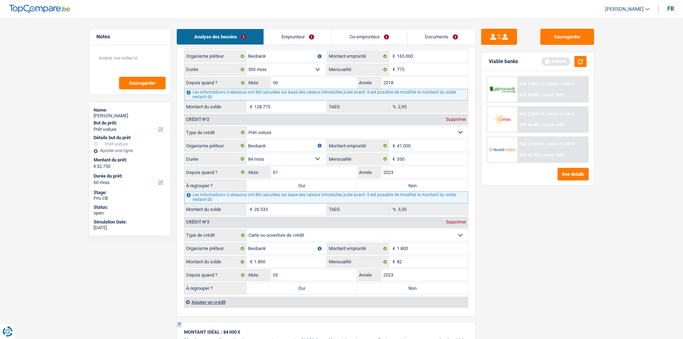
click at [516, 233] on div "Sauvegarder Viable banks Refresh NAI: 2 689,5 € / Limit: >1.000 € DTI: 43.68% /…" at bounding box center [538, 178] width 124 height 299
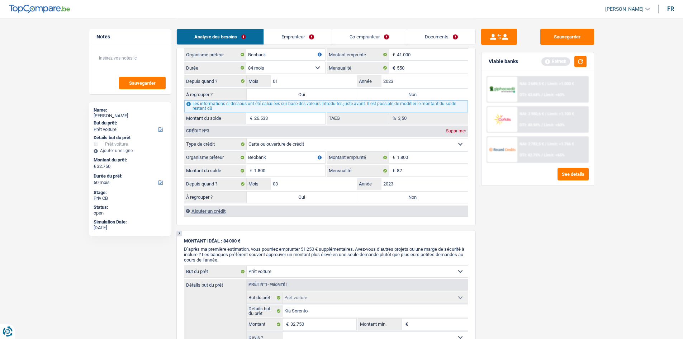
scroll to position [824, 0]
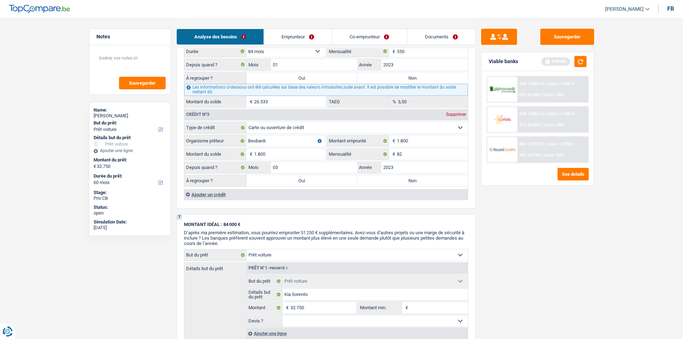
click at [216, 193] on div "Ajouter un crédit" at bounding box center [326, 194] width 284 height 11
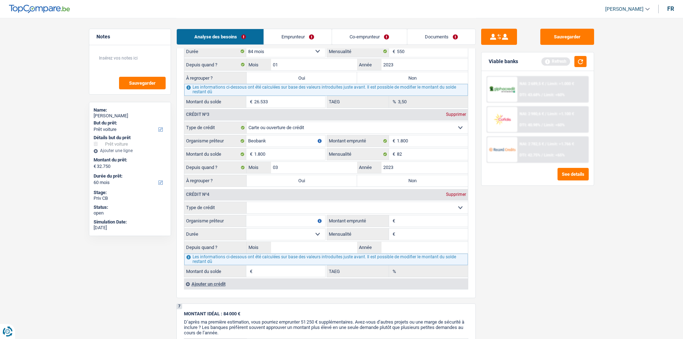
click at [320, 206] on select "Carte ou ouverture de crédit Prêt hypothécaire Vente à tempérament Prêt à tempé…" at bounding box center [357, 207] width 221 height 11
select select "creditConsolidation"
type input "0"
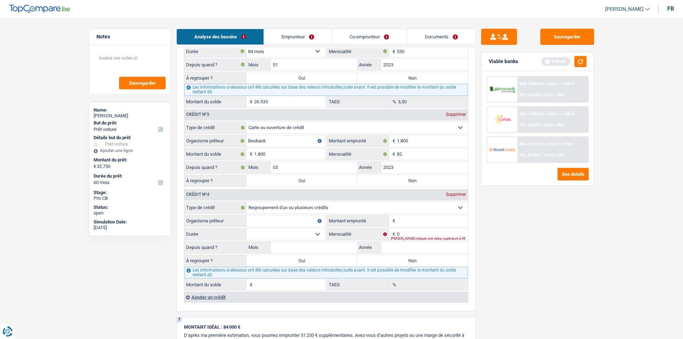
click at [304, 221] on input "Organisme prêteur" at bounding box center [285, 220] width 79 height 11
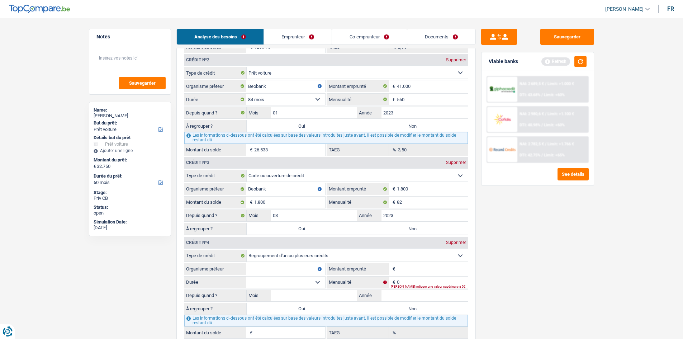
scroll to position [788, 0]
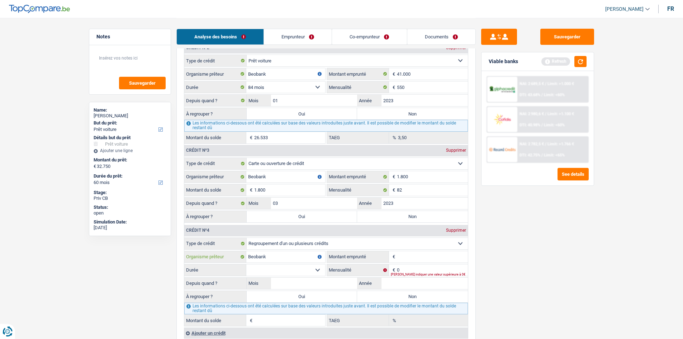
type input "Beobank"
click at [414, 257] on input "Montant emprunté" at bounding box center [432, 256] width 71 height 11
click at [412, 269] on input "0" at bounding box center [432, 269] width 71 height 11
type input "463"
click at [320, 273] on select "12 mois 18 mois 24 mois Sélectionner une option" at bounding box center [285, 269] width 79 height 11
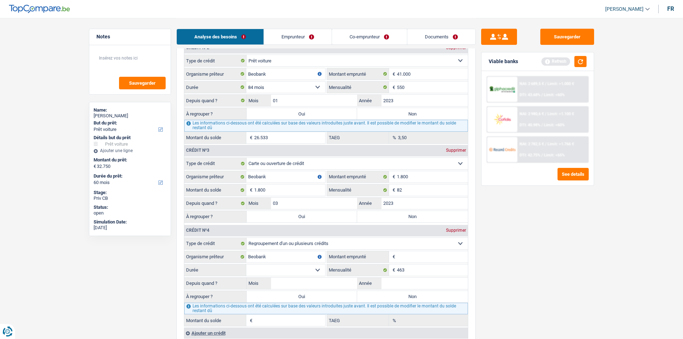
click at [410, 257] on input "Montant emprunté" at bounding box center [432, 256] width 71 height 11
click at [316, 269] on select "12 mois 18 mois 24 mois Sélectionner une option" at bounding box center [285, 269] width 79 height 11
click at [408, 257] on input "Montant emprunté" at bounding box center [432, 256] width 71 height 11
type input "45.600"
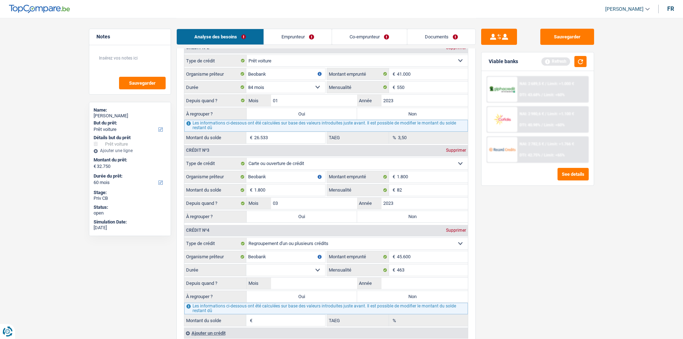
click at [317, 269] on select "12 mois 18 mois 24 mois 30 mois 36 mois 42 mois 48 mois 60 mois 72 mois 84 mois…" at bounding box center [285, 269] width 79 height 11
select select "84"
click at [246, 264] on select "12 mois 18 mois 24 mois 30 mois 36 mois 42 mois 48 mois 60 mois 72 mois 84 mois…" at bounding box center [285, 269] width 79 height 11
click at [306, 285] on input "Mois" at bounding box center [314, 282] width 86 height 11
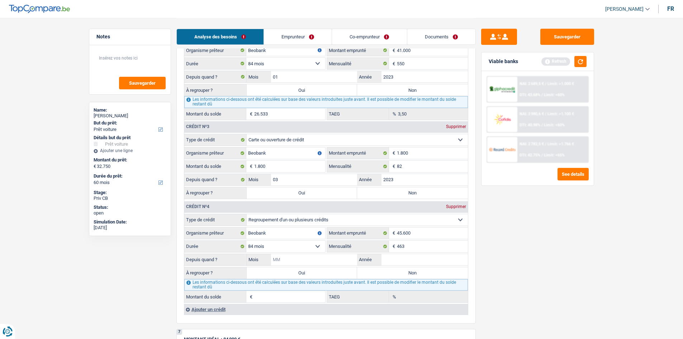
scroll to position [824, 0]
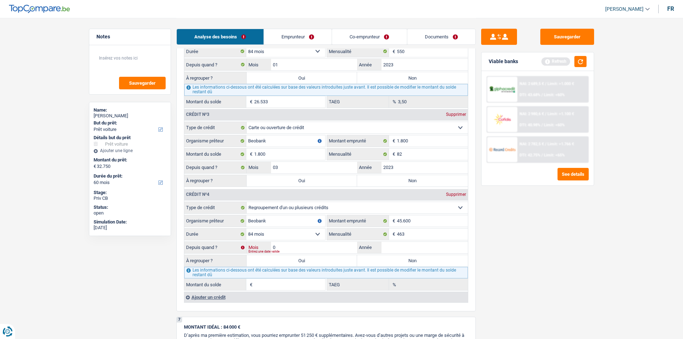
type input "06"
type input "2023"
click at [496, 274] on div "Sauvegarder Viable banks Refresh NAI: 2 689,5 € / Limit: >1.000 € DTI: 43.68% /…" at bounding box center [538, 178] width 124 height 299
type input "29.393"
type input "0,00"
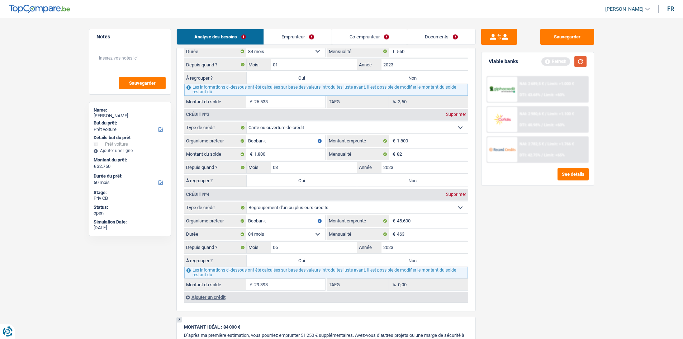
click at [584, 62] on button "button" at bounding box center [580, 61] width 12 height 11
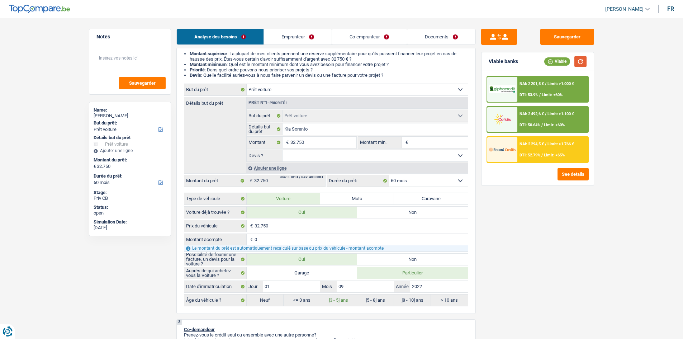
scroll to position [0, 0]
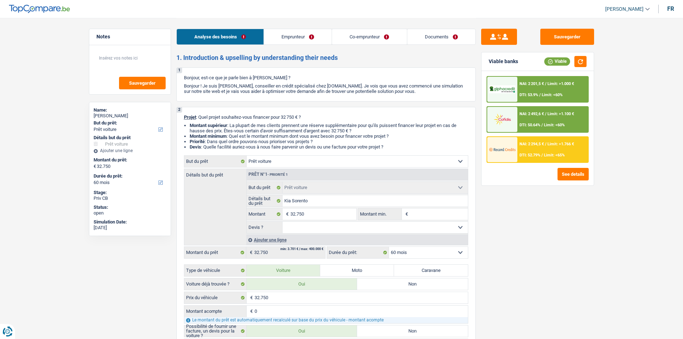
click at [426, 252] on select "12 mois 18 mois 24 mois 30 mois 36 mois 42 mois 48 mois 60 mois Sélectionner un…" at bounding box center [428, 252] width 79 height 11
click at [521, 255] on div "Sauvegarder Viable banks Viable NAI: 2 201,5 € / Limit: >1.000 € DTI: 53.9% / L…" at bounding box center [538, 178] width 124 height 299
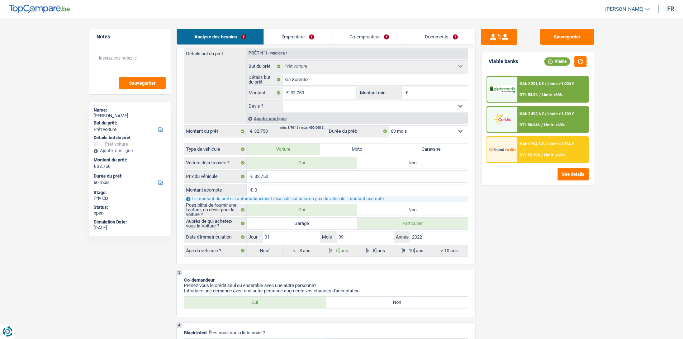
scroll to position [143, 0]
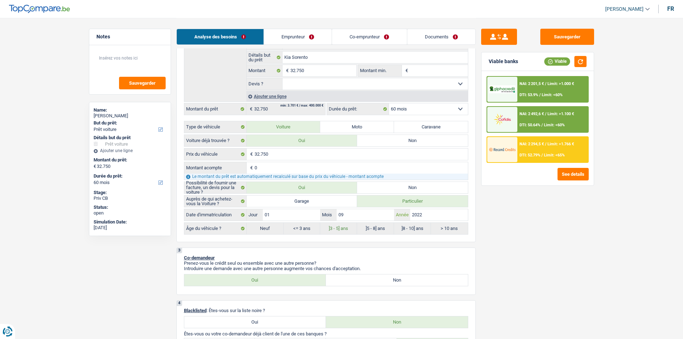
click at [436, 213] on input "2022" at bounding box center [438, 214] width 57 height 11
type input "202"
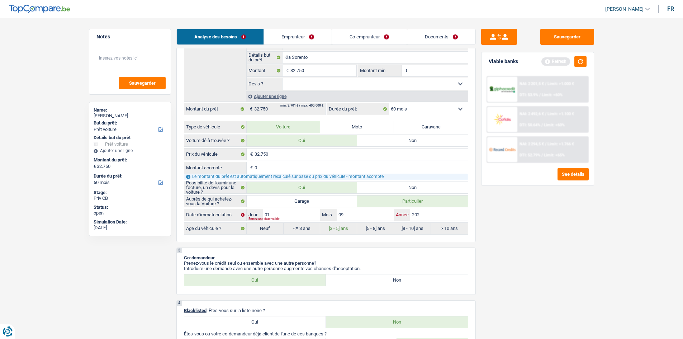
type input "2022"
click at [371, 217] on input "09" at bounding box center [364, 214] width 57 height 11
type input "0"
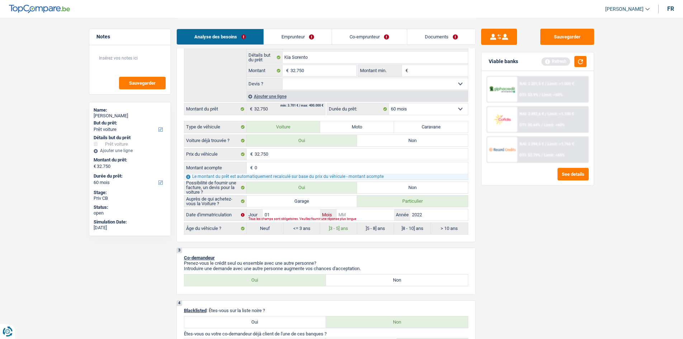
type input "1"
type input "10"
radio input "false"
type input "10"
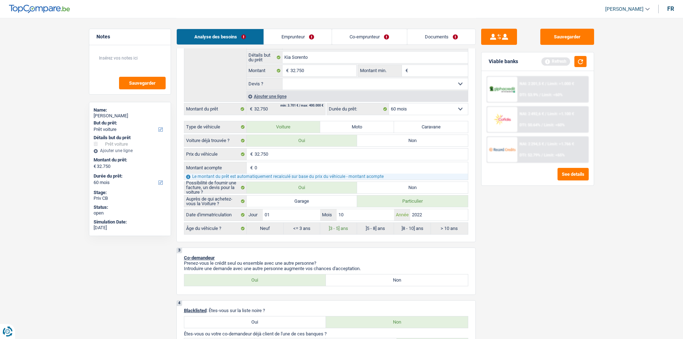
radio input "true"
select select "84"
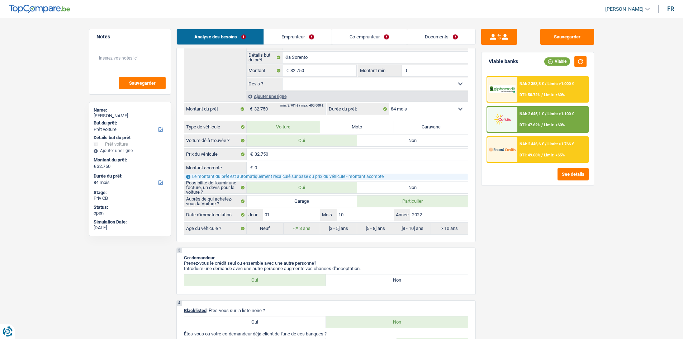
click at [554, 85] on span "Limit: >1.000 €" at bounding box center [560, 83] width 27 height 5
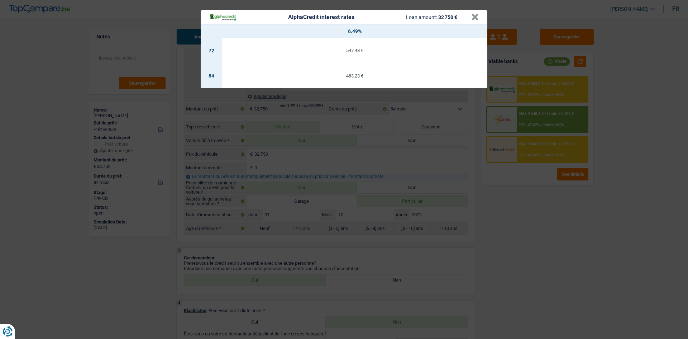
click at [515, 228] on div "AlphaCredit interest rates Loan amount: 32 750 € × 6.49% 72 547,48 € 84 483,23 €" at bounding box center [344, 169] width 688 height 339
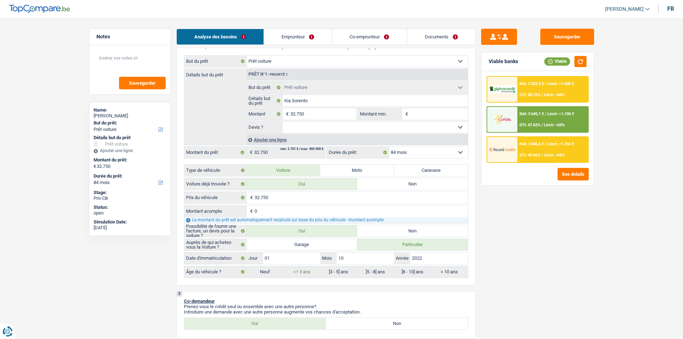
scroll to position [108, 0]
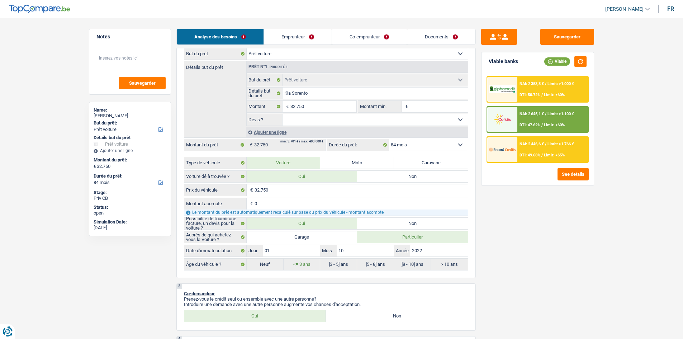
click at [347, 200] on input "0" at bounding box center [360, 203] width 213 height 11
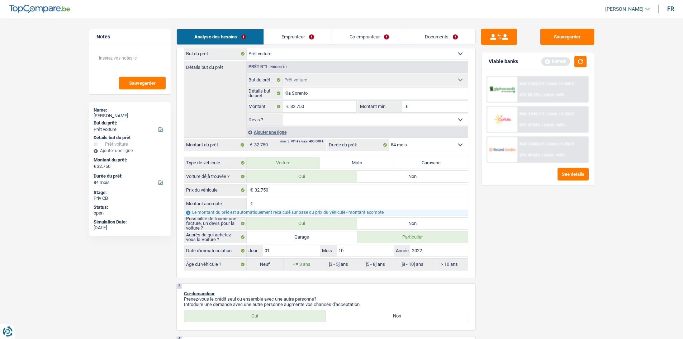
type input "2"
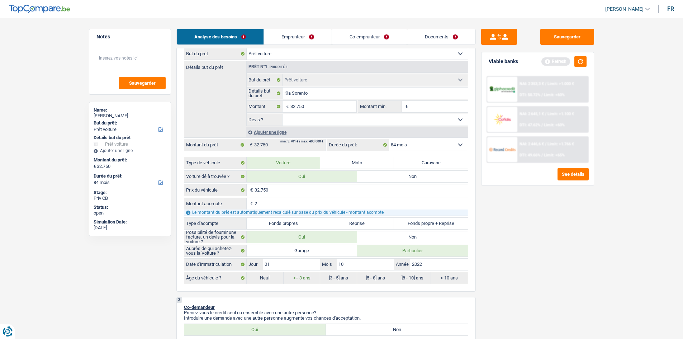
type input "24"
type input "240"
type input "2.400"
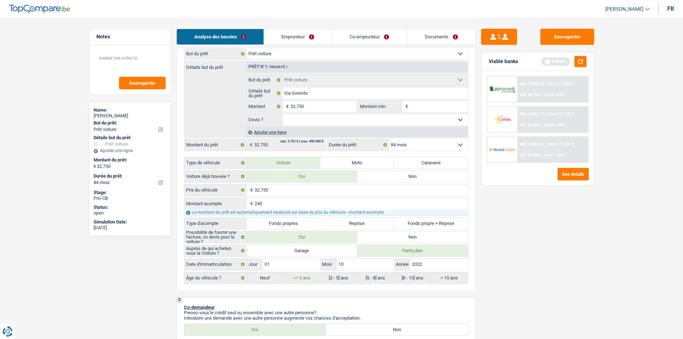
type input "2.400"
type input "24.000"
click at [371, 222] on label "Reprise" at bounding box center [357, 223] width 74 height 11
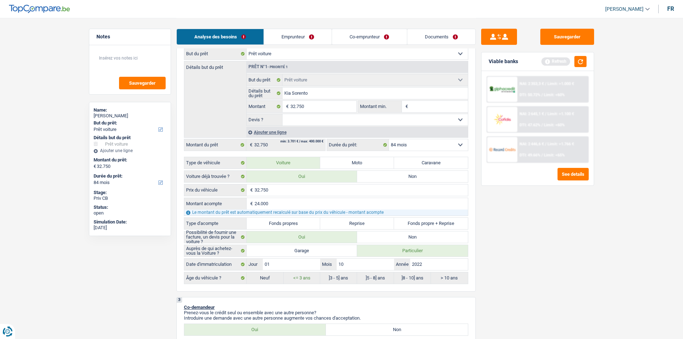
click at [371, 222] on input "Reprise" at bounding box center [357, 223] width 74 height 11
radio input "true"
type input "8.750"
select select "48"
type input "8.750"
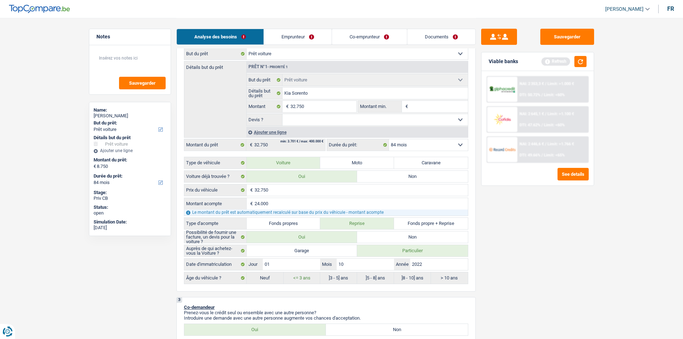
type input "8.750"
select select "48"
type input "8.750"
select select "48"
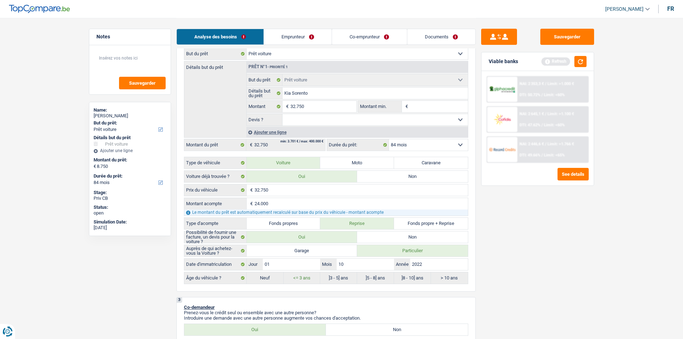
radio input "true"
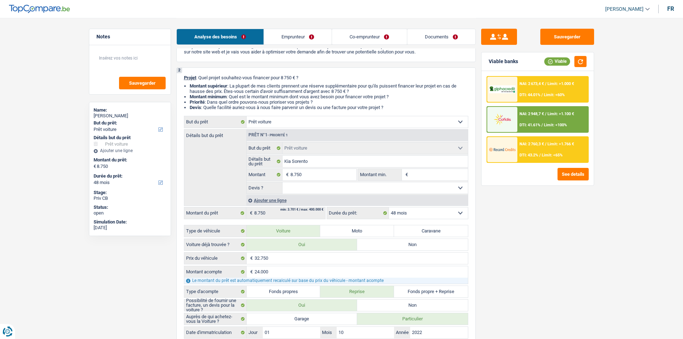
scroll to position [72, 0]
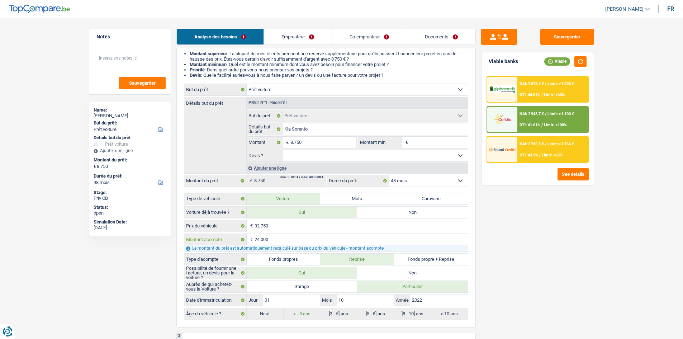
click at [277, 235] on input "24.000" at bounding box center [360, 239] width 213 height 11
type input "2.400"
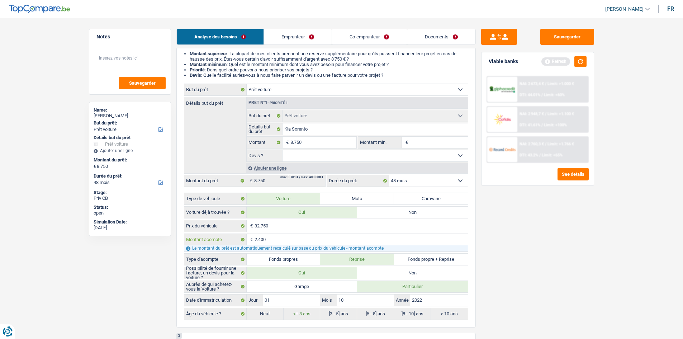
type input "240"
type input "24"
type input "2"
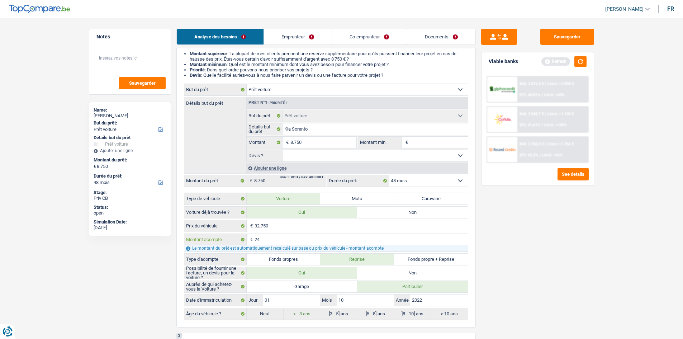
type input "2"
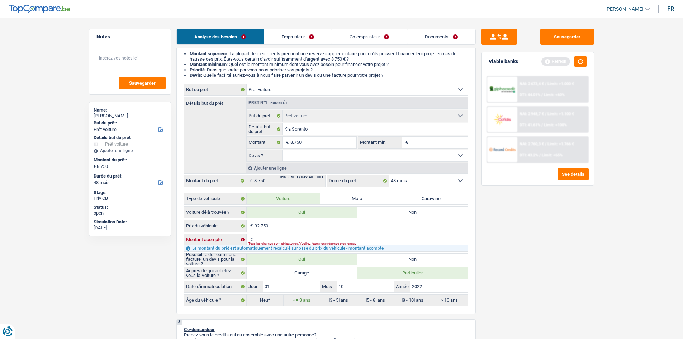
type input "0"
type input "32.750"
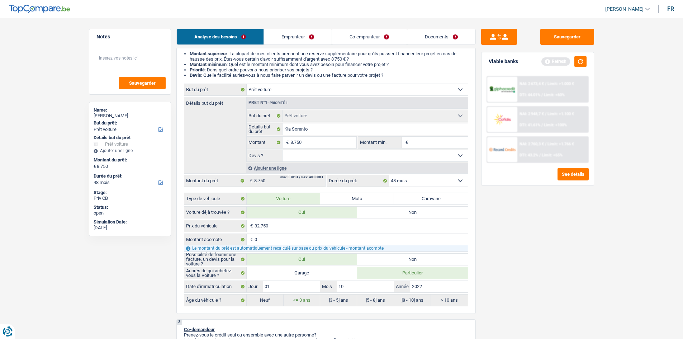
type input "32.750"
select select "84"
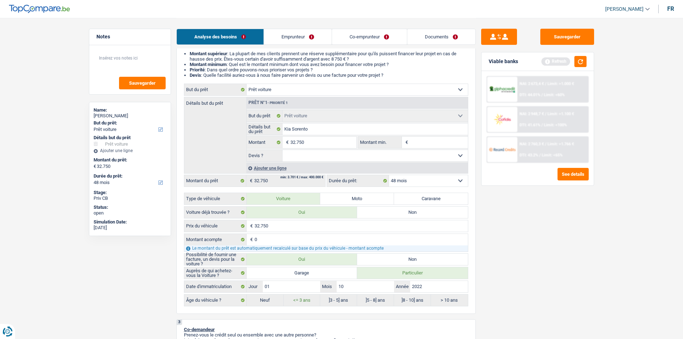
select select "84"
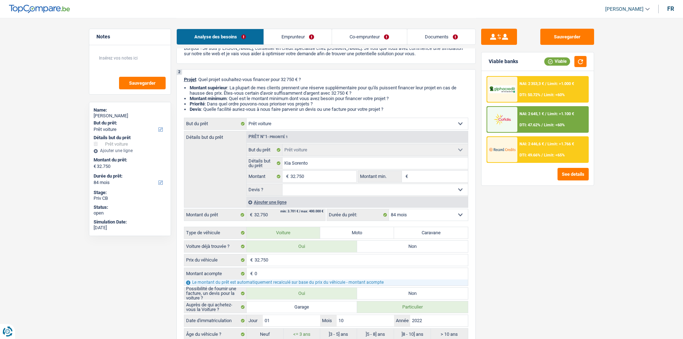
scroll to position [0, 0]
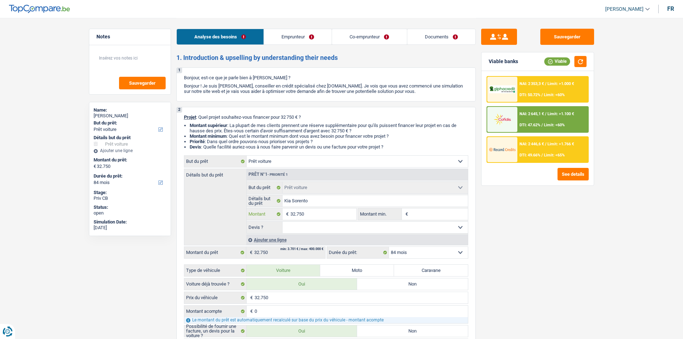
click at [322, 214] on input "32.750" at bounding box center [323, 213] width 66 height 11
type input "3.275"
type input "327"
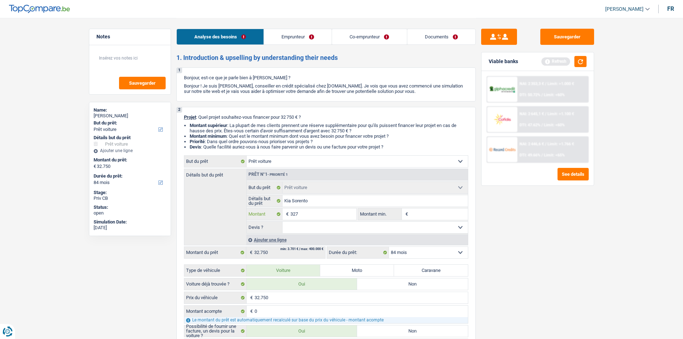
type input "32"
type input "3"
type input "35"
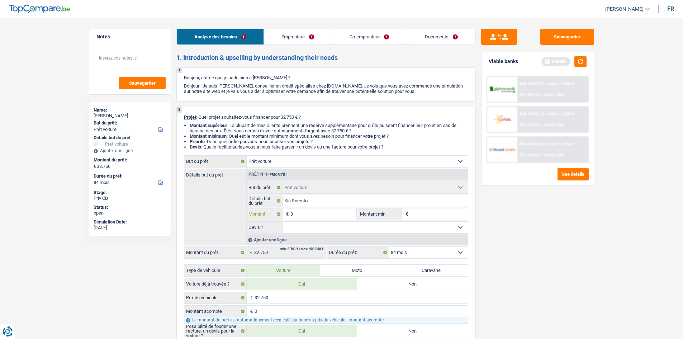
type input "35"
type input "350"
type input "3.500"
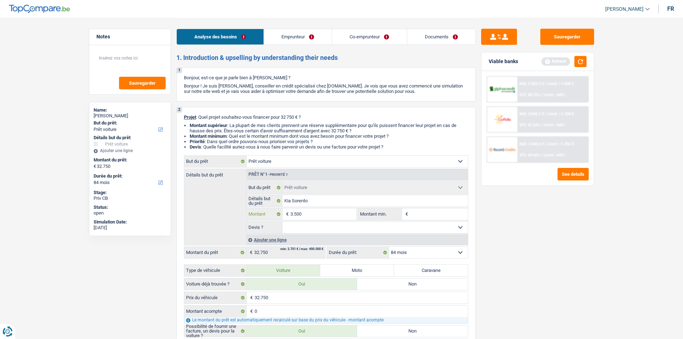
type input "35.000"
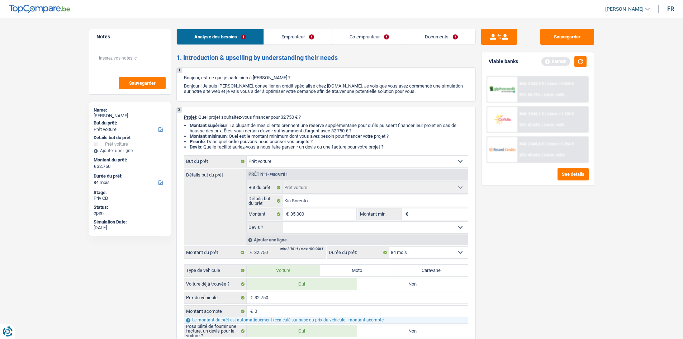
type input "35.000"
click at [426, 214] on input "Montant min." at bounding box center [439, 213] width 58 height 11
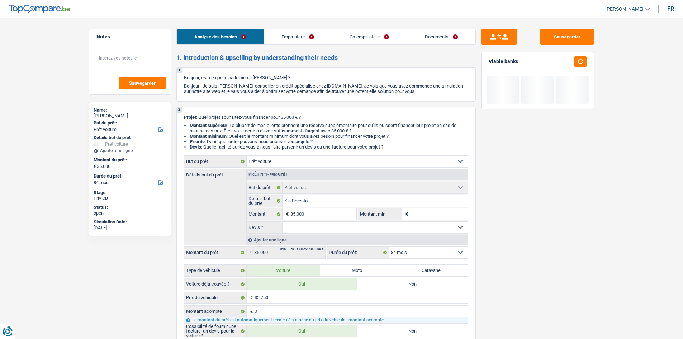
type input "3"
type input "35"
type input "350"
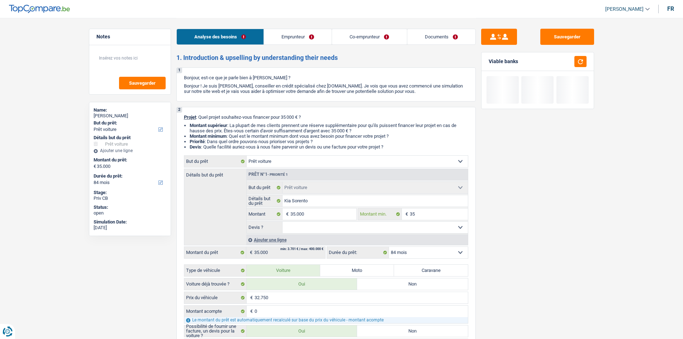
type input "350"
type input "3.500"
type input "35.000"
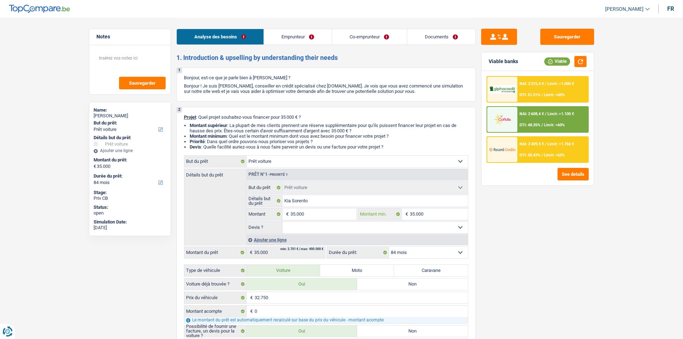
type input "35.000"
click at [547, 230] on div "Sauvegarder Viable banks Viable NAI: 2 315,4 € / Limit: >1.000 € DTI: 51.51% / …" at bounding box center [538, 178] width 124 height 299
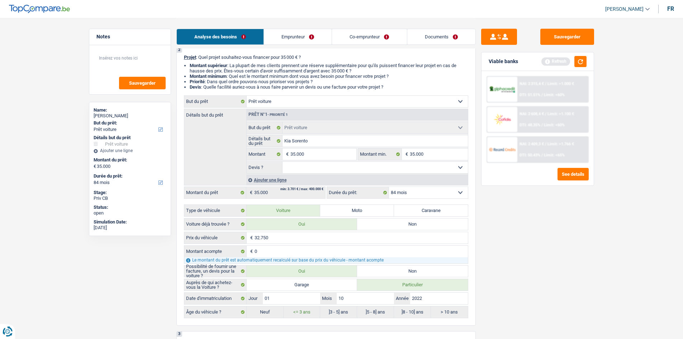
scroll to position [72, 0]
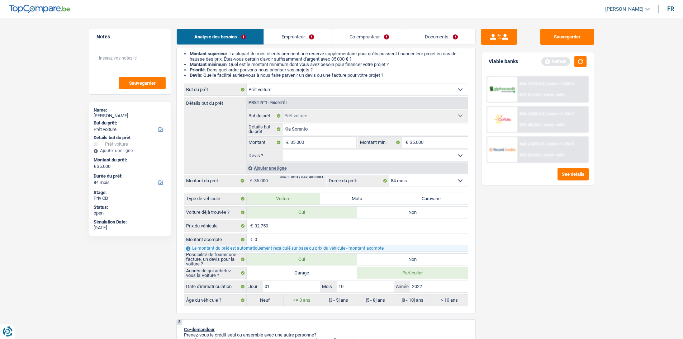
click at [450, 182] on select "12 mois 18 mois 24 mois 30 mois 36 mois 42 mois 48 mois 60 mois 72 mois 84 mois…" at bounding box center [428, 180] width 79 height 11
select select "60"
click at [389, 175] on select "12 mois 18 mois 24 mois 30 mois 36 mois 42 mois 48 mois 60 mois 72 mois 84 mois…" at bounding box center [428, 180] width 79 height 11
select select "60"
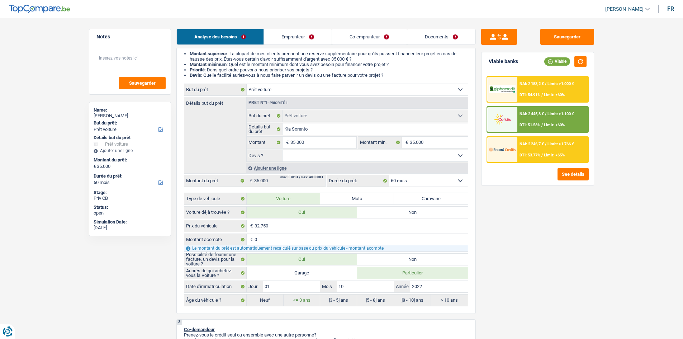
click at [552, 87] on div "NAI: 2 153,2 € / Limit: >1.000 € DTI: 54.91% / Limit: <60%" at bounding box center [552, 89] width 71 height 25
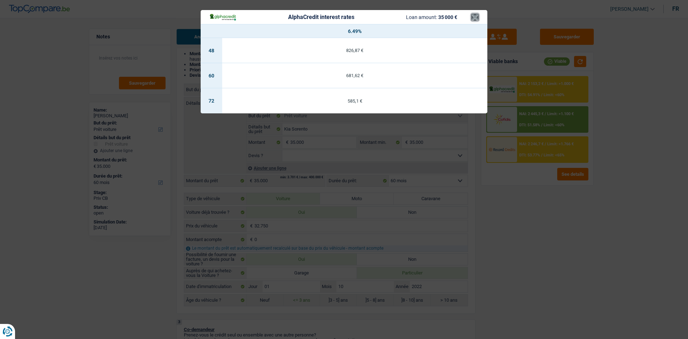
click at [477, 18] on button "×" at bounding box center [475, 17] width 8 height 7
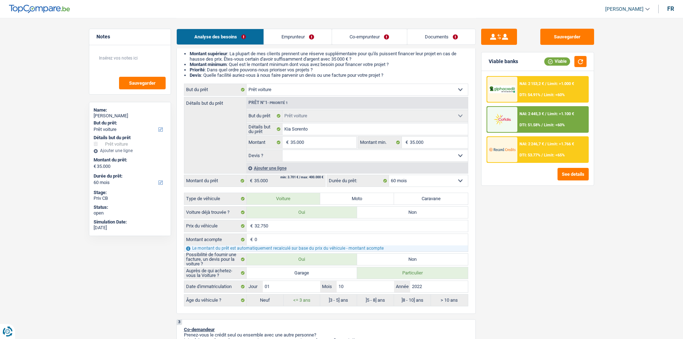
click at [539, 115] on span "NAI: 2 445,3 €" at bounding box center [531, 113] width 24 height 5
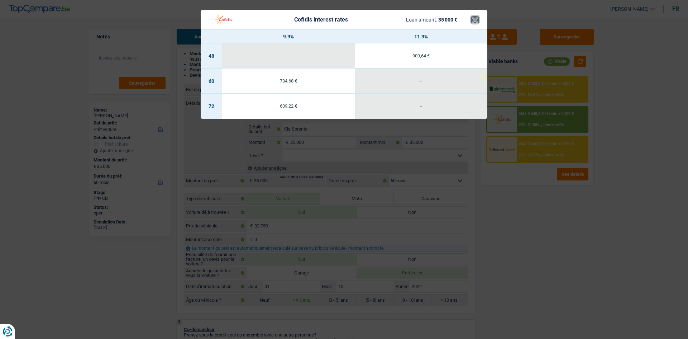
click at [474, 22] on button "×" at bounding box center [475, 19] width 8 height 7
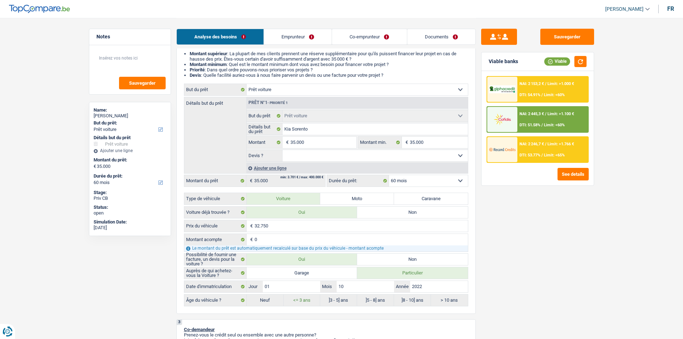
click at [458, 178] on select "12 mois 18 mois 24 mois 30 mois 36 mois 42 mois 48 mois 60 mois 72 mois 84 mois…" at bounding box center [428, 180] width 79 height 11
select select "72"
click at [389, 175] on select "12 mois 18 mois 24 mois 30 mois 36 mois 42 mois 48 mois 60 mois 72 mois 84 mois…" at bounding box center [428, 180] width 79 height 11
select select "72"
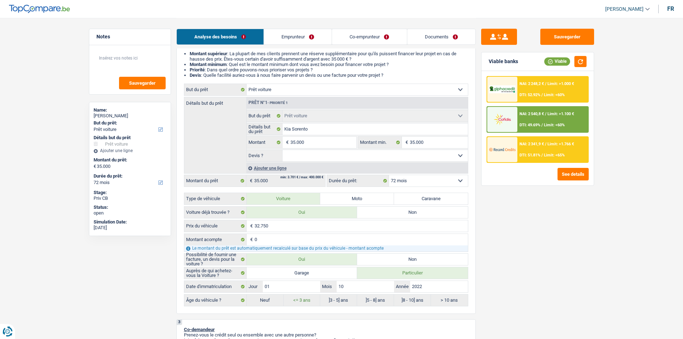
click at [557, 87] on div "NAI: 2 248,2 € / Limit: >1.000 € DTI: 52.92% / Limit: <60%" at bounding box center [552, 89] width 71 height 25
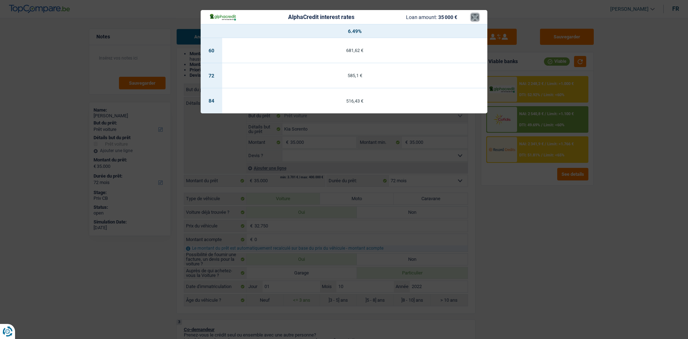
click at [477, 18] on button "×" at bounding box center [475, 17] width 8 height 7
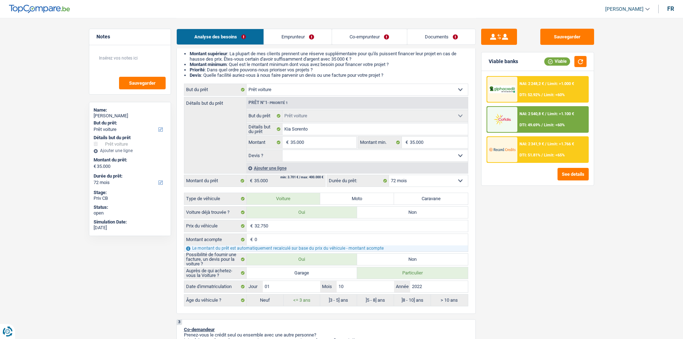
click at [537, 139] on div "NAI: 2 341,9 € / Limit: >1.766 € DTI: 51.81% / Limit: <65%" at bounding box center [552, 149] width 71 height 25
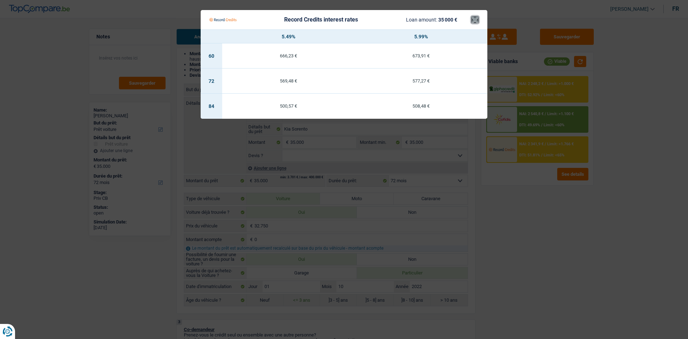
click at [474, 23] on button "×" at bounding box center [475, 19] width 8 height 7
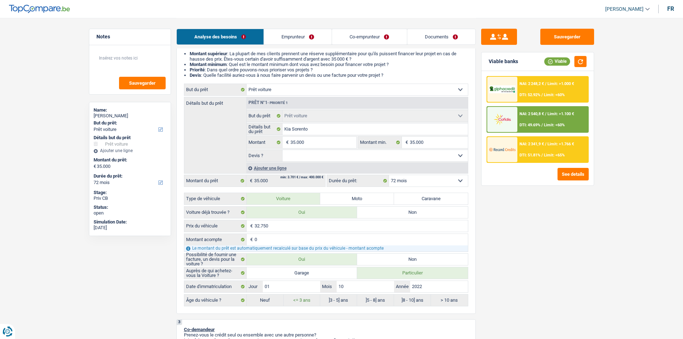
click at [530, 143] on span "NAI: 2 341,9 €" at bounding box center [531, 144] width 24 height 5
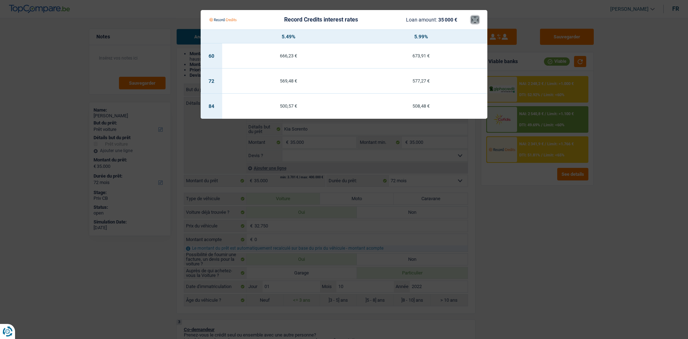
click at [476, 21] on button "×" at bounding box center [475, 19] width 8 height 7
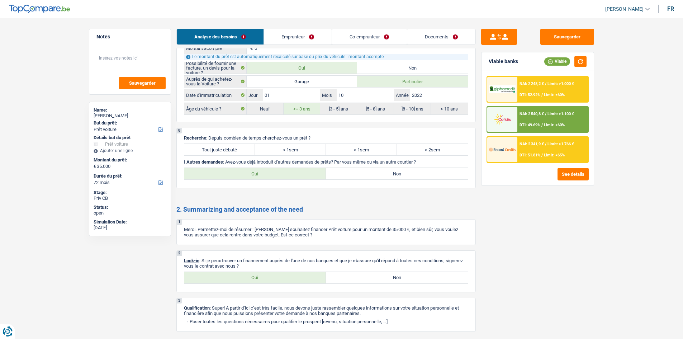
scroll to position [1305, 0]
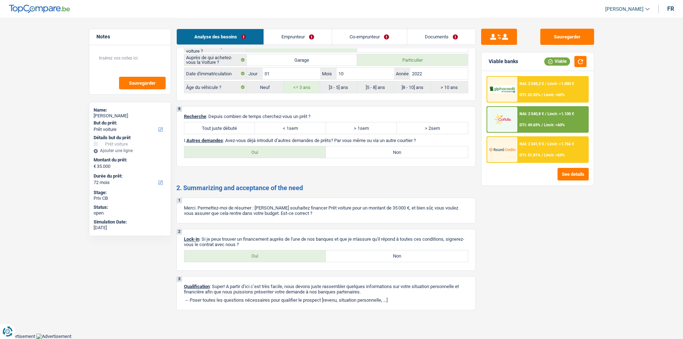
click at [220, 123] on label "Tout juste débuté" at bounding box center [219, 127] width 71 height 11
click at [220, 123] on input "Tout juste débuté" at bounding box center [219, 127] width 71 height 11
radio input "true"
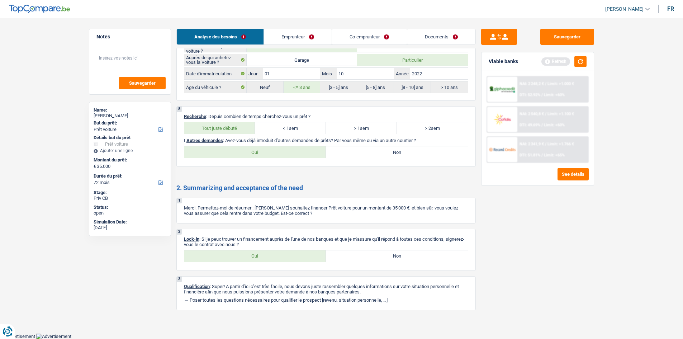
click at [360, 152] on label "Non" at bounding box center [397, 151] width 142 height 11
click at [360, 152] on input "Non" at bounding box center [397, 151] width 142 height 11
radio input "true"
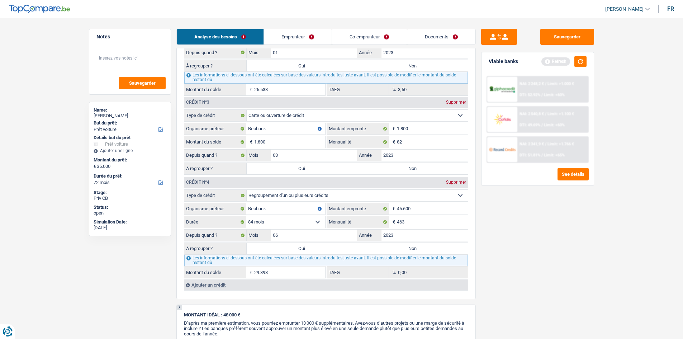
scroll to position [767, 0]
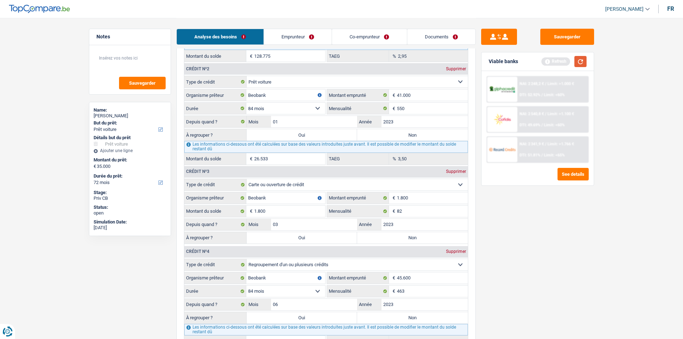
click at [584, 61] on button "button" at bounding box center [580, 61] width 12 height 11
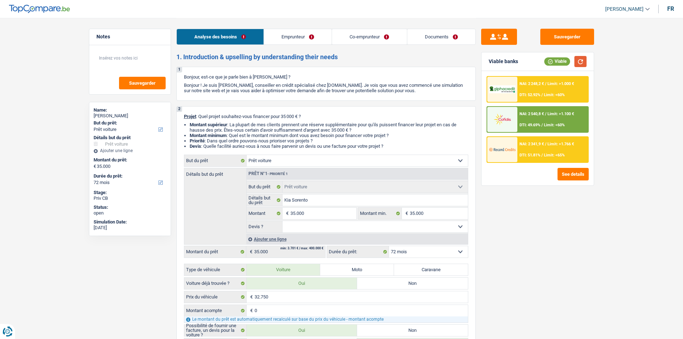
scroll to position [0, 0]
click at [560, 39] on button "Sauvegarder" at bounding box center [567, 37] width 54 height 16
click at [552, 43] on button "Sauvegarder" at bounding box center [567, 37] width 54 height 16
